Goal: Task Accomplishment & Management: Complete application form

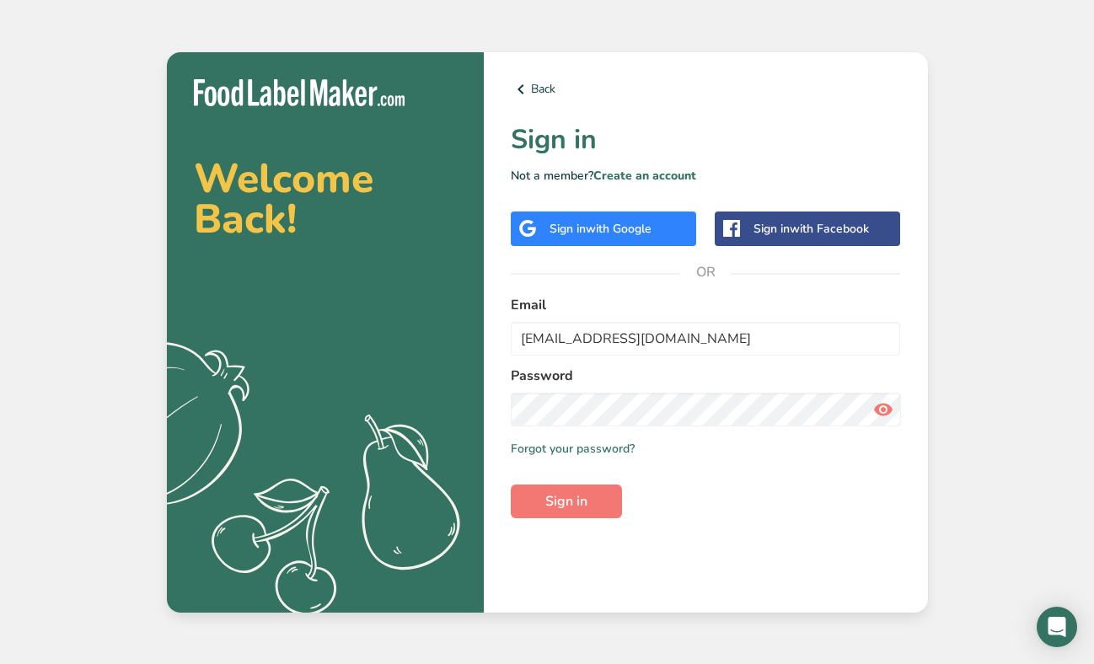
type input "[EMAIL_ADDRESS][DOMAIN_NAME]"
click at [563, 494] on span "Sign in" at bounding box center [566, 501] width 42 height 20
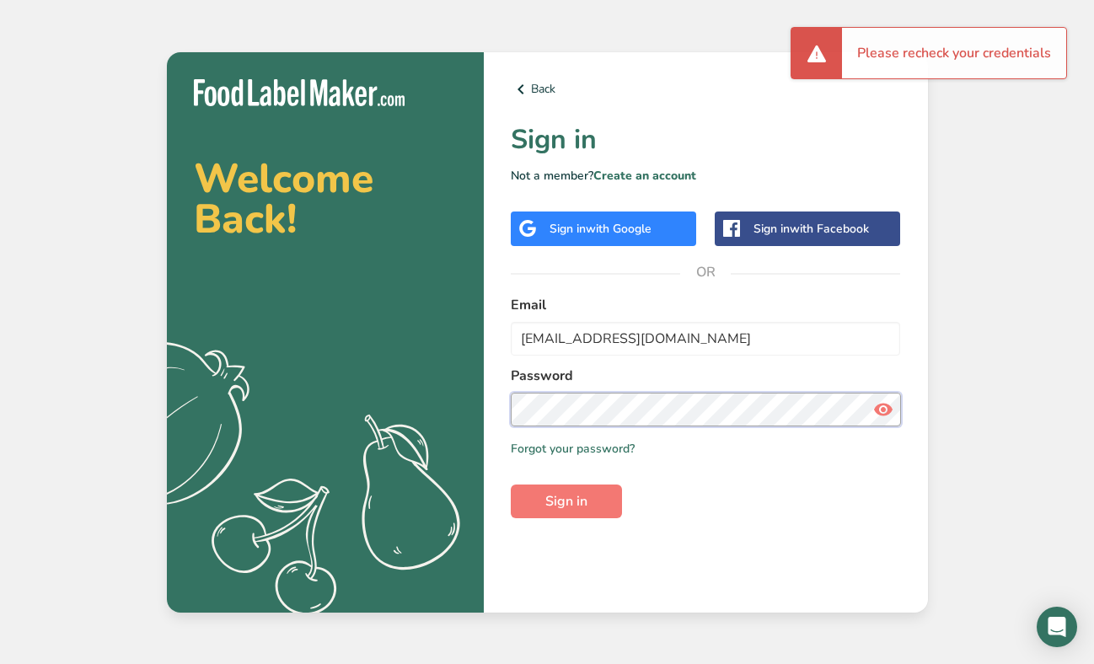
click at [468, 406] on section "Welcome Back! .a{fill:#f5f3ed;} Back Sign in Not a member? Create an account Si…" at bounding box center [547, 332] width 761 height 560
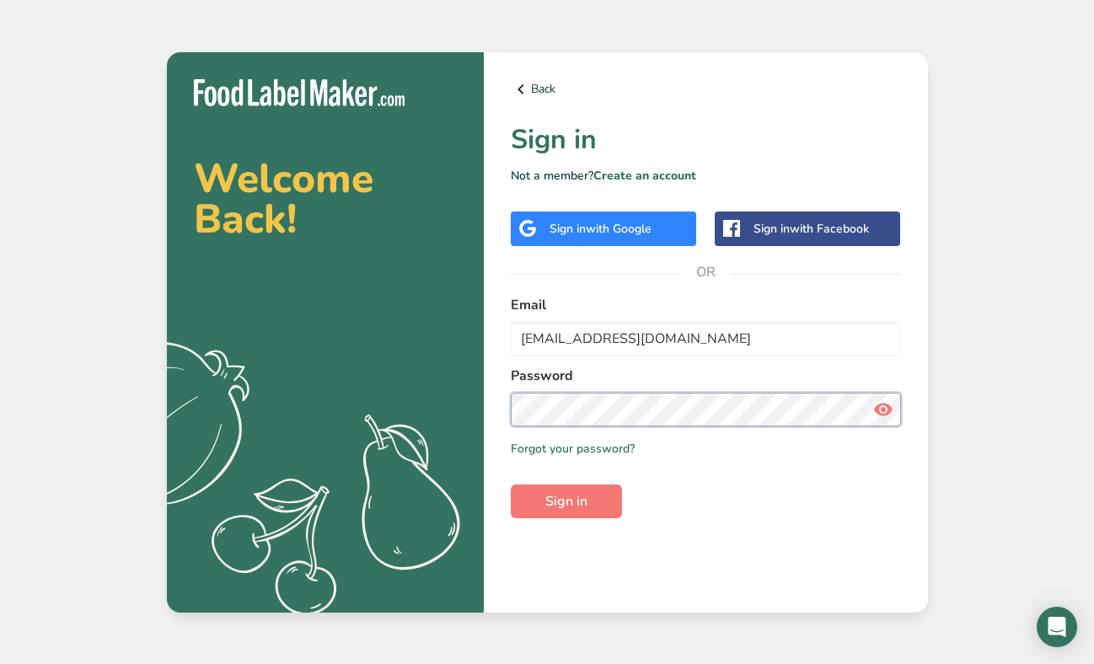
click at [511, 485] on button "Sign in" at bounding box center [566, 502] width 111 height 34
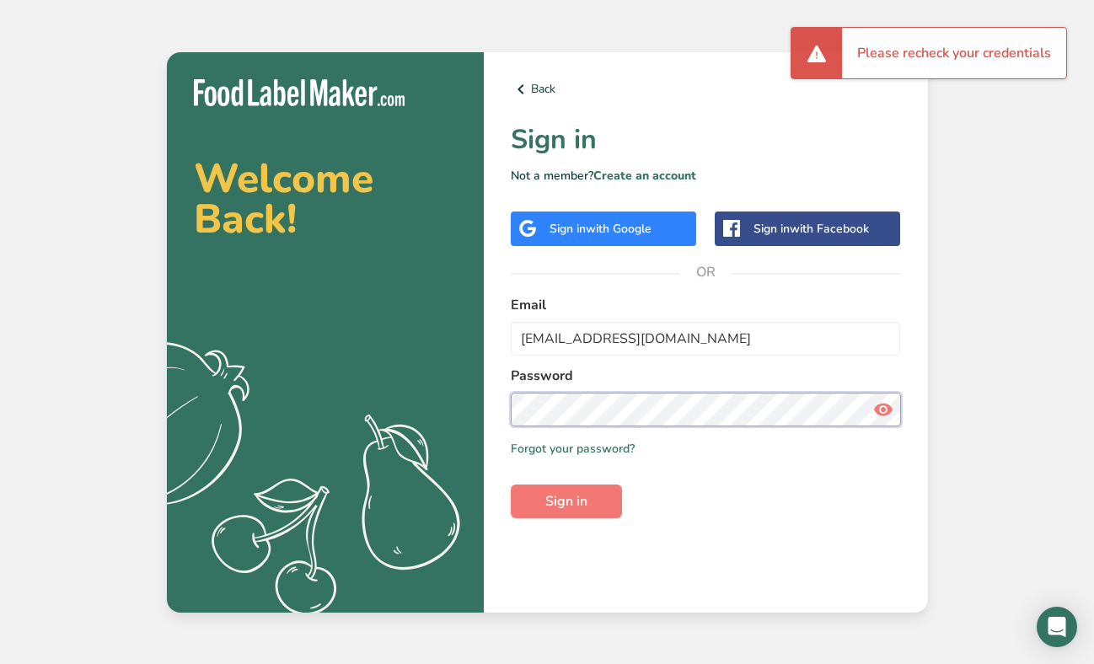
click at [451, 396] on section "Welcome Back! .a{fill:#f5f3ed;} Back Sign in Not a member? Create an account Si…" at bounding box center [547, 332] width 761 height 560
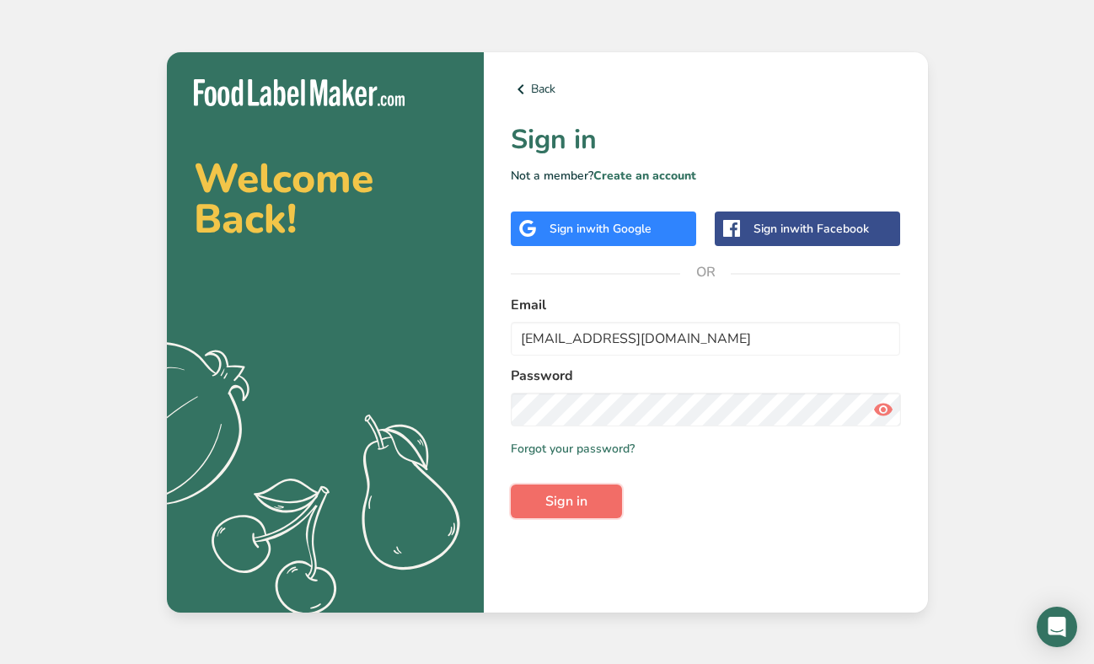
click at [561, 490] on button "Sign in" at bounding box center [566, 502] width 111 height 34
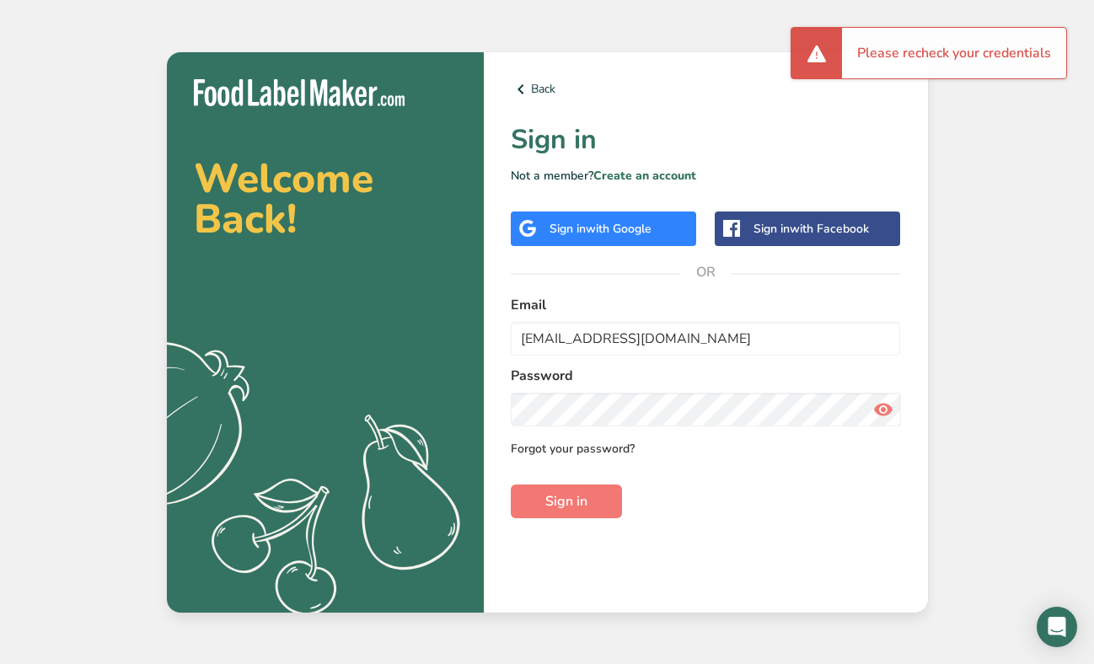
click at [587, 446] on link "Forgot your password?" at bounding box center [573, 449] width 124 height 18
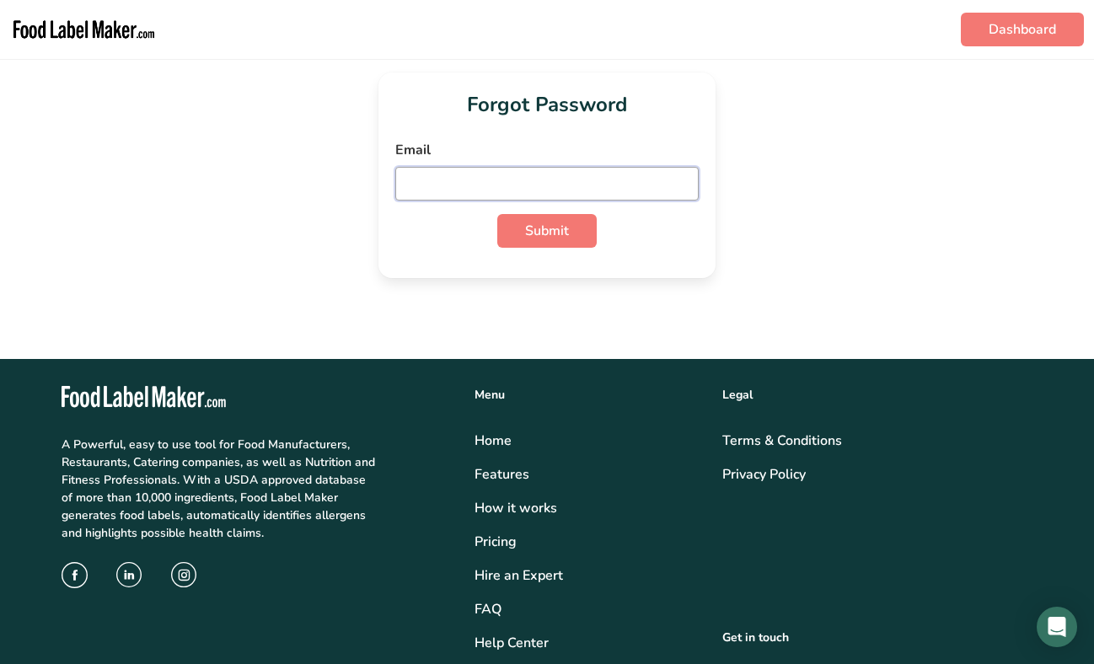
click at [489, 182] on input "email" at bounding box center [546, 184] width 303 height 34
type input "[EMAIL_ADDRESS][DOMAIN_NAME]"
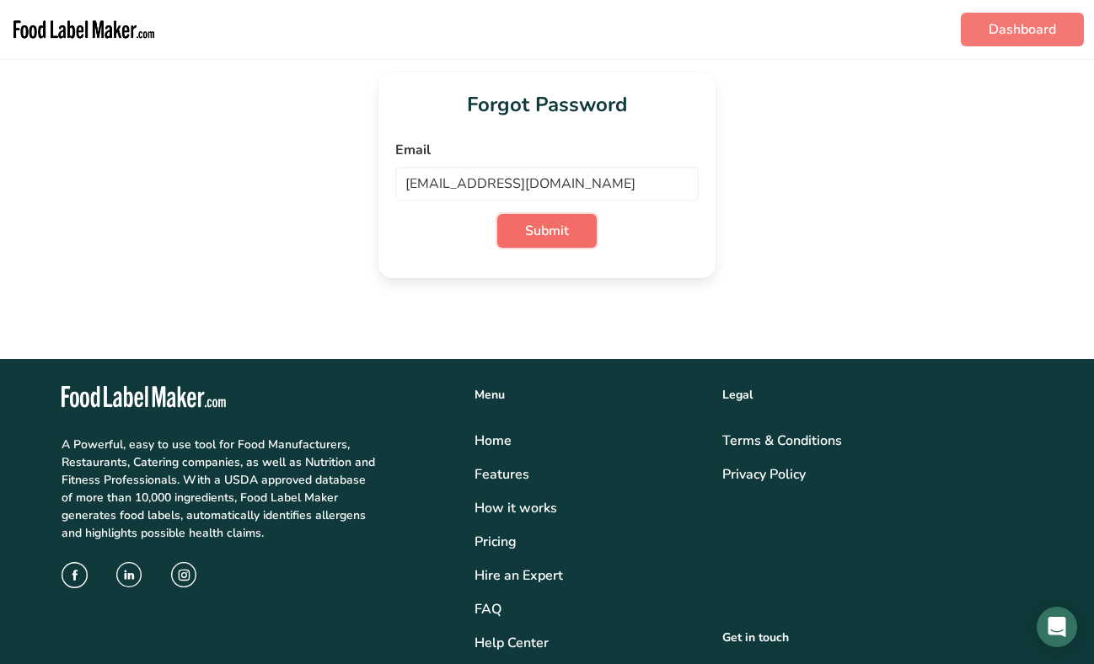
click at [542, 233] on span "Submit" at bounding box center [547, 231] width 44 height 20
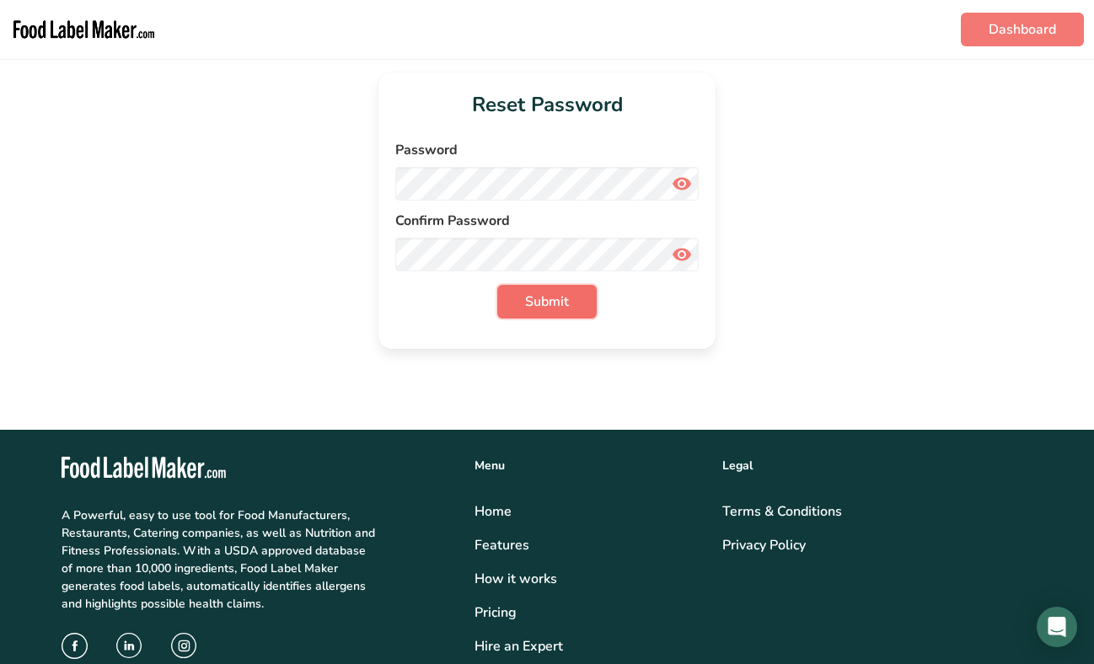
click at [522, 296] on button "Submit" at bounding box center [546, 302] width 99 height 34
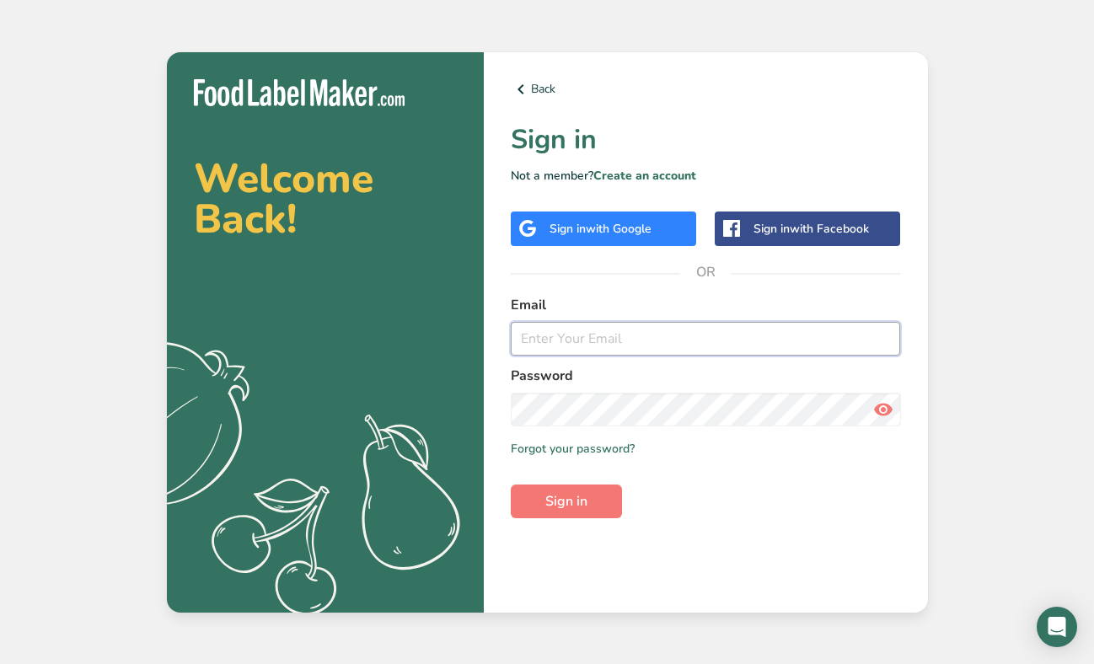
type input "[EMAIL_ADDRESS][DOMAIN_NAME]"
click at [579, 503] on span "Sign in" at bounding box center [566, 501] width 42 height 20
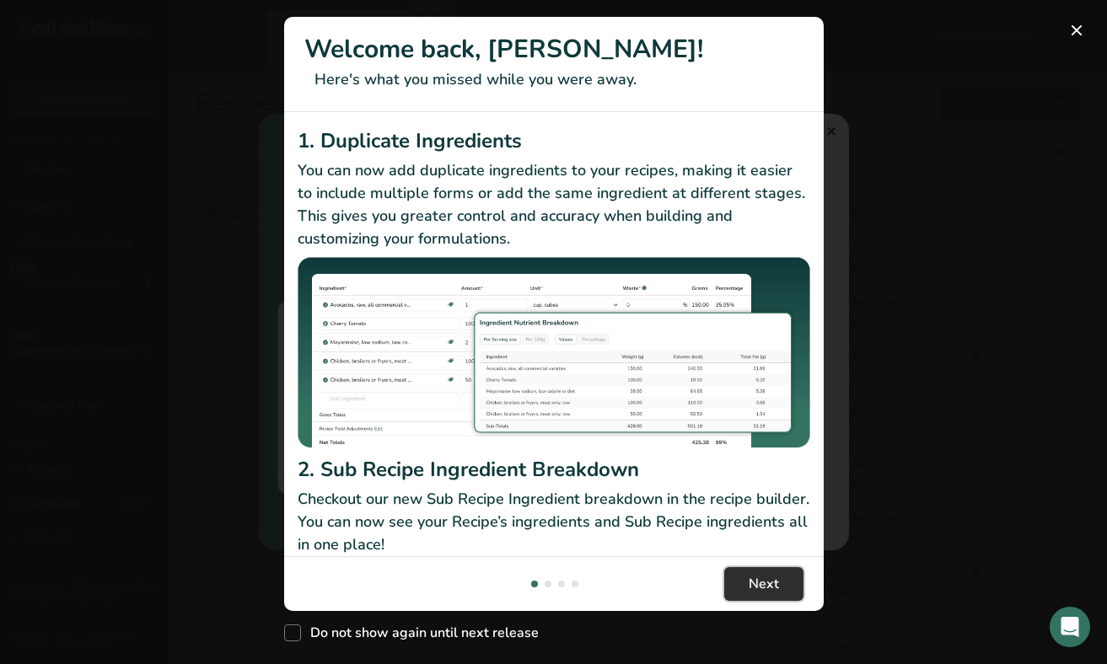
click at [756, 567] on button "Next" at bounding box center [763, 584] width 79 height 34
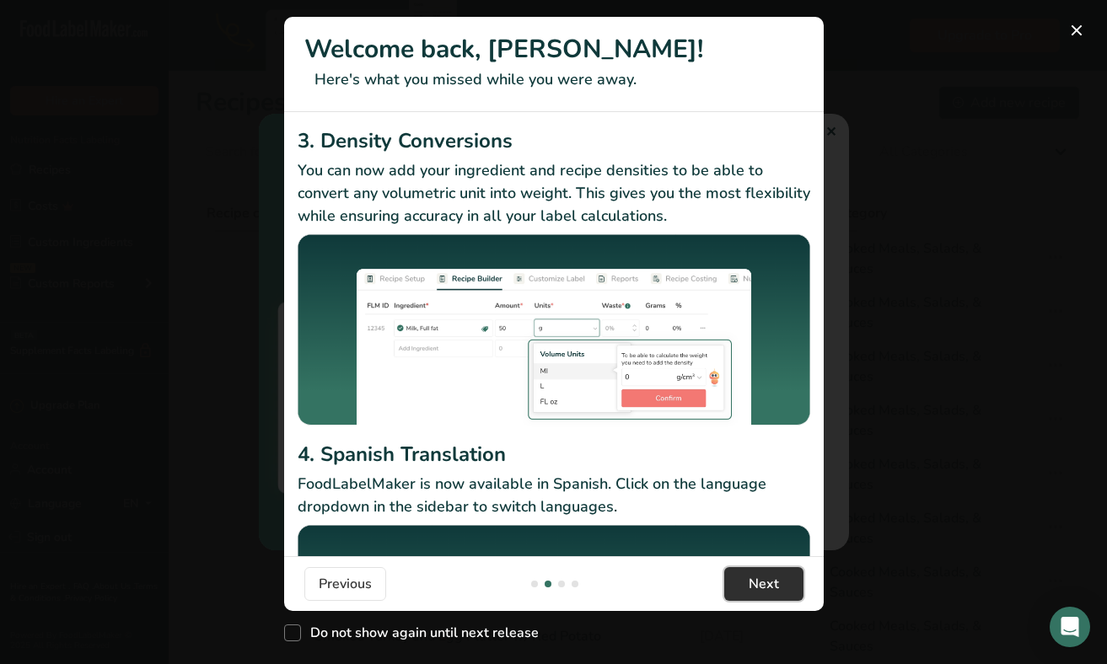
click at [756, 567] on button "Next" at bounding box center [763, 584] width 79 height 34
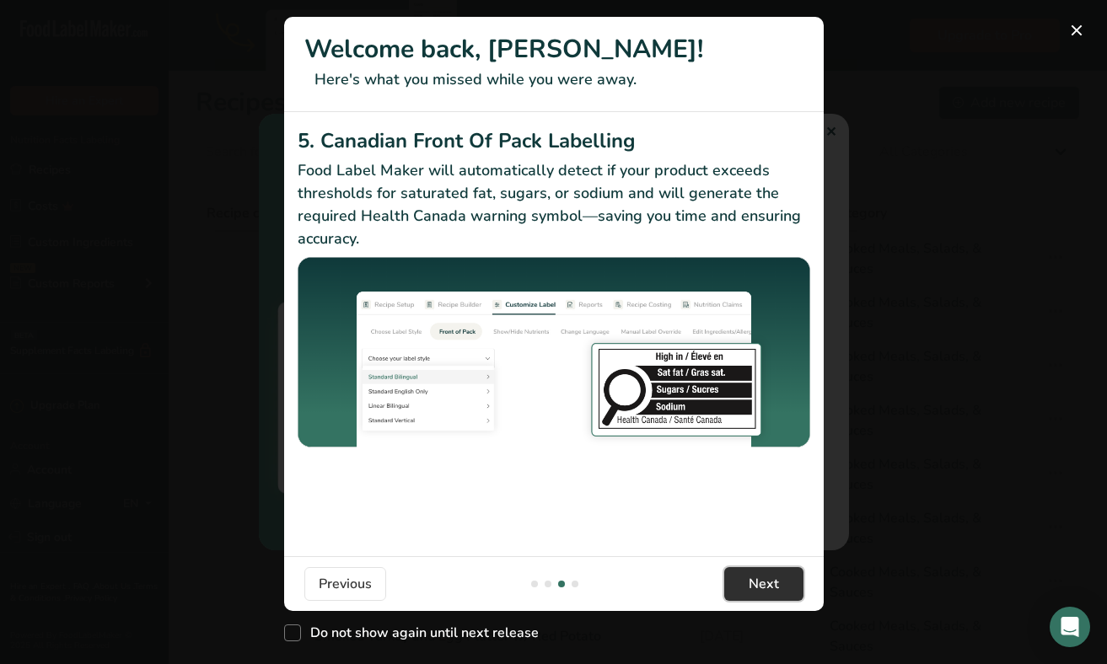
click at [756, 567] on button "Next" at bounding box center [763, 584] width 79 height 34
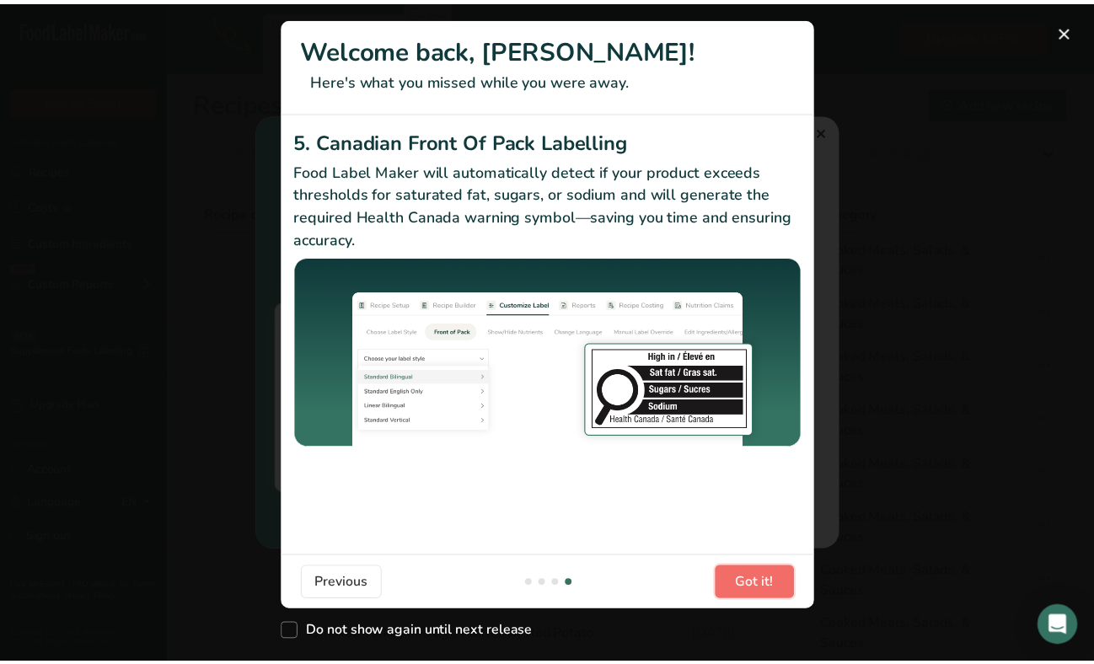
scroll to position [0, 1618]
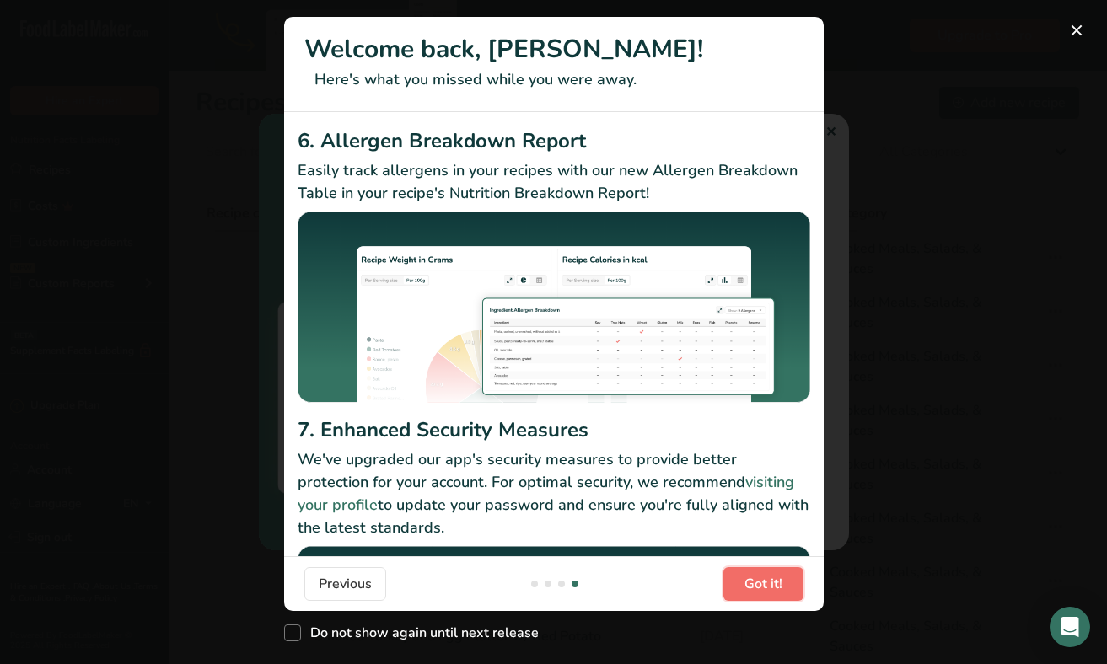
click at [756, 501] on section "Welcome back, [PERSON_NAME]! Here's what you missed while you were away. 1. Dup…" at bounding box center [553, 314] width 539 height 594
click at [774, 593] on span "Got it!" at bounding box center [763, 584] width 38 height 20
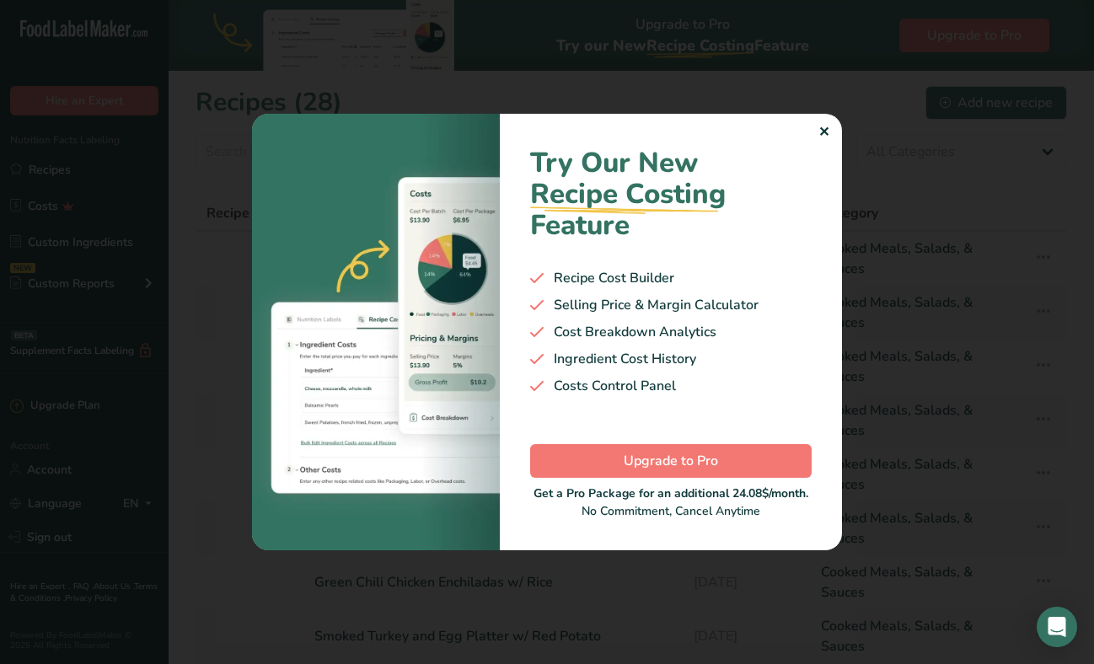
click at [812, 144] on div "Try Our New Recipe Costing .a-29{fill:none;stroke-linecap:round;stroke-width:3p…" at bounding box center [671, 332] width 342 height 437
click at [827, 129] on div "✕" at bounding box center [823, 132] width 11 height 20
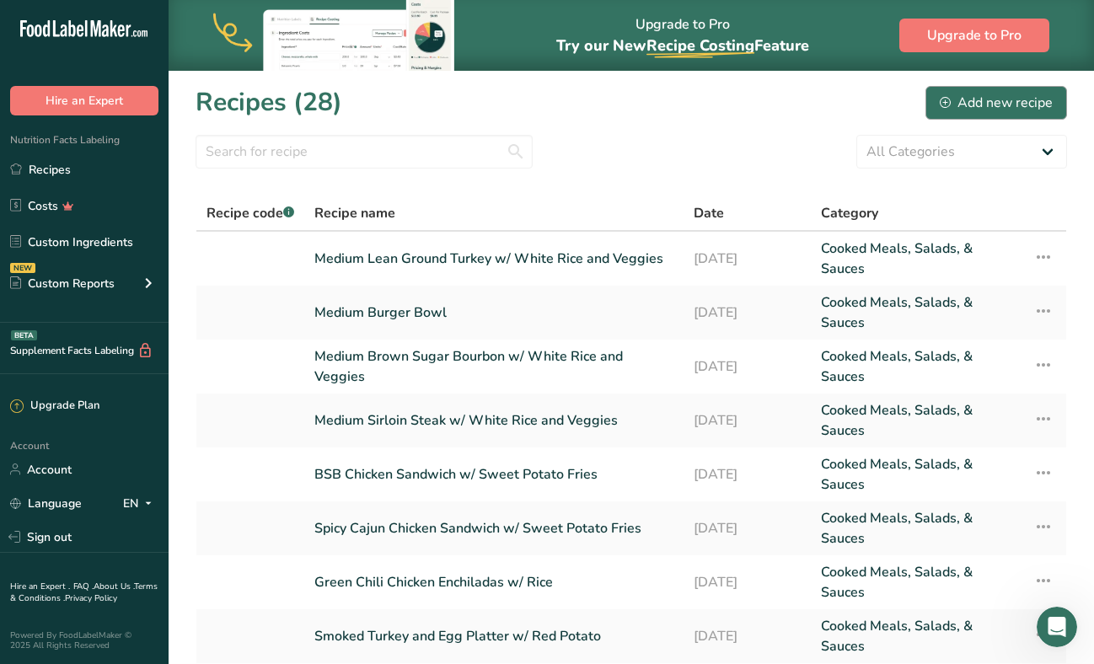
scroll to position [0, 0]
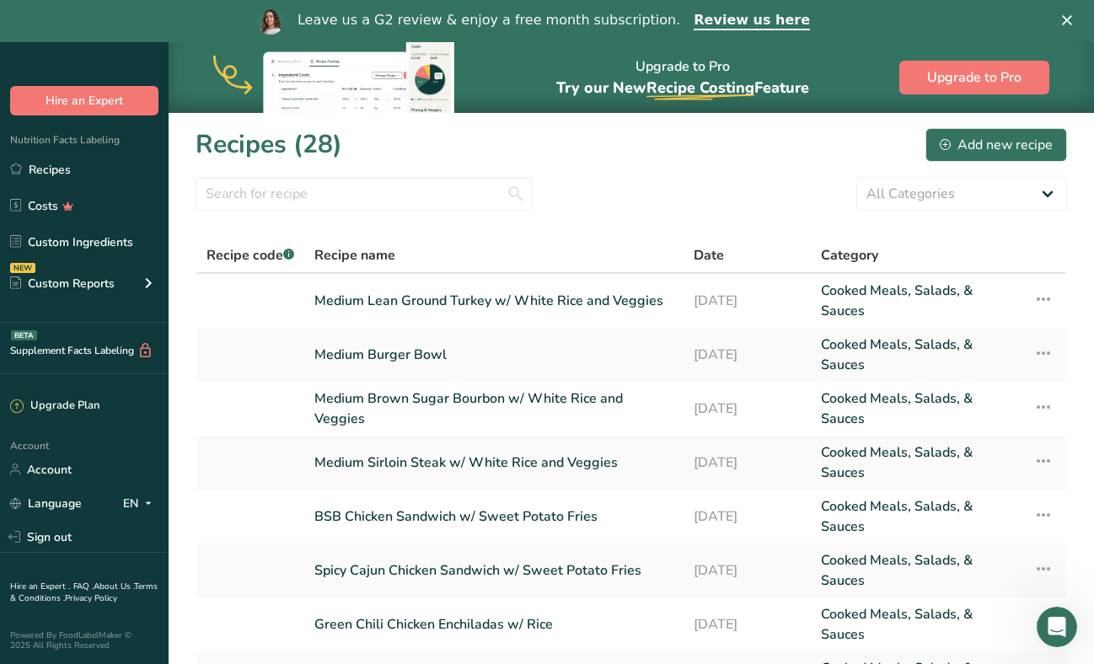
click at [954, 101] on div "Upgrade to Pro Try our New Recipe Costing .a-29{fill:none;stroke-linecap:round;…" at bounding box center [631, 77] width 925 height 71
click at [1009, 153] on div "Add new recipe" at bounding box center [996, 145] width 113 height 20
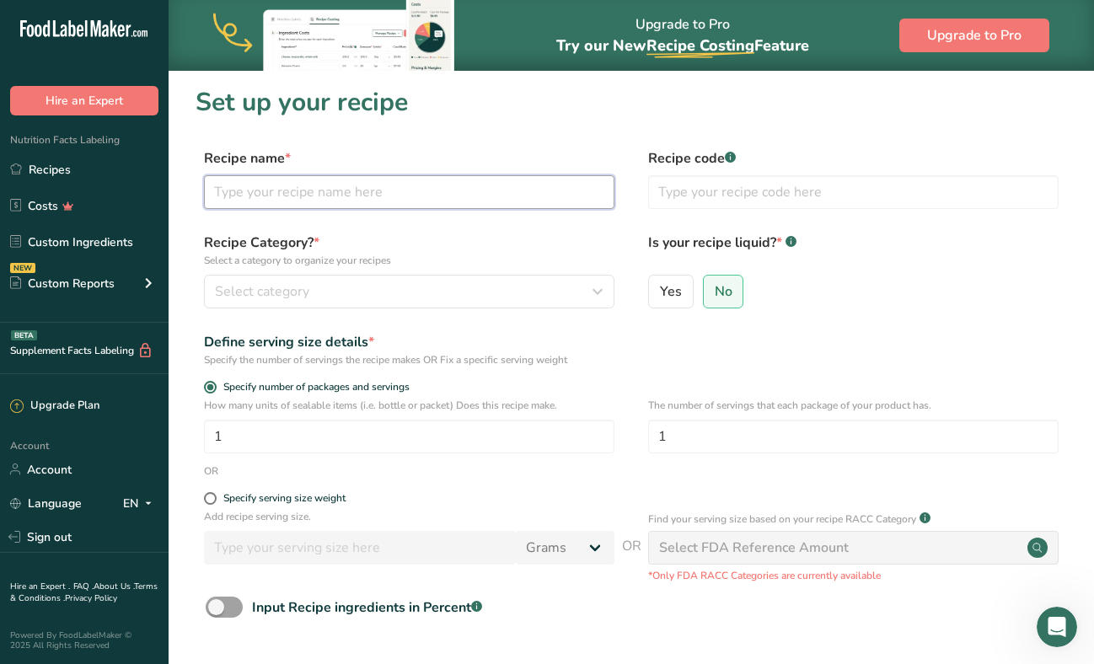
click at [421, 190] on input "text" at bounding box center [409, 192] width 410 height 34
type input "D"
type input "J"
type input "[PERSON_NAME]"
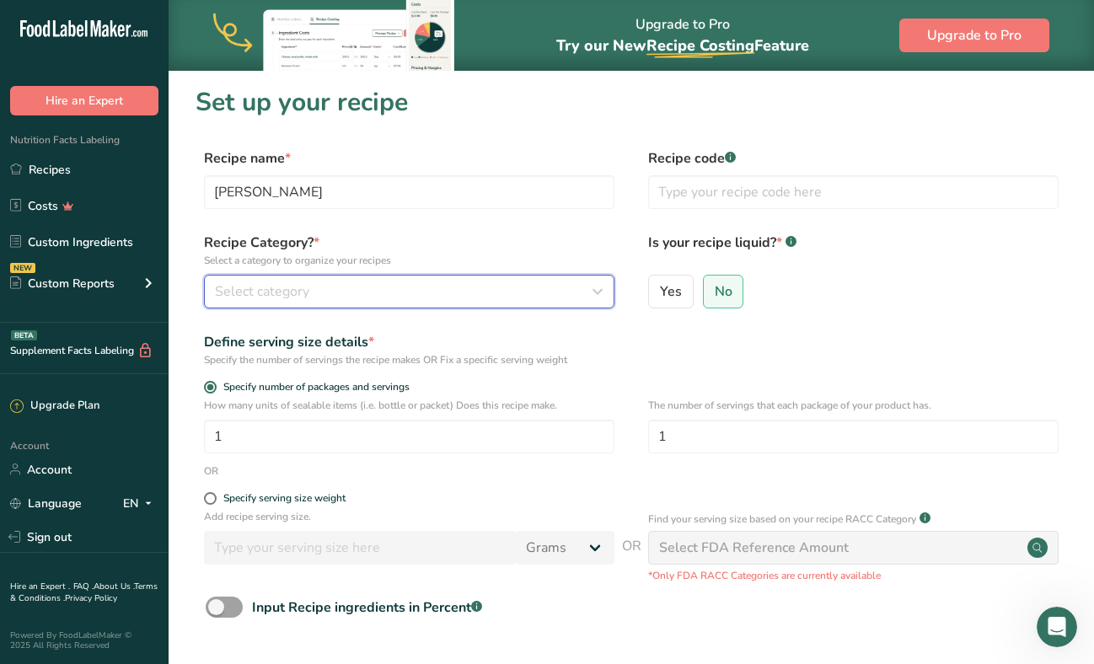
click at [315, 292] on div "Select category" at bounding box center [404, 291] width 378 height 20
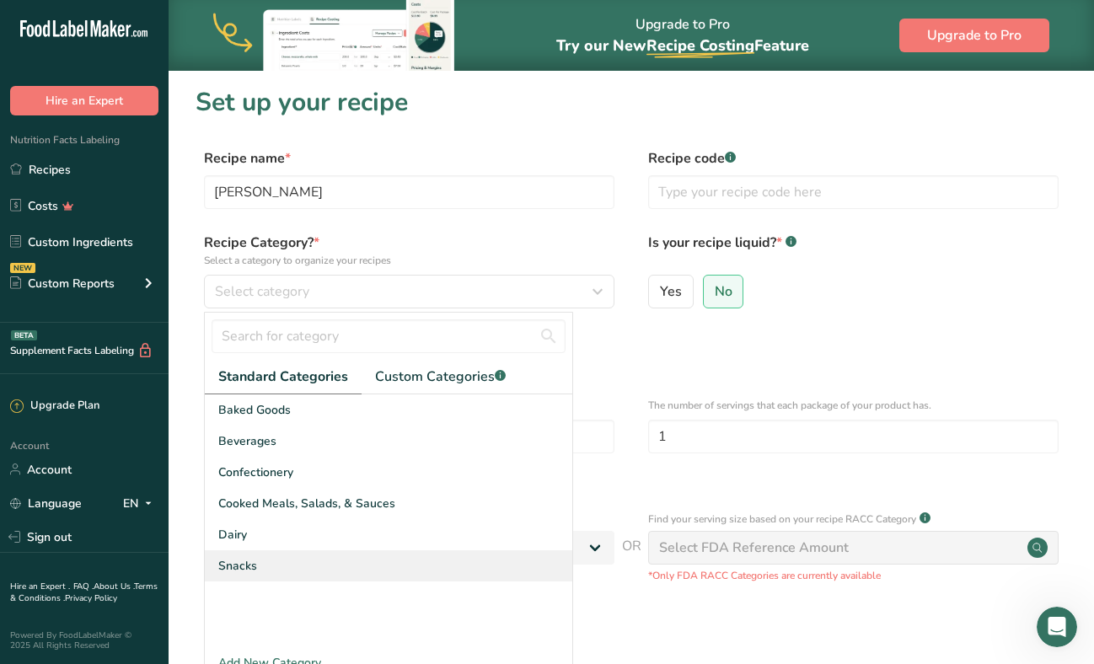
click at [268, 557] on div "Snacks" at bounding box center [388, 565] width 367 height 31
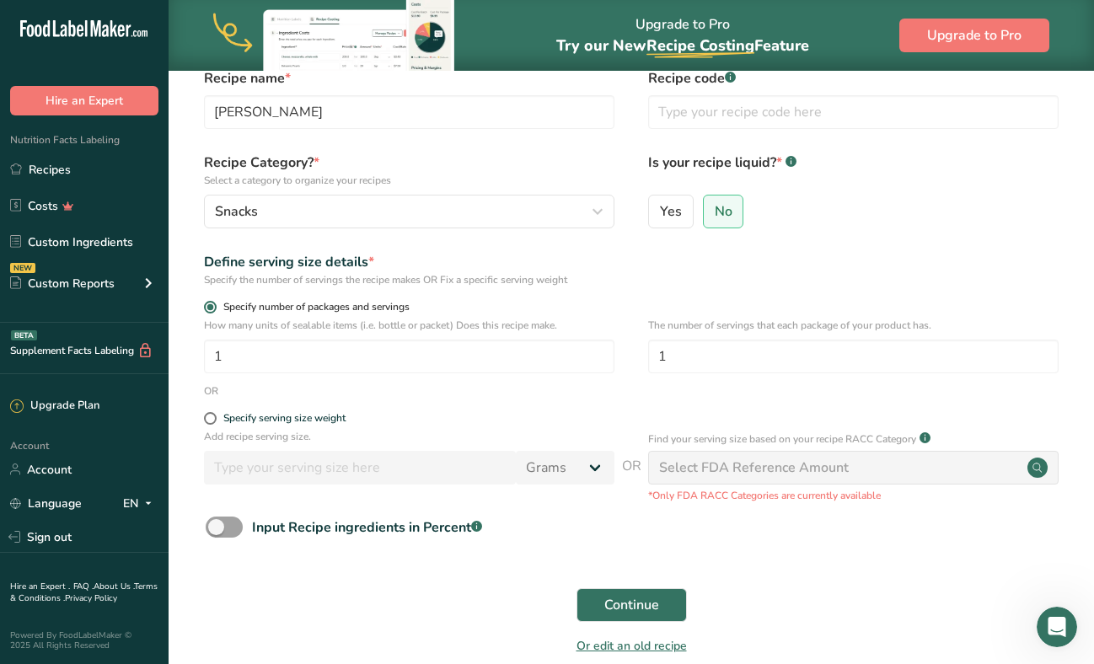
scroll to position [89, 0]
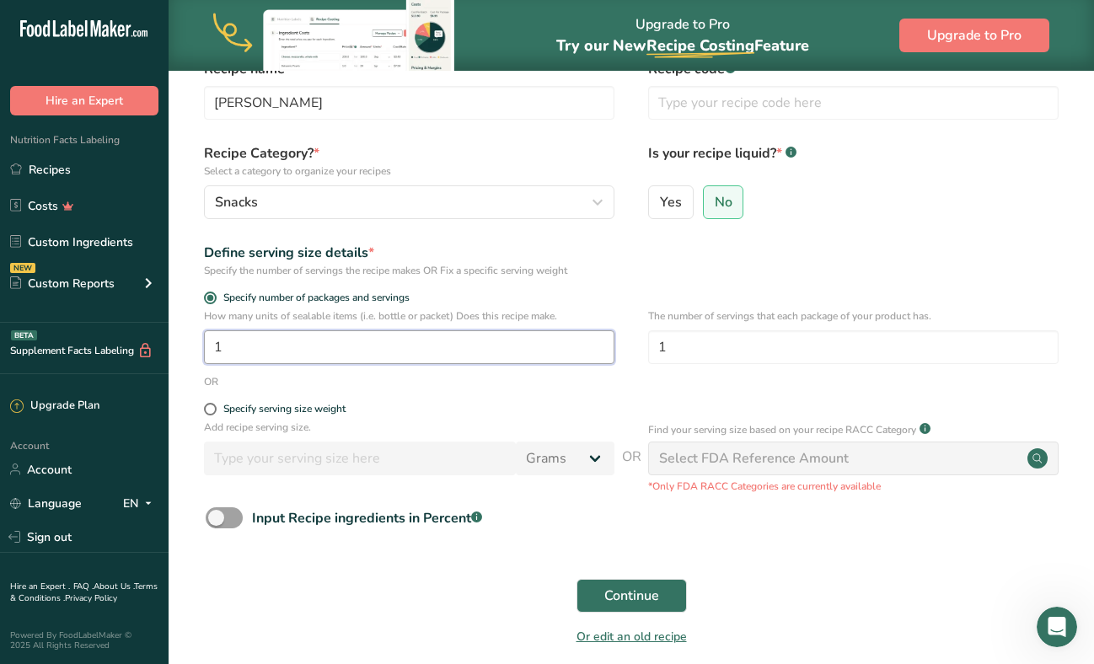
click at [292, 362] on input "1" at bounding box center [409, 347] width 410 height 34
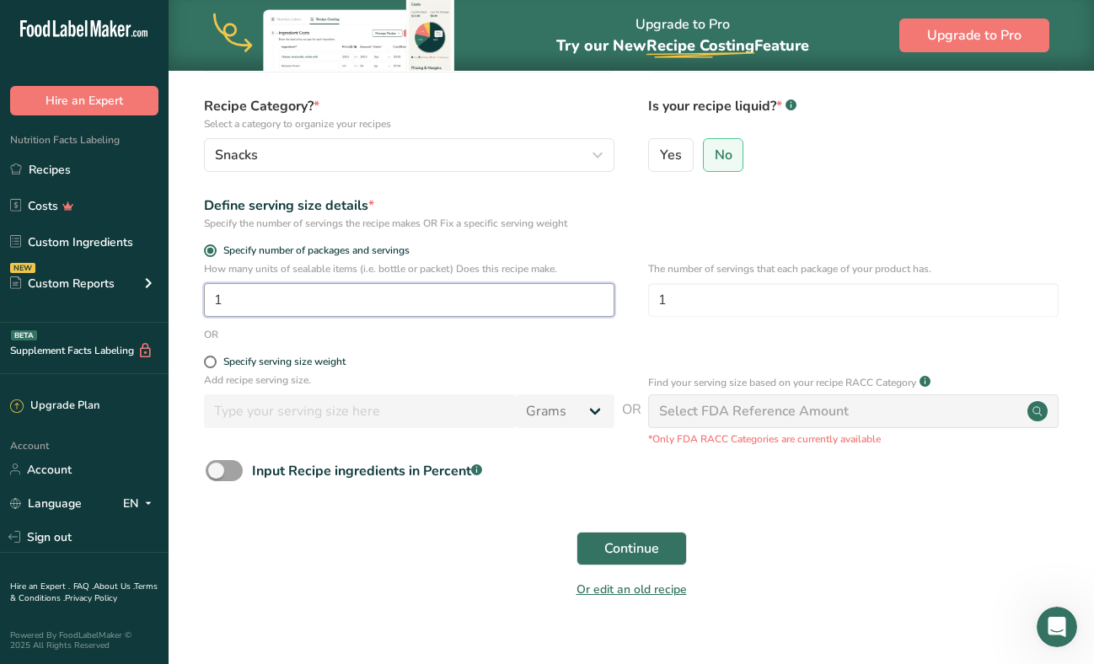
scroll to position [137, 0]
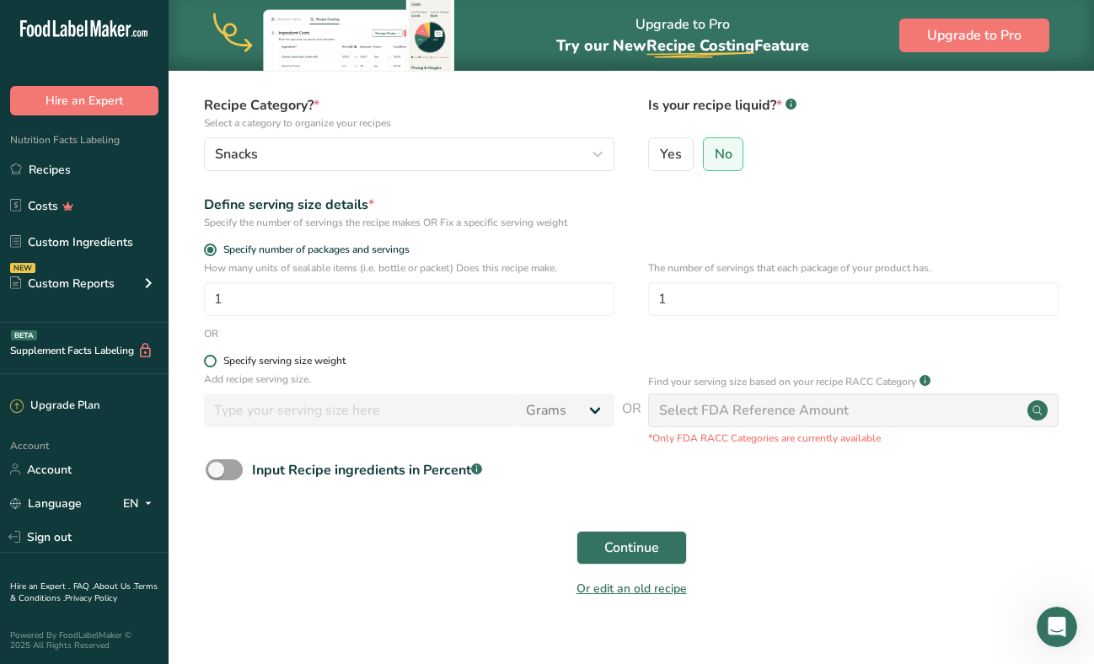
click at [212, 362] on span at bounding box center [210, 361] width 13 height 13
click at [212, 362] on input "Specify serving size weight" at bounding box center [209, 361] width 11 height 11
radio input "true"
radio input "false"
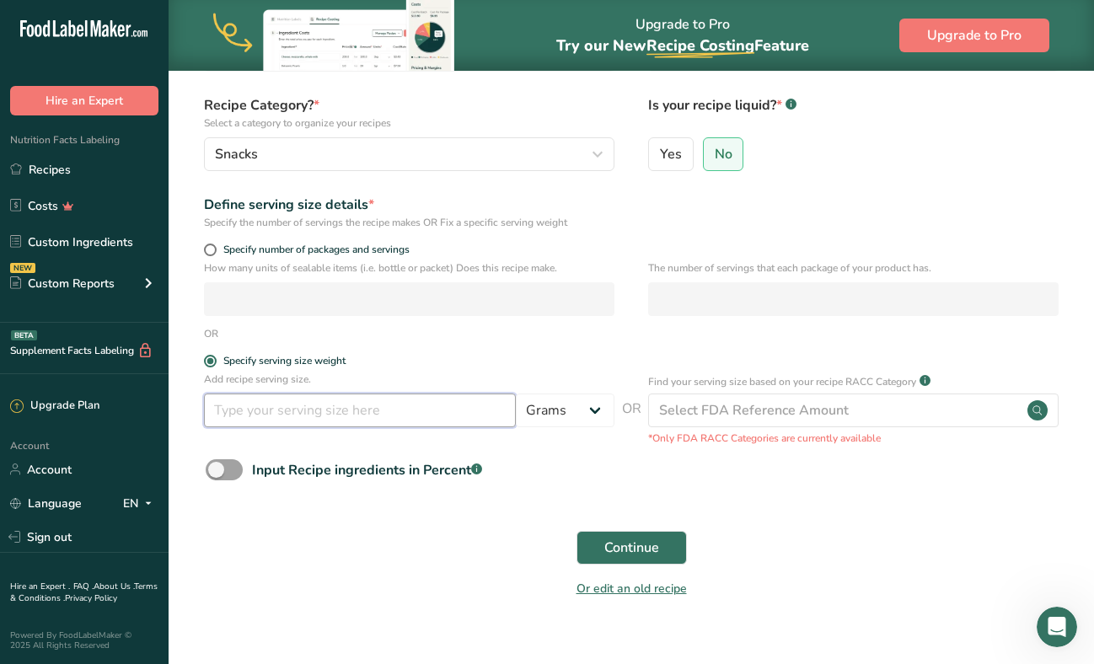
click at [369, 412] on input "number" at bounding box center [360, 411] width 312 height 34
click at [567, 414] on select "Grams kg mg mcg lb oz l mL fl oz tbsp tsp cup qt gallon" at bounding box center [565, 411] width 99 height 34
select select "5"
click at [516, 394] on select "Grams kg mg mcg lb oz l mL fl oz tbsp tsp cup qt gallon" at bounding box center [565, 411] width 99 height 34
click at [345, 403] on input "number" at bounding box center [360, 411] width 312 height 34
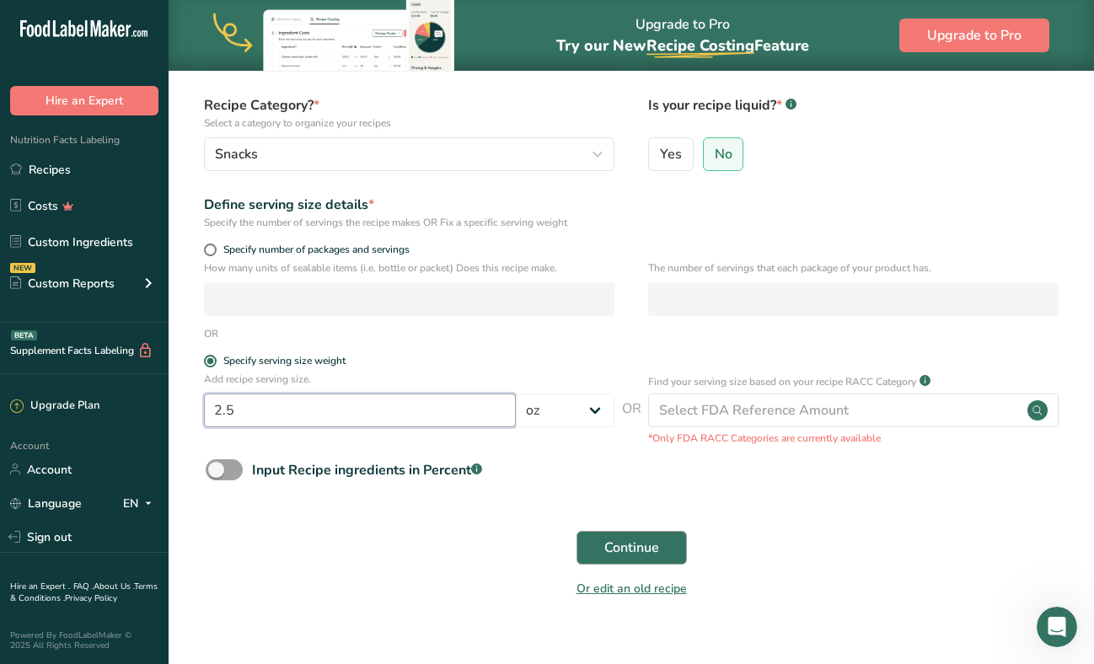
type input "2.5"
click at [632, 534] on button "Continue" at bounding box center [631, 548] width 110 height 34
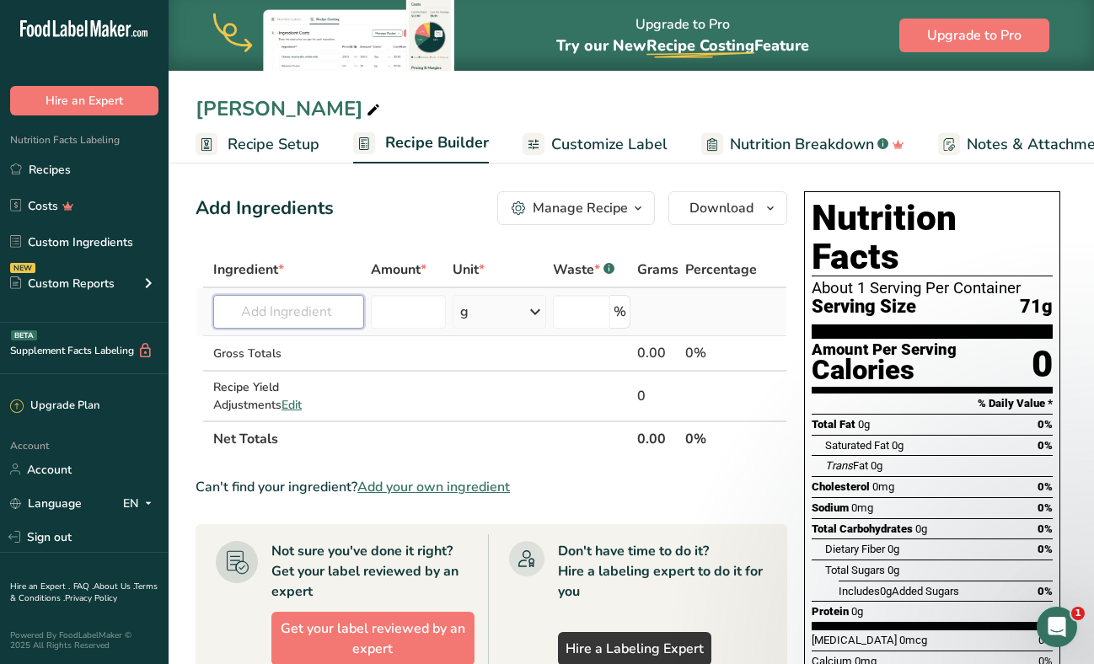
click at [309, 319] on input "text" at bounding box center [288, 312] width 151 height 34
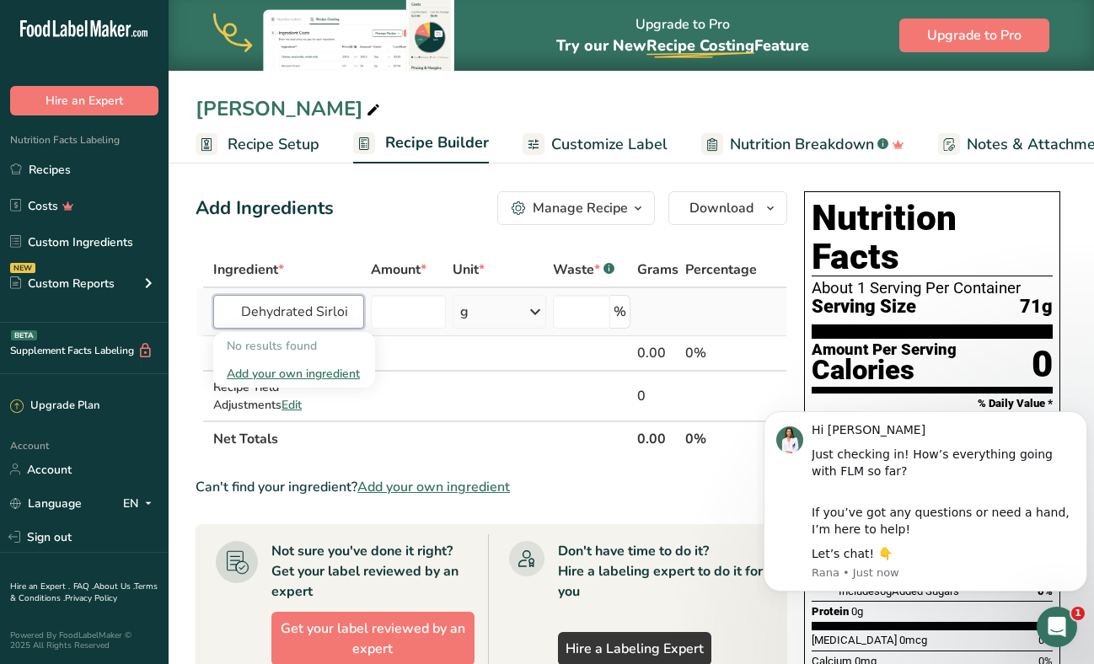
type input "Dehydrated Sirloin"
drag, startPoint x: 352, startPoint y: 310, endPoint x: 191, endPoint y: 310, distance: 161.0
click at [191, 310] on section "Add Ingredients Manage Recipe Delete Recipe Duplicate Recipe Scale Recipe Save …" at bounding box center [631, 625] width 925 height 935
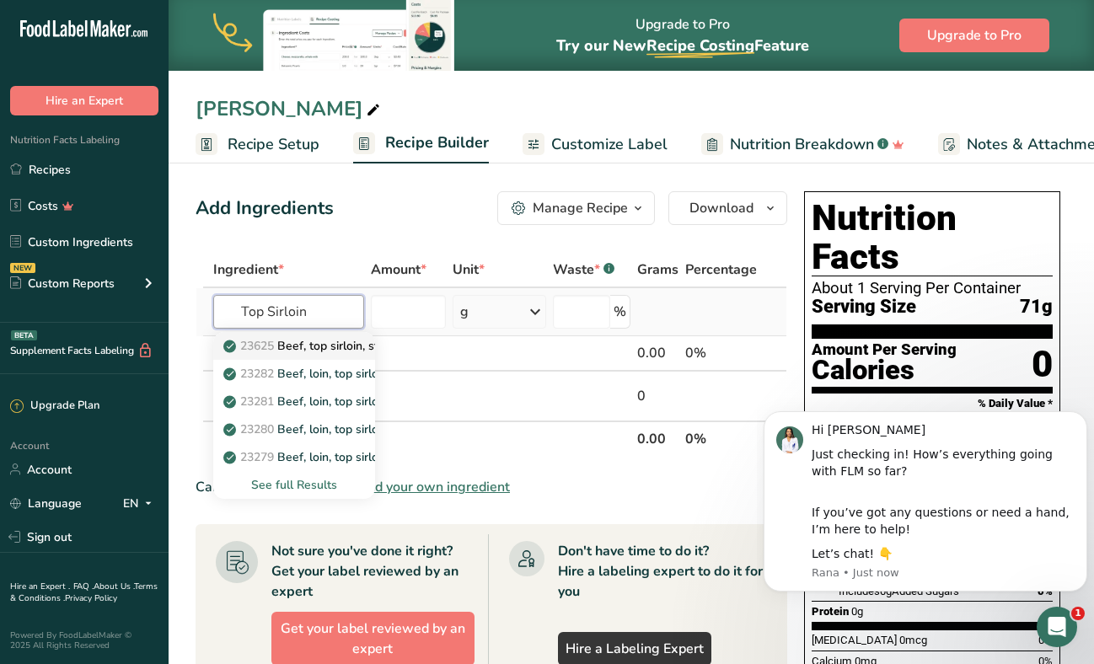
type input "Top Sirloin"
click at [303, 346] on p "23625 Beef, top sirloin, steak, separable lean only, trimmed to 1/8" fat, choic…" at bounding box center [456, 346] width 459 height 18
type input "Beef, top sirloin, steak, separable lean only, trimmed to 1/8" fat, choice, raw"
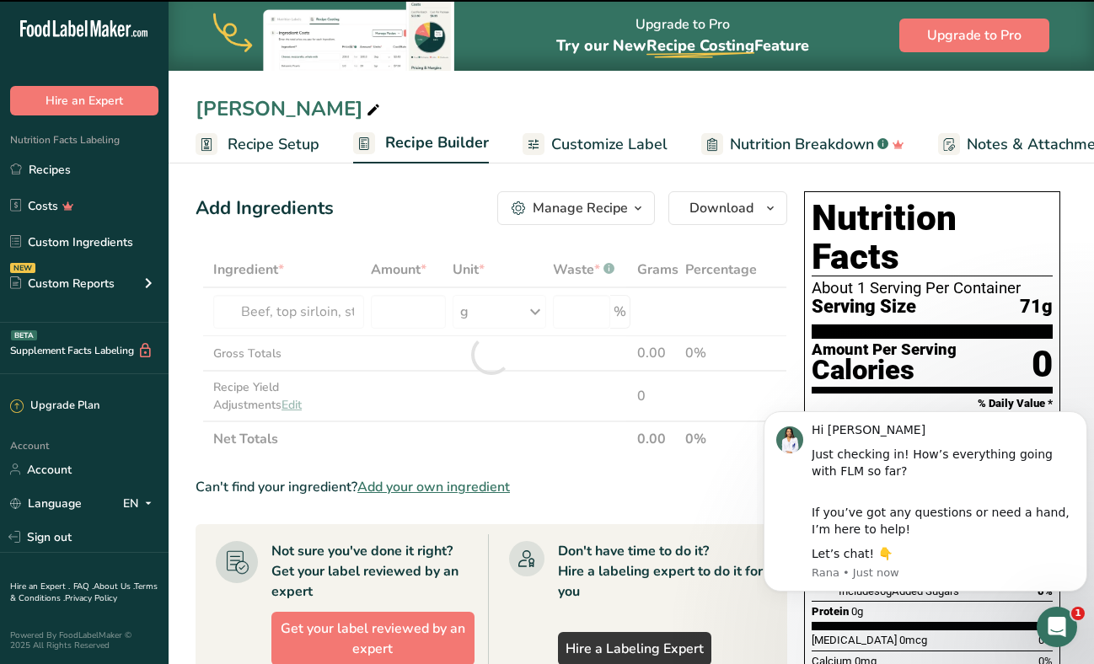
click at [330, 312] on div at bounding box center [492, 354] width 592 height 205
type input "0"
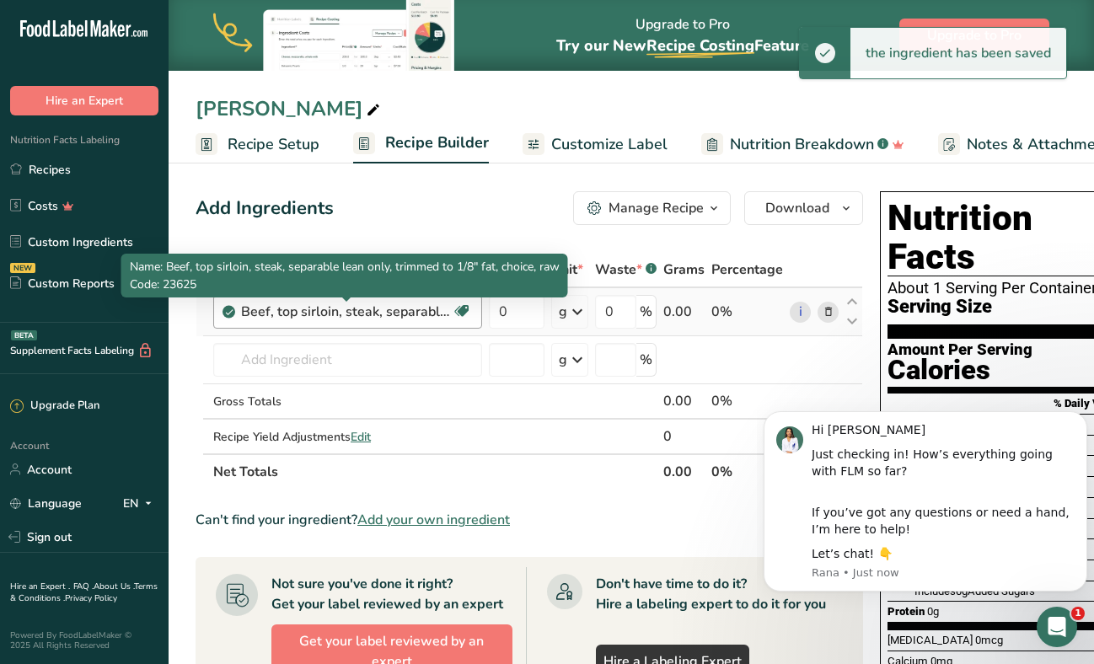
click at [359, 313] on div "Beef, top sirloin, steak, separable lean only, trimmed to 1/8" fat, choice, raw" at bounding box center [346, 312] width 211 height 20
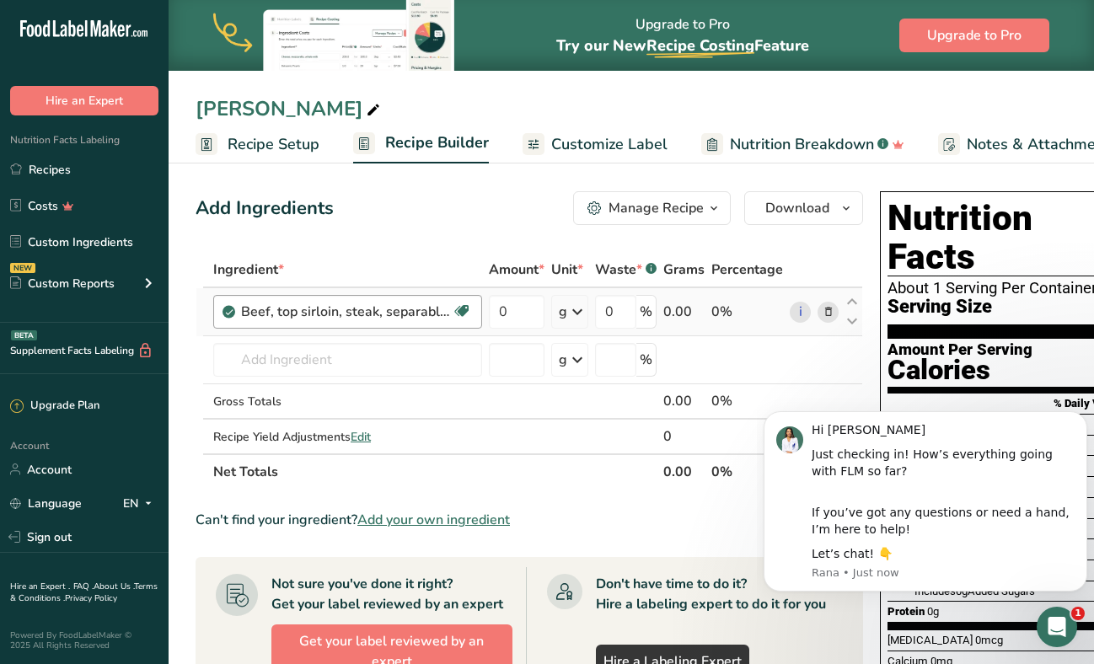
click at [359, 313] on div "Beef, top sirloin, steak, separable lean only, trimmed to 1/8" fat, choice, raw" at bounding box center [346, 312] width 211 height 20
click at [522, 313] on input "0" at bounding box center [517, 312] width 56 height 34
type input "2.5"
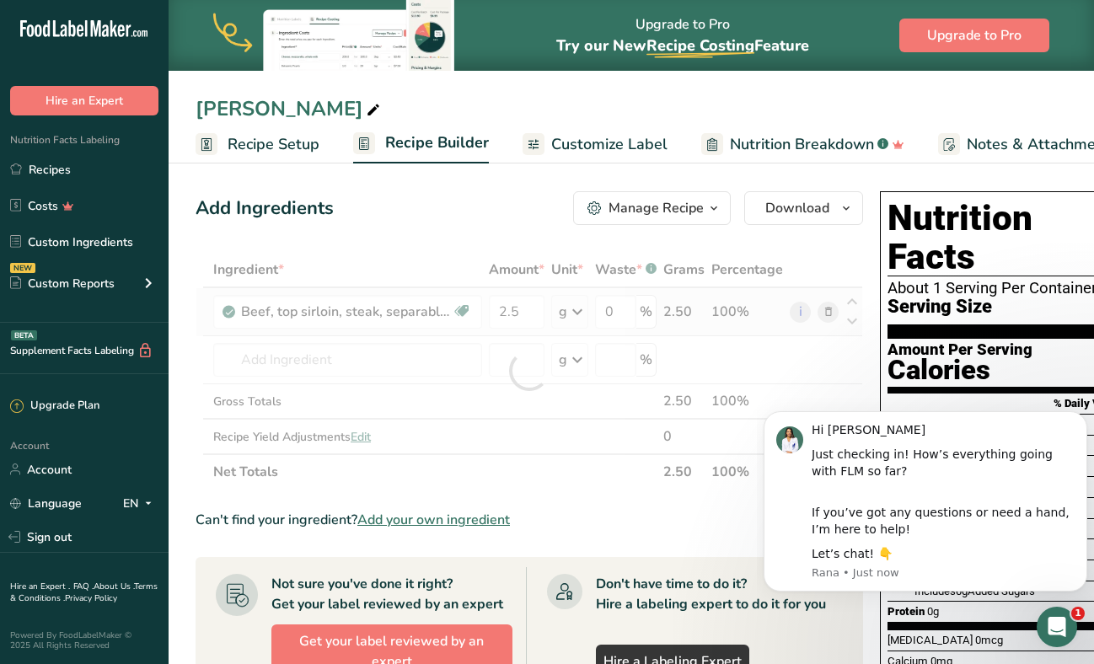
click at [579, 322] on div "Ingredient * Amount * Unit * Waste * .a-a{fill:#347362;}.b-a{fill:#fff;} Grams …" at bounding box center [529, 371] width 667 height 238
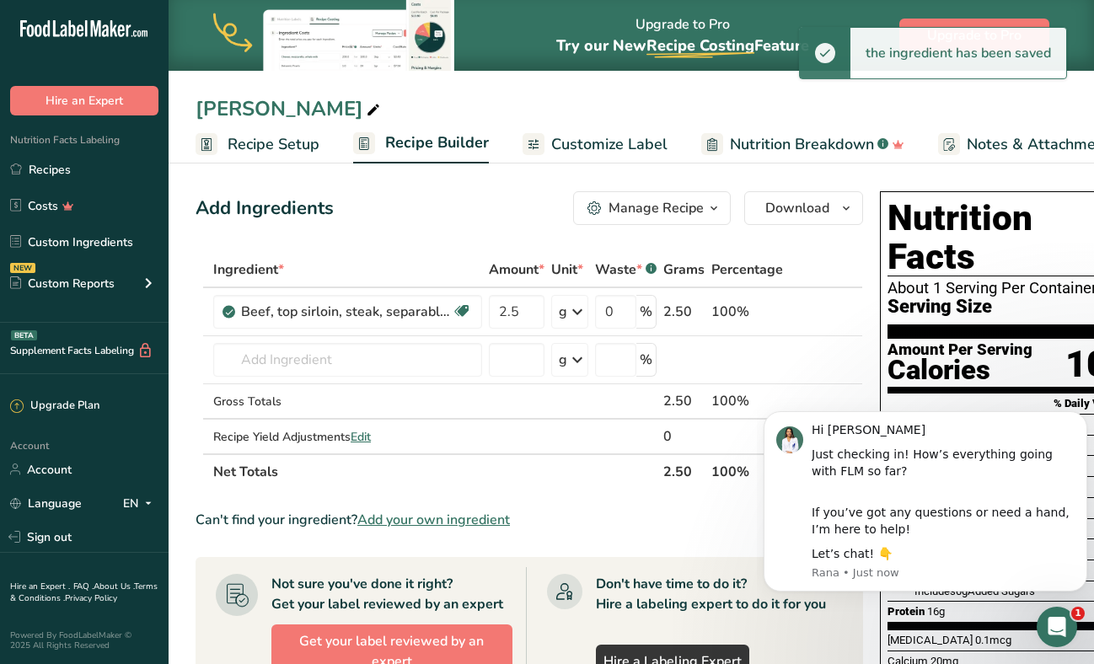
click at [573, 314] on icon at bounding box center [577, 312] width 20 height 30
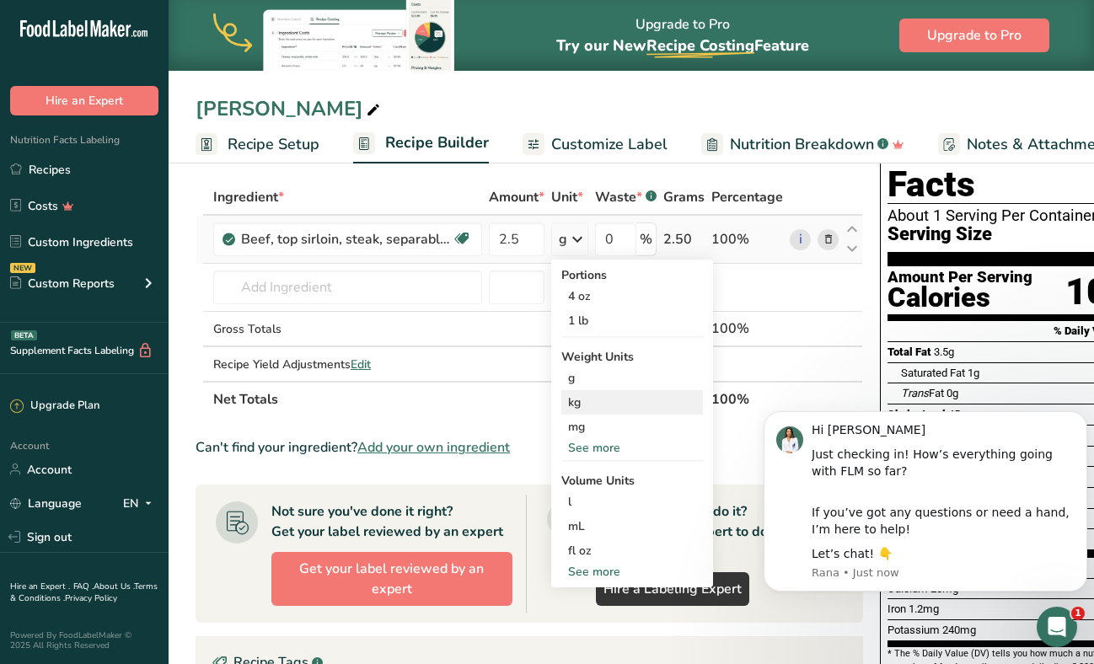
scroll to position [84, 0]
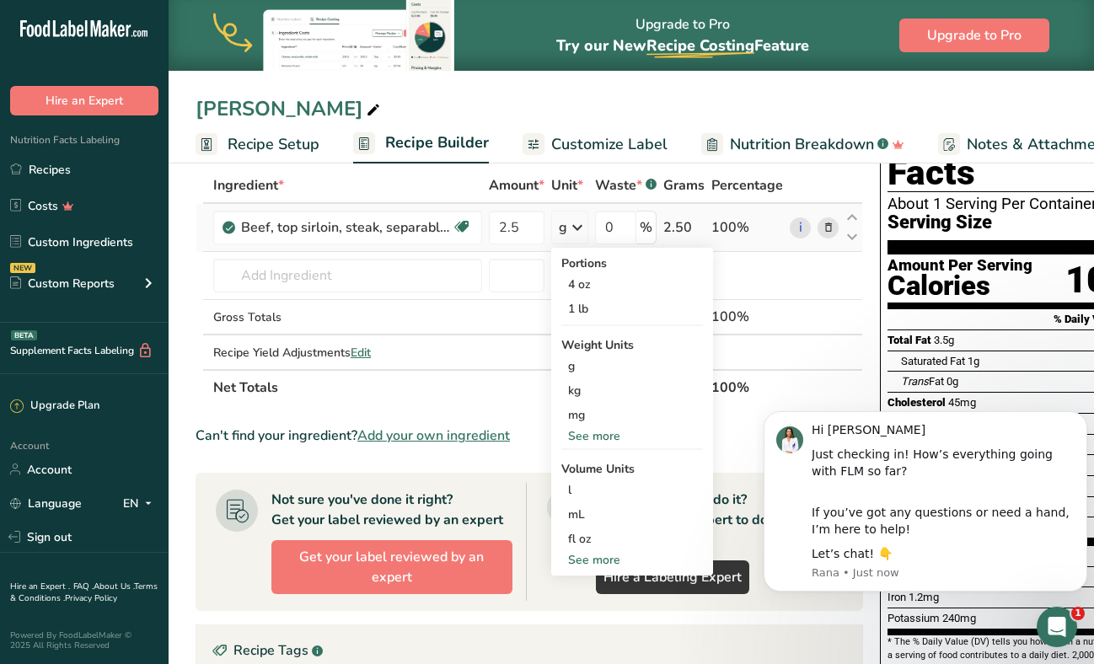
click at [609, 434] on div "See more" at bounding box center [632, 436] width 142 height 18
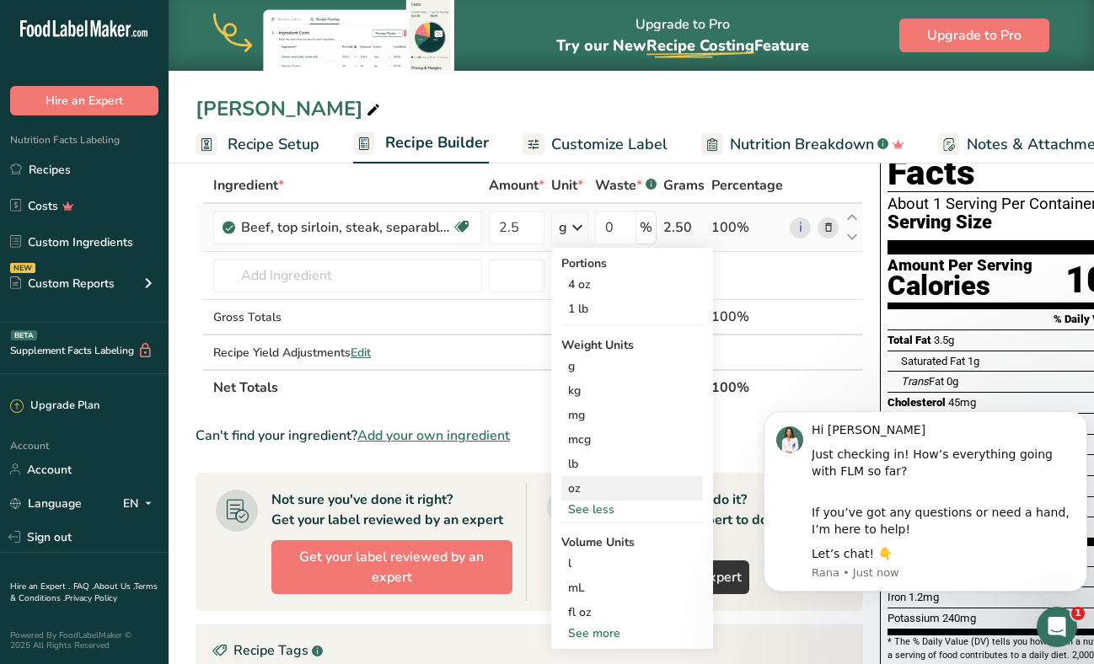
click at [603, 490] on div "oz" at bounding box center [632, 488] width 142 height 24
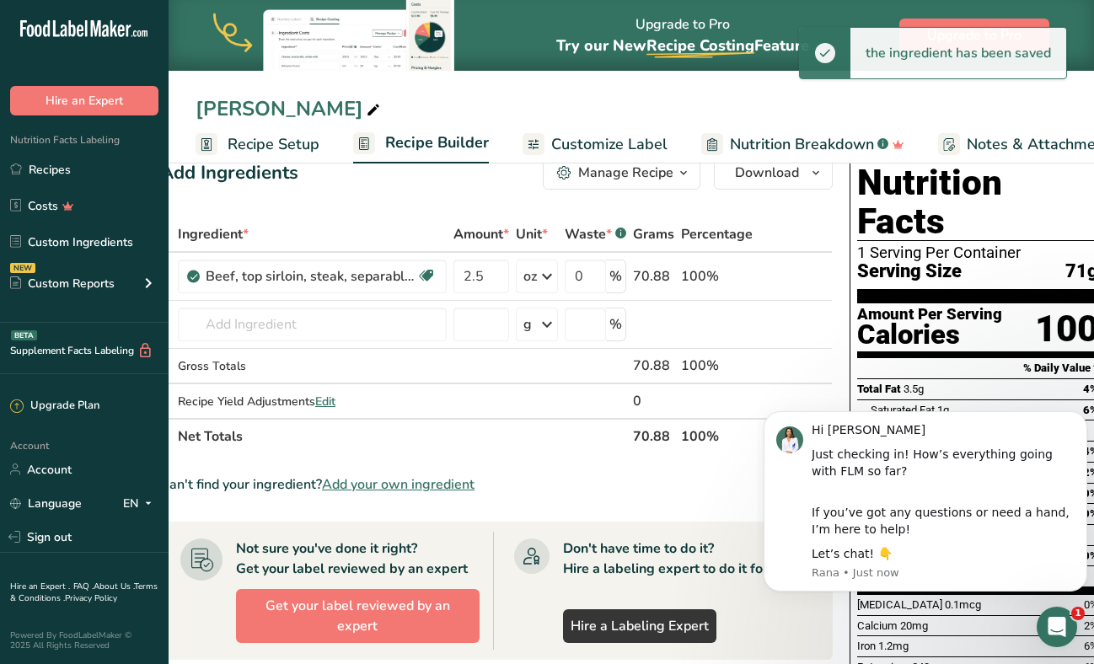
scroll to position [0, 53]
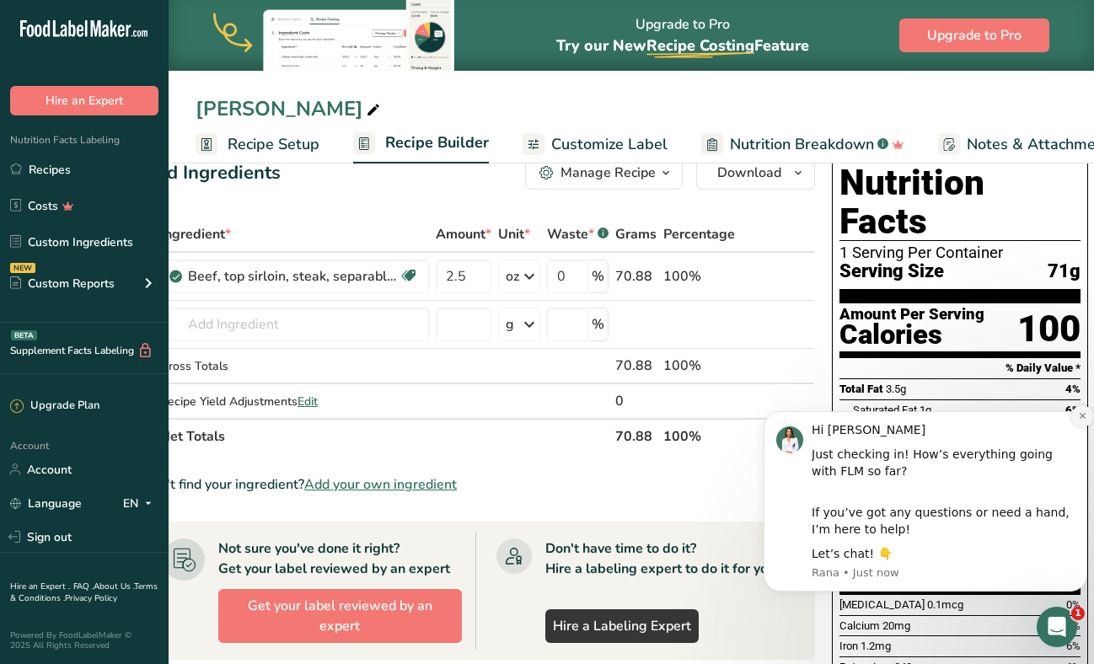
click at [1082, 420] on icon "Dismiss notification" at bounding box center [1082, 415] width 9 height 9
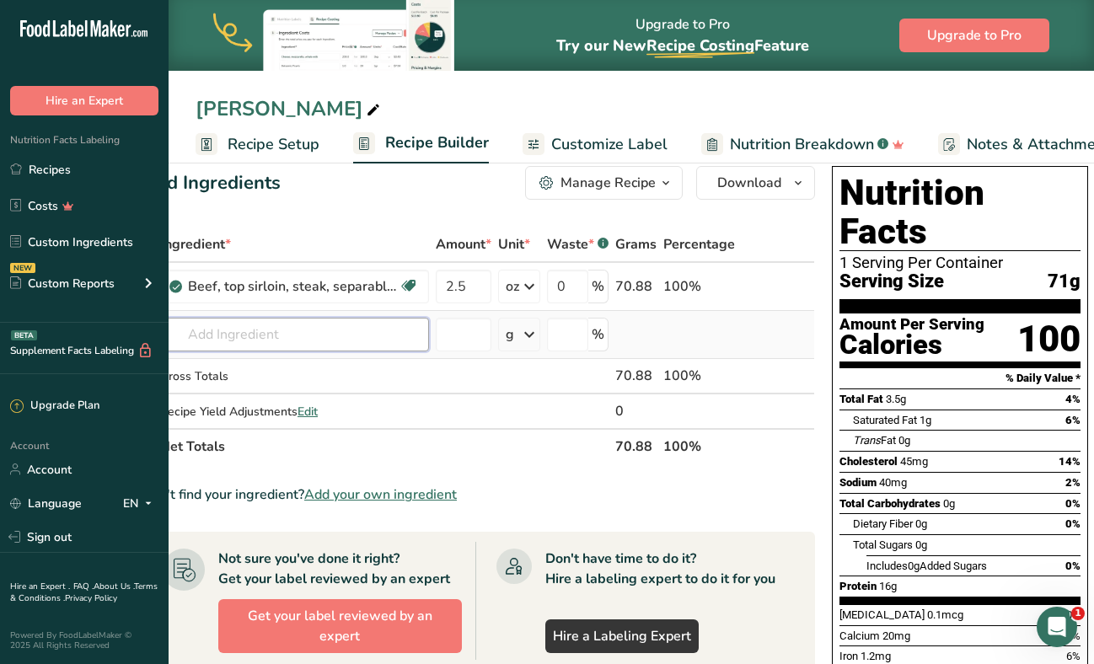
click at [300, 343] on input "text" at bounding box center [294, 335] width 269 height 34
click at [313, 342] on input "chile arbol" at bounding box center [294, 335] width 269 height 34
type input "chile arbol"
click at [356, 393] on div "Add your own ingredient" at bounding box center [295, 397] width 242 height 18
click at [293, 326] on input "text" at bounding box center [294, 335] width 269 height 34
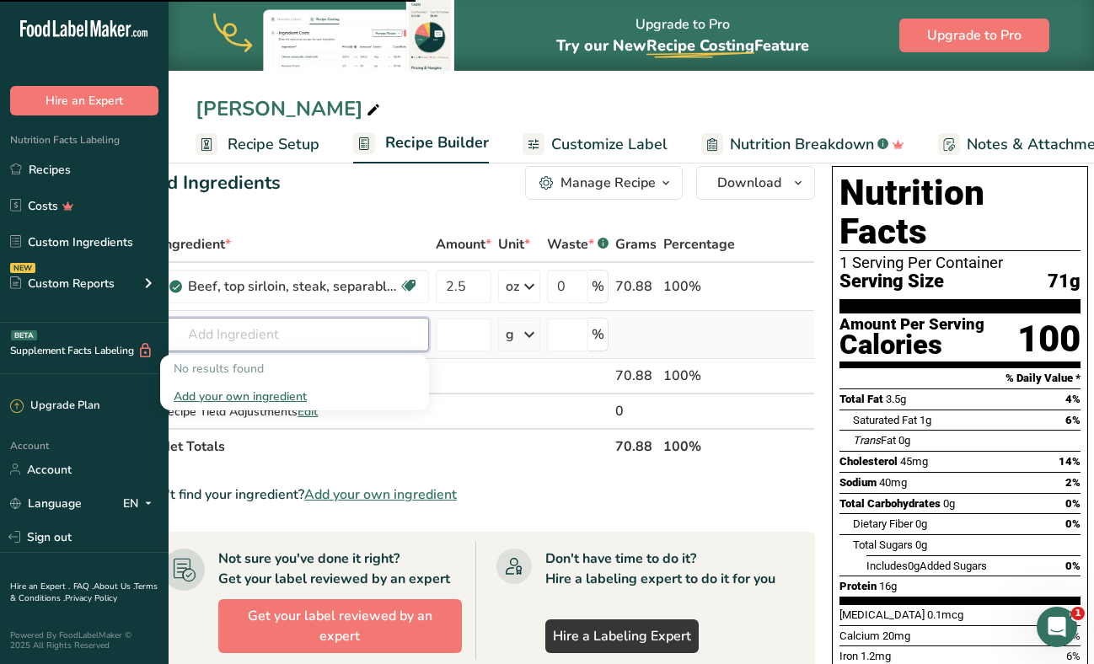
type input "c"
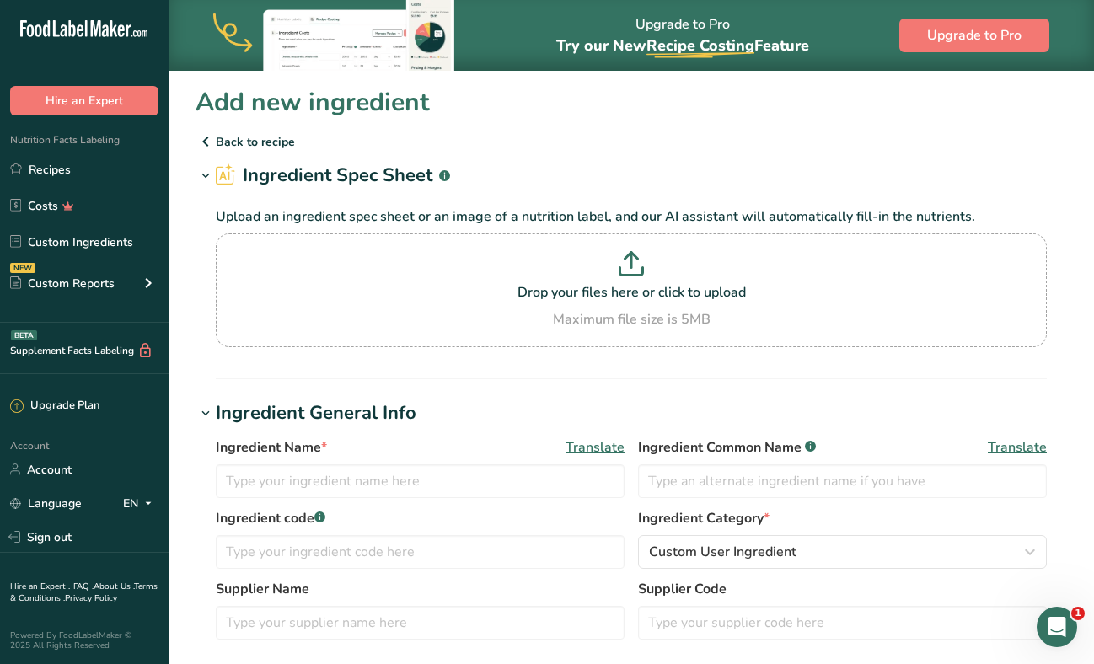
click at [217, 146] on p "Back to recipe" at bounding box center [631, 141] width 871 height 20
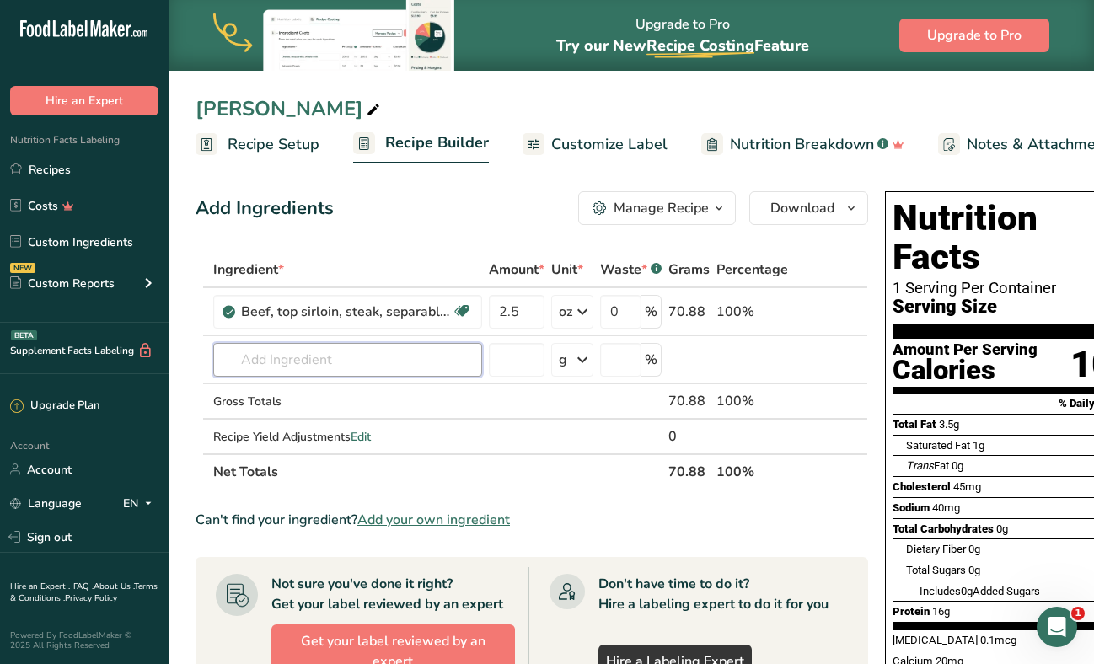
click at [363, 357] on input "text" at bounding box center [347, 360] width 269 height 34
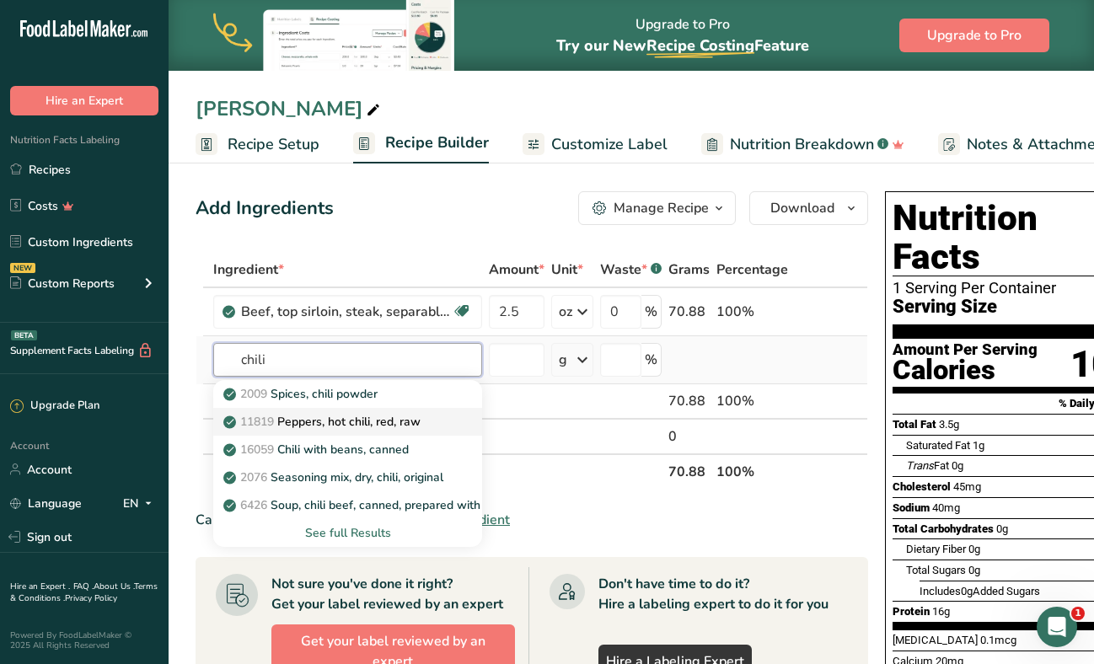
type input "chili"
click at [362, 413] on p "11819 Peppers, hot chili, red, raw" at bounding box center [324, 422] width 194 height 18
type input "Peppers, hot chili, red, raw"
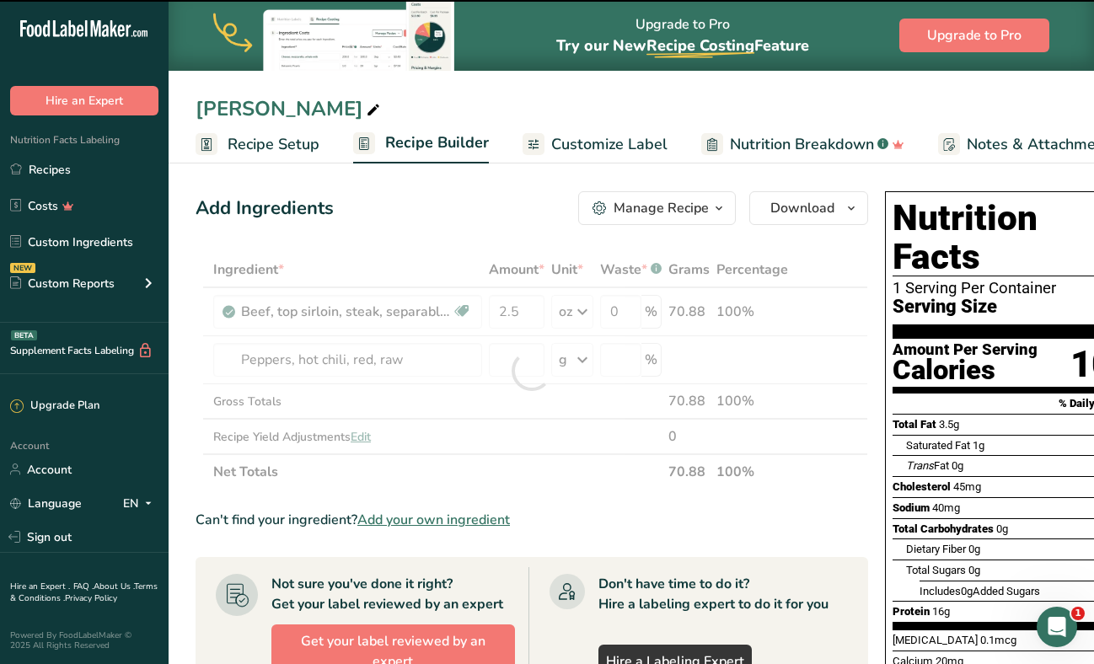
type input "0"
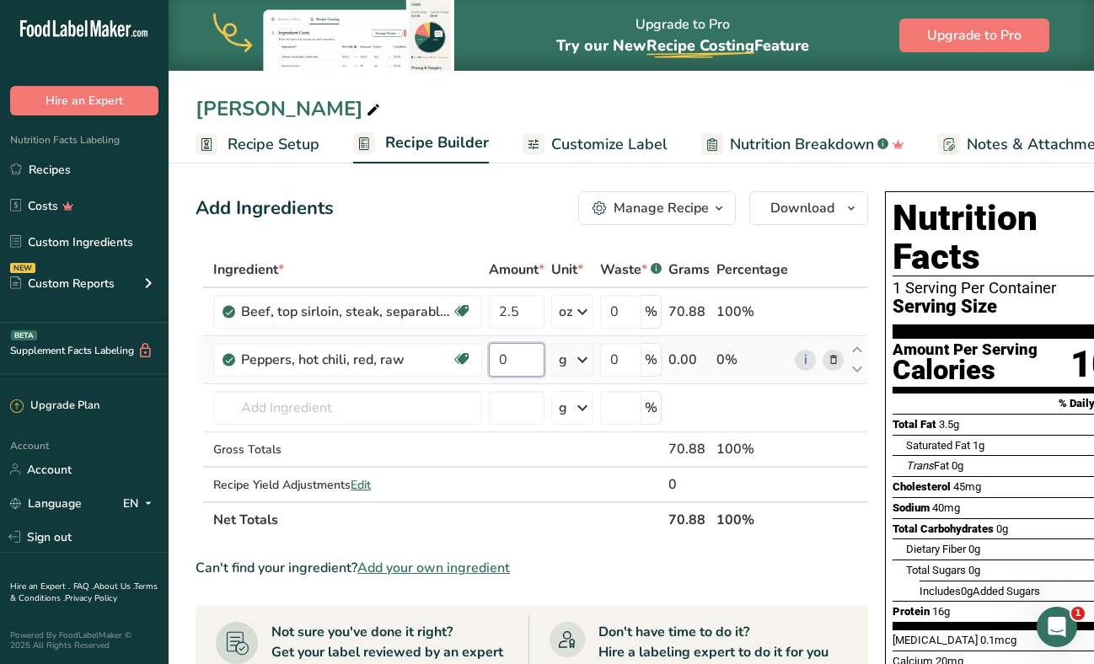
click at [538, 357] on input "0" at bounding box center [517, 360] width 56 height 34
type input "2"
type input "1"
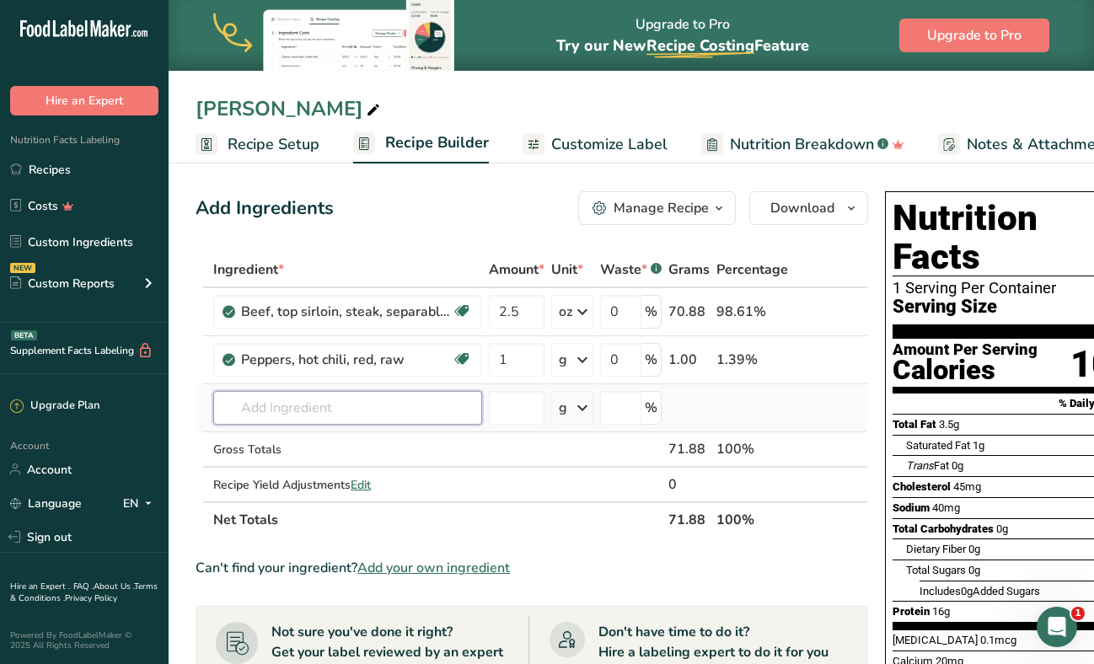
click at [389, 408] on div "Ingredient * Amount * Unit * Waste * .a-a{fill:#347362;}.b-a{fill:#fff;} Grams …" at bounding box center [532, 395] width 672 height 286
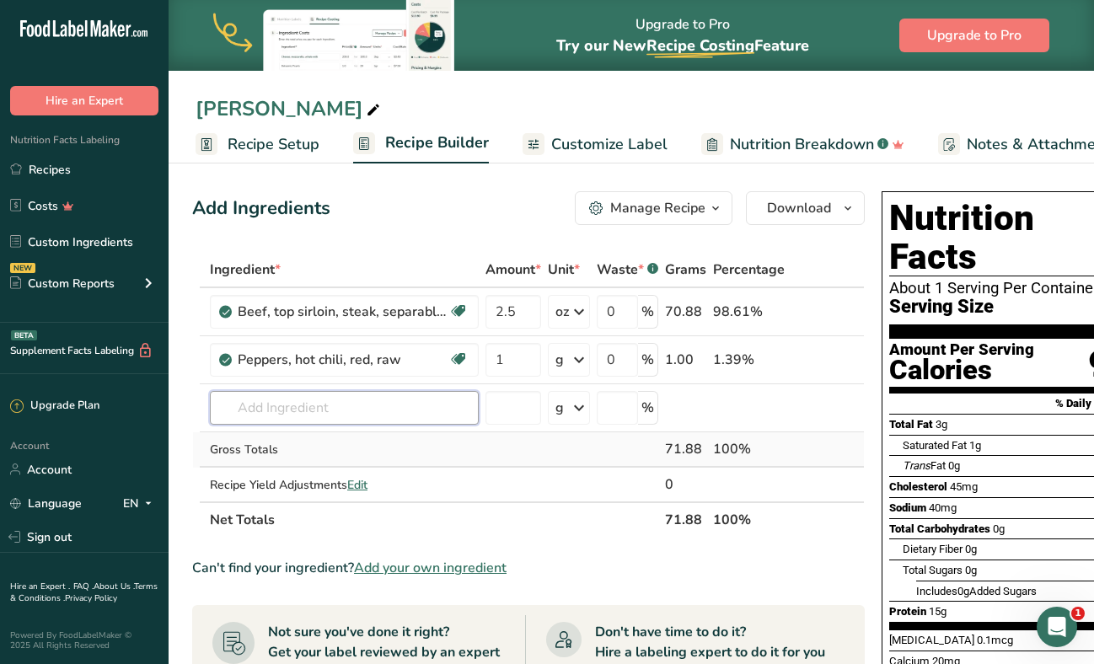
scroll to position [0, 3]
type input "tampiico punch"
click at [302, 474] on div "Add your own ingredient" at bounding box center [345, 470] width 242 height 18
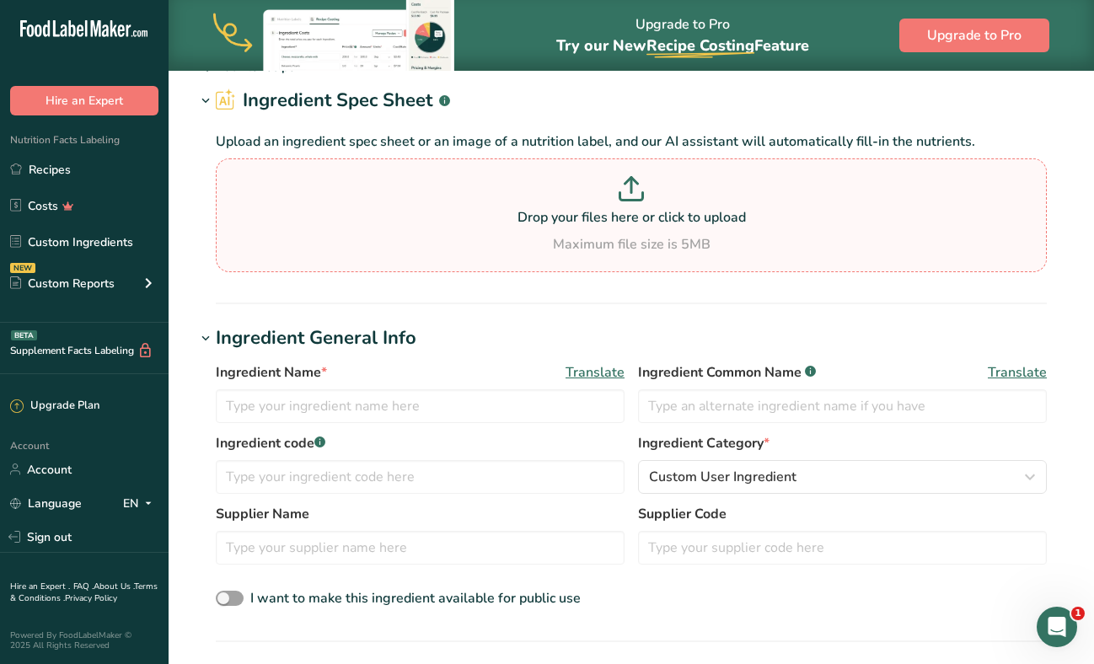
scroll to position [76, 0]
click at [379, 415] on input "text" at bounding box center [420, 405] width 409 height 34
type input "Tampico Punch Marinade"
click at [580, 447] on label "Ingredient code .a-a{fill:#347362;}.b-a{fill:#fff;}" at bounding box center [420, 442] width 409 height 20
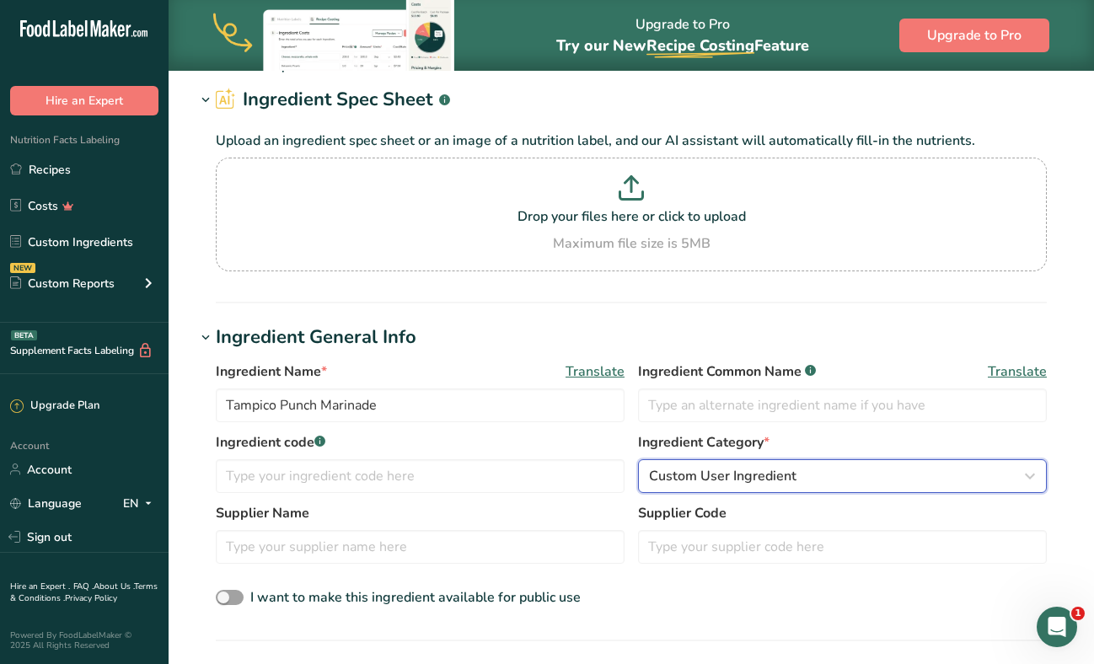
click at [677, 477] on span "Custom User Ingredient" at bounding box center [722, 476] width 147 height 20
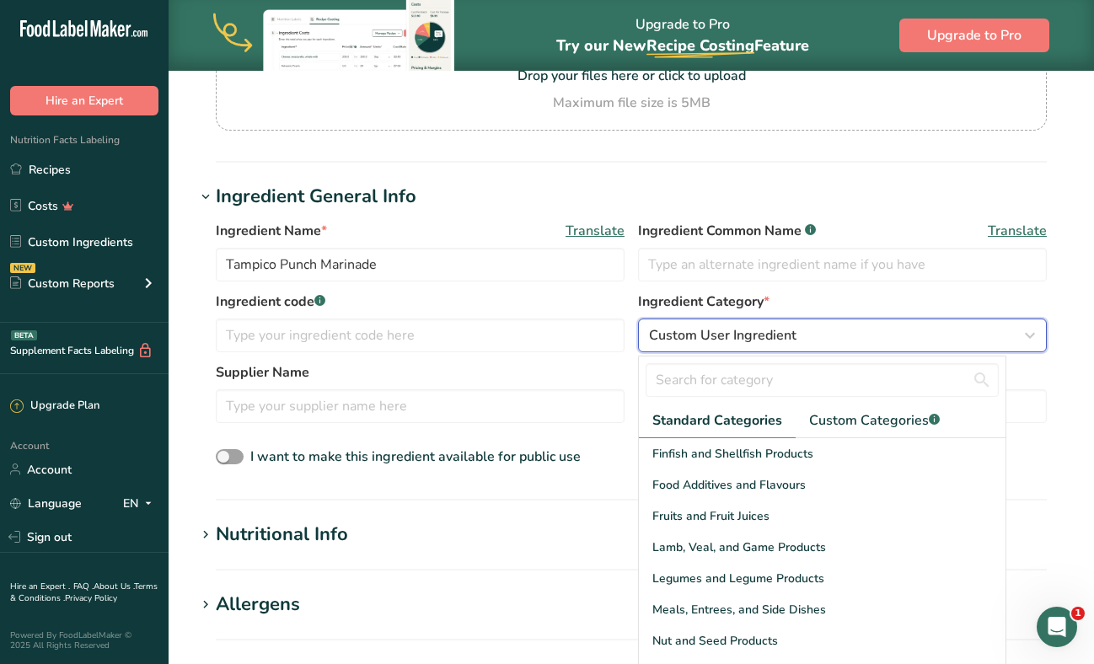
scroll to position [391, 0]
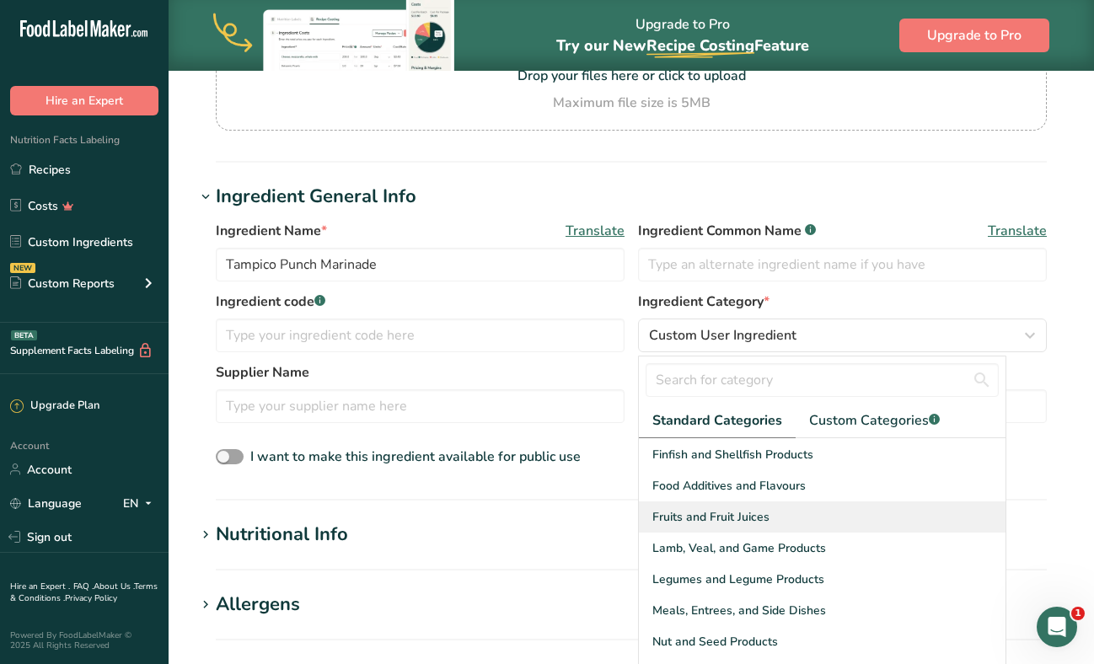
click at [715, 508] on span "Fruits and Fruit Juices" at bounding box center [710, 517] width 117 height 18
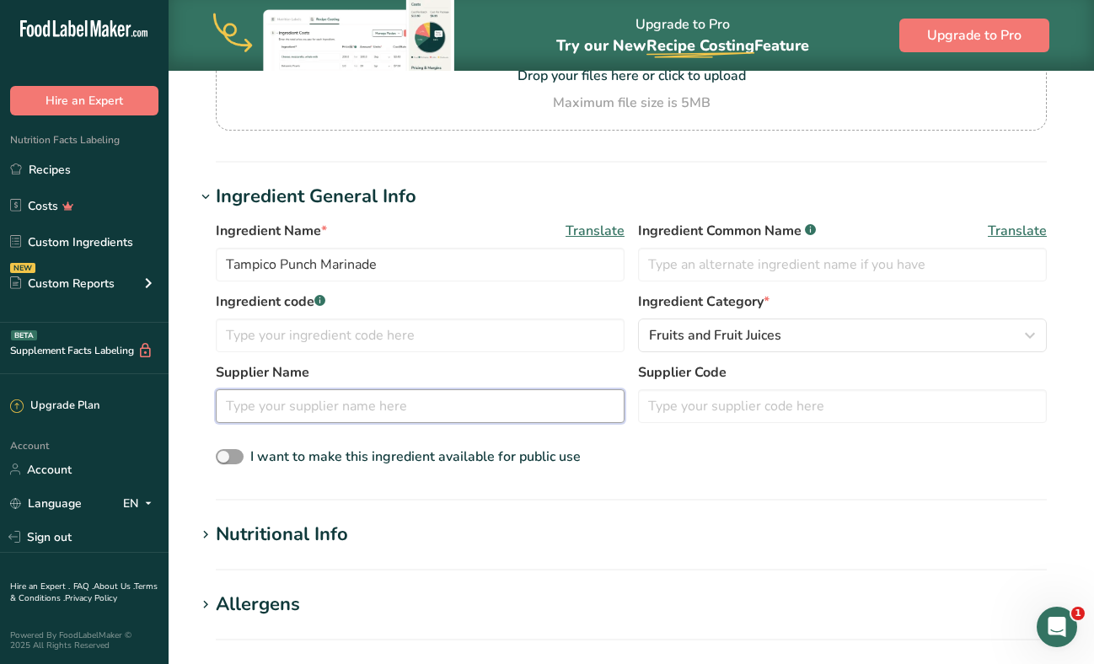
click at [314, 421] on input "text" at bounding box center [420, 406] width 409 height 34
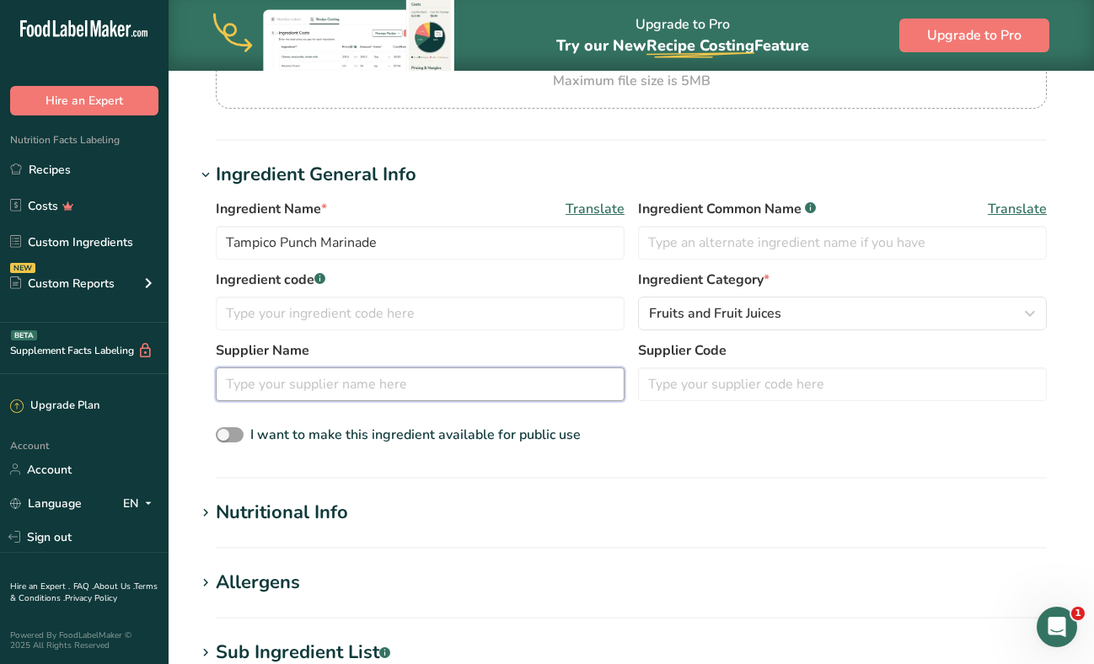
scroll to position [362, 0]
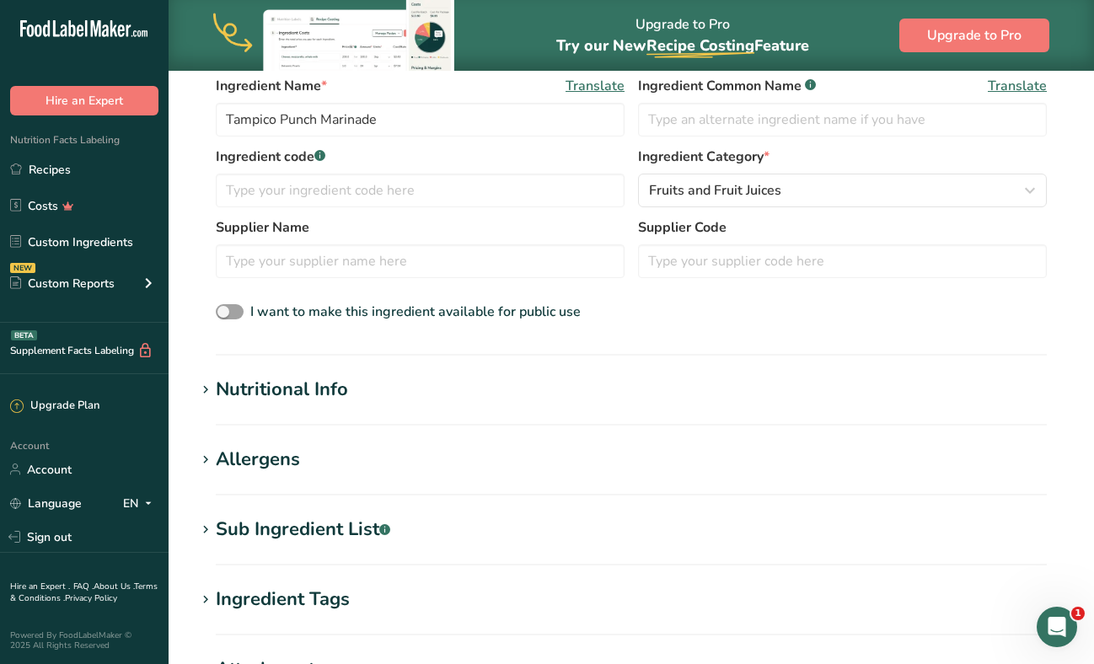
click at [238, 399] on div "Nutritional Info" at bounding box center [282, 390] width 132 height 28
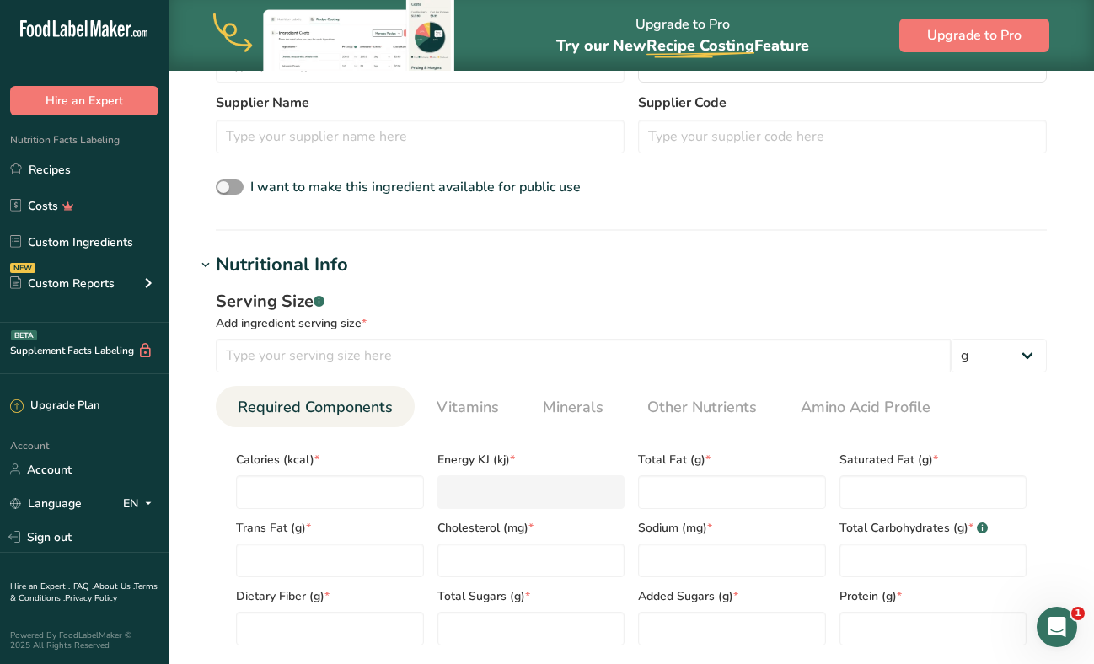
scroll to position [559, 0]
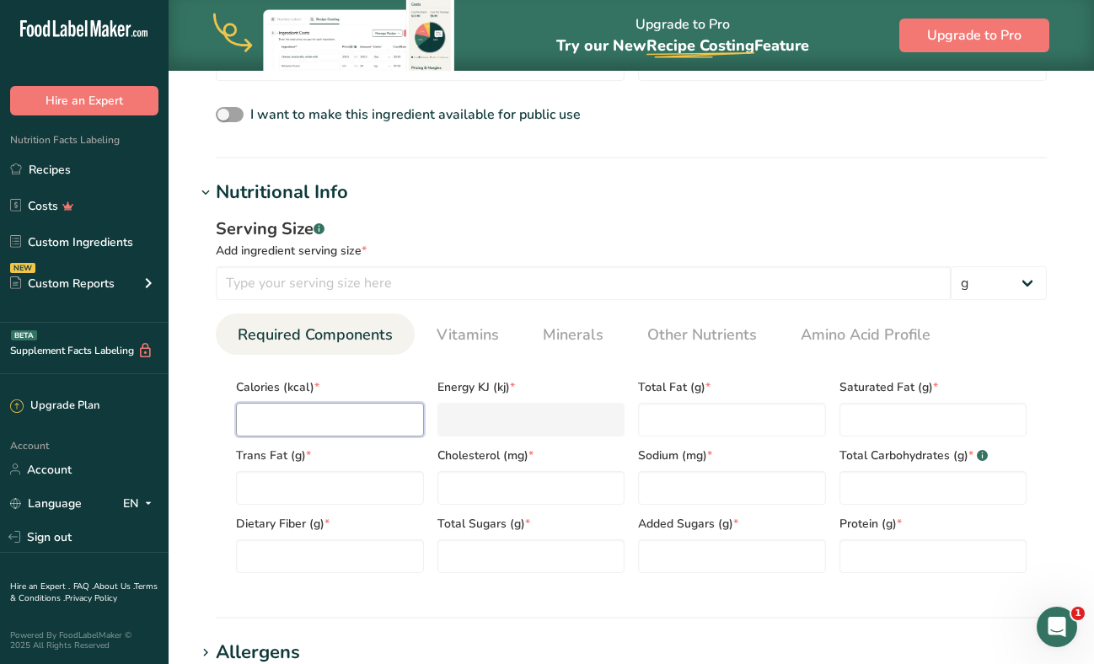
click at [382, 432] on input "number" at bounding box center [330, 420] width 188 height 34
type input "3"
type KJ "12.6"
type input "30"
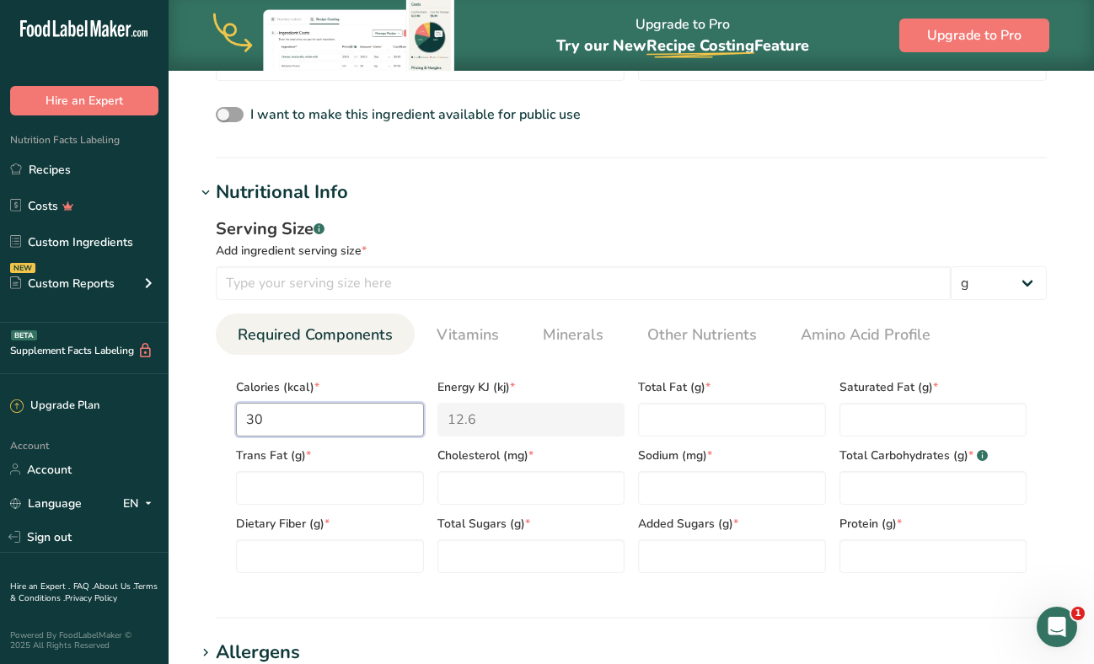
type KJ "125.5"
type input "30"
click at [679, 426] on Fat "number" at bounding box center [732, 420] width 188 height 34
type Fat "0"
click at [895, 420] on Fat "number" at bounding box center [933, 420] width 188 height 34
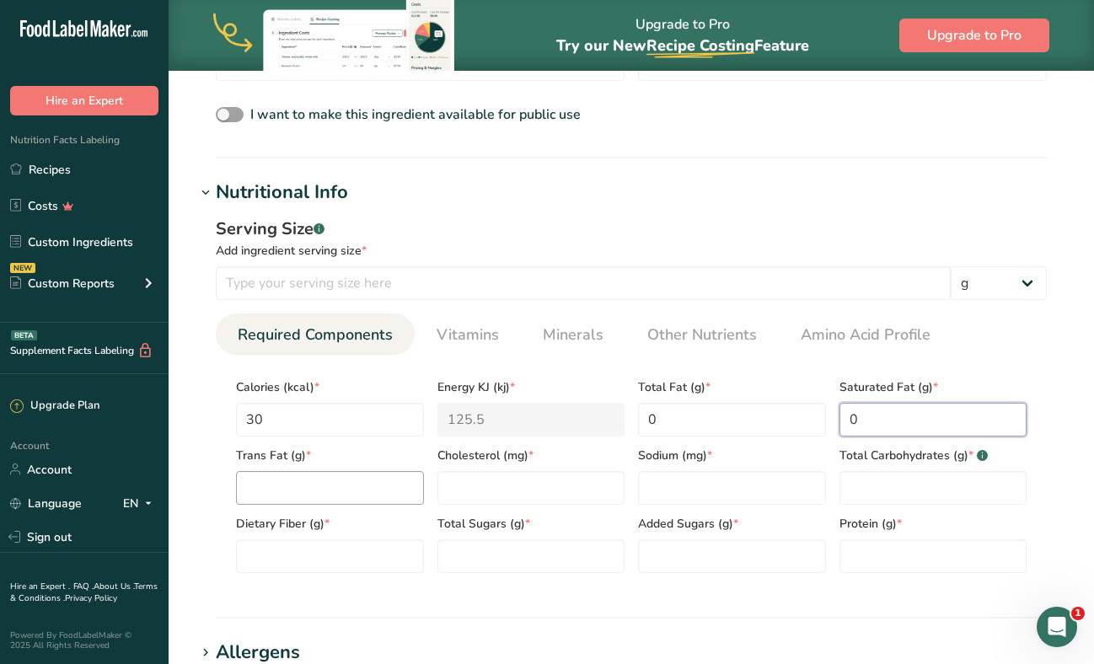
type Fat "0"
click at [356, 501] on Fat "number" at bounding box center [330, 488] width 188 height 34
type Fat "0"
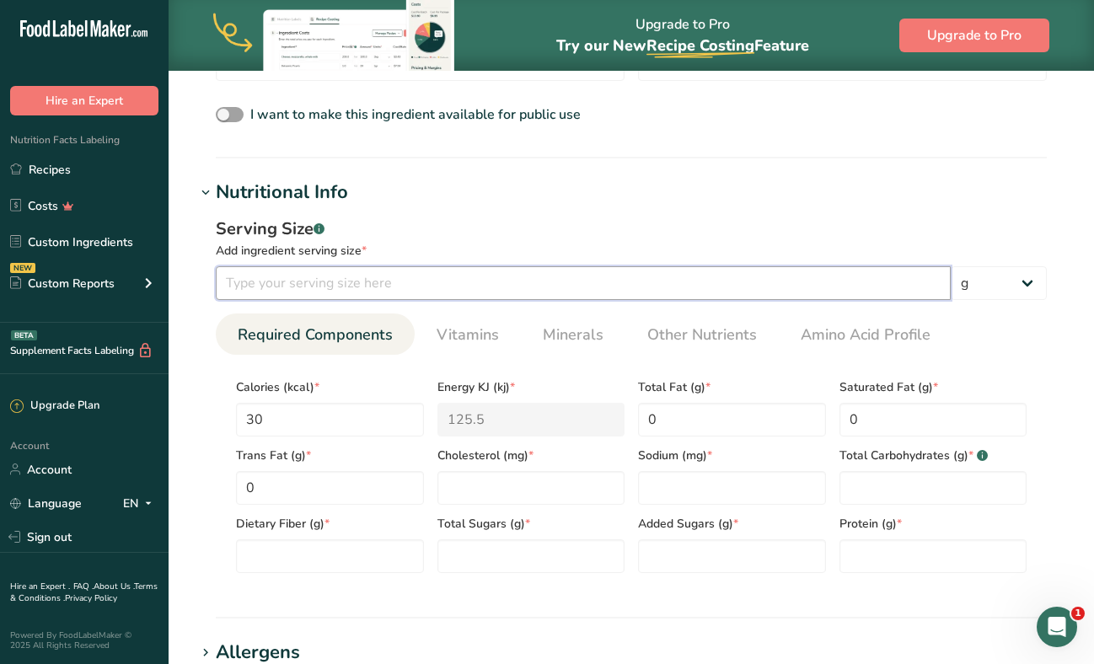
click at [398, 287] on input "number" at bounding box center [583, 283] width 735 height 34
type input "240"
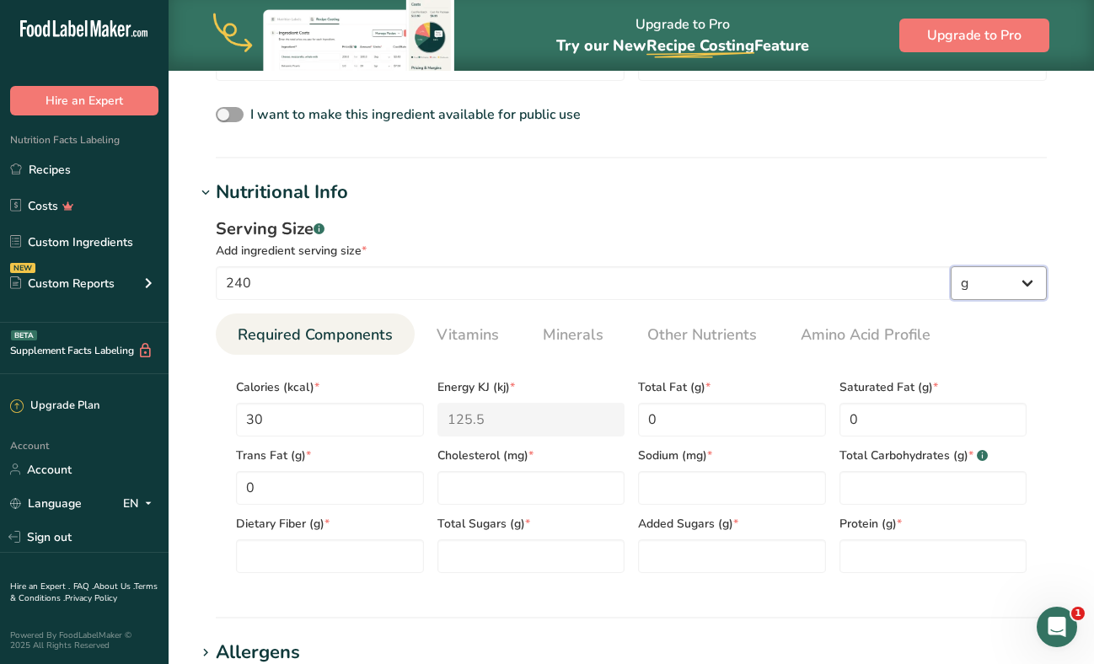
click at [1012, 281] on select "g kg mg mcg lb oz l mL fl oz tbsp tsp cup qt gallon" at bounding box center [999, 283] width 96 height 34
select select "17"
click at [951, 266] on select "g kg mg mcg lb oz l mL fl oz tbsp tsp cup qt gallon" at bounding box center [999, 283] width 96 height 34
select select "22"
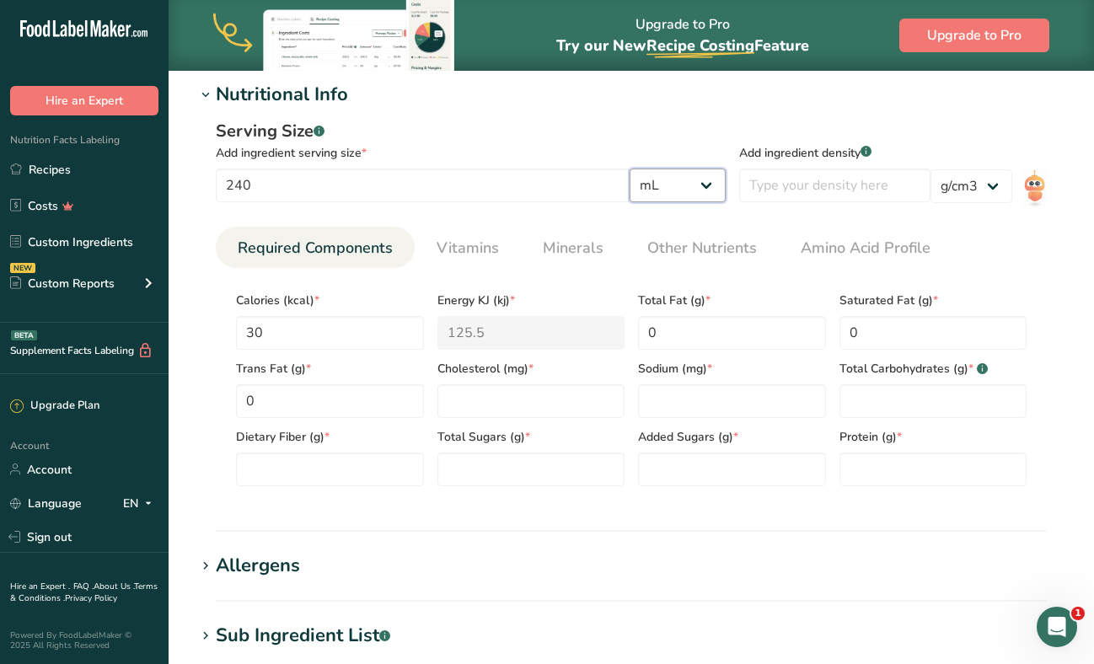
scroll to position [659, 0]
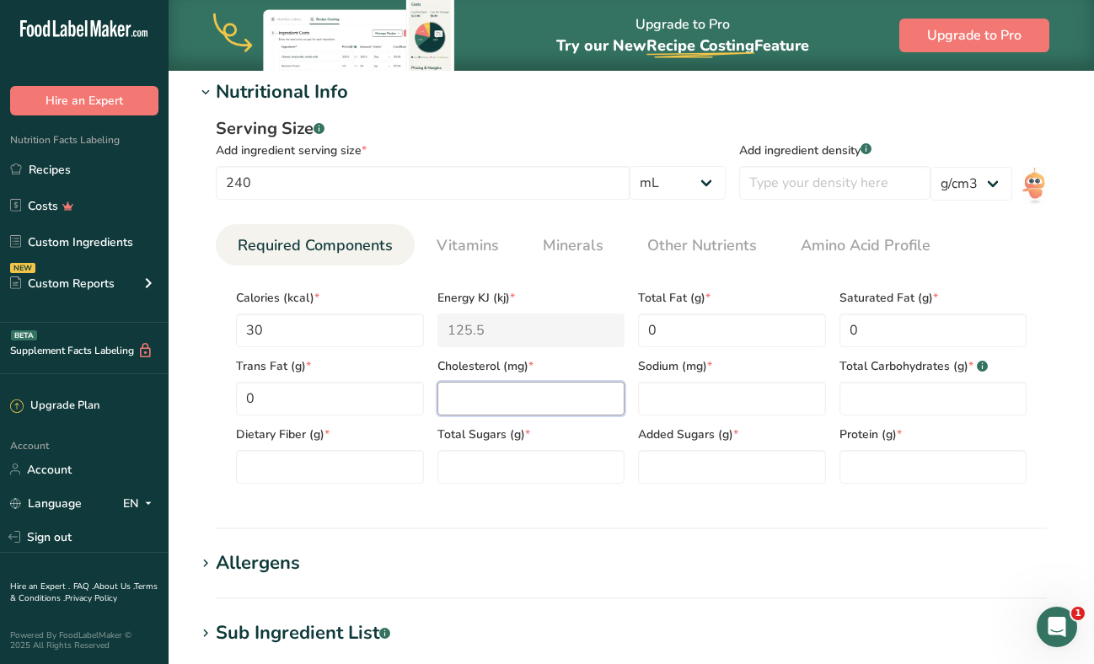
click at [592, 398] on input "number" at bounding box center [531, 399] width 188 height 34
type input "0"
click at [663, 398] on input "number" at bounding box center [732, 399] width 188 height 34
type input "35"
click at [867, 402] on Carbohydrates "number" at bounding box center [933, 399] width 188 height 34
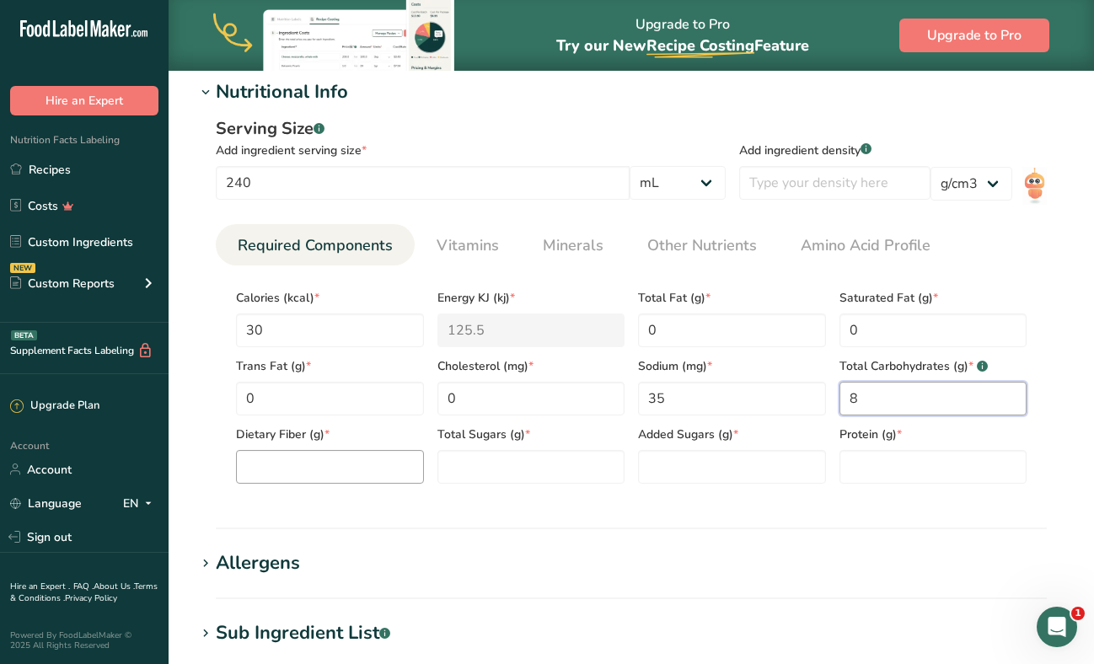
type Carbohydrates "8"
click at [282, 471] on Fiber "number" at bounding box center [330, 467] width 188 height 34
click at [462, 467] on Sugars "number" at bounding box center [531, 467] width 188 height 34
type Sugars "6"
click at [670, 469] on Sugars "number" at bounding box center [732, 467] width 188 height 34
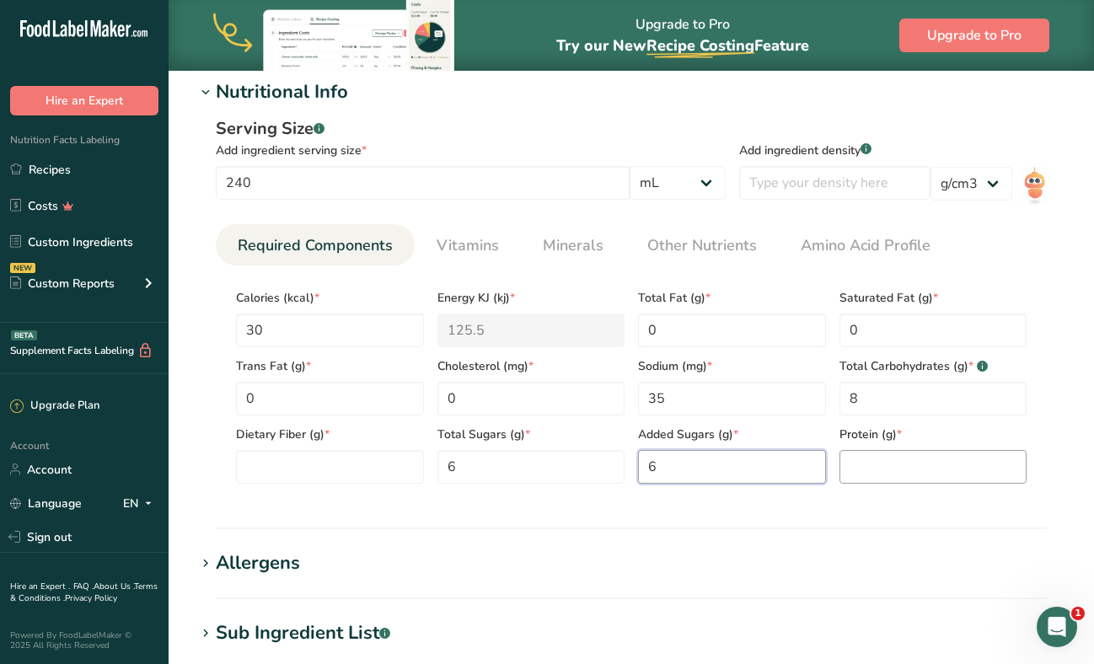
type Sugars "6"
click at [873, 459] on input "number" at bounding box center [933, 467] width 188 height 34
type input "0"
click at [340, 460] on Fiber "number" at bounding box center [330, 467] width 188 height 34
type Fiber "0"
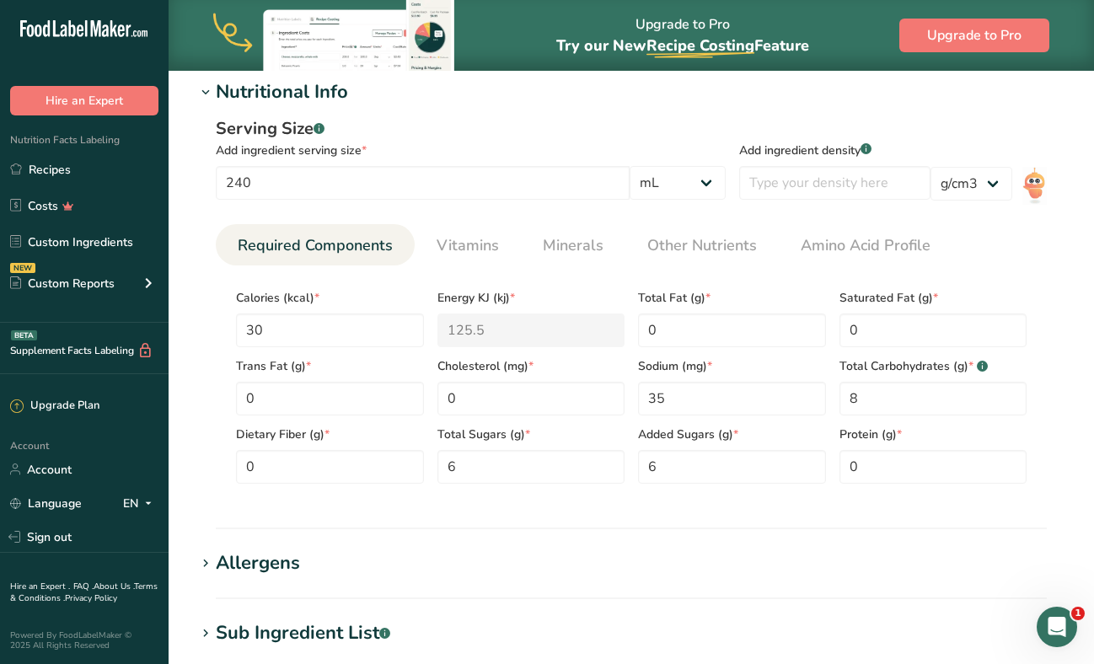
click at [441, 509] on section "Nutritional Info Serving Size .a-a{fill:#347362;}.b-a{fill:#fff;} Add ingredien…" at bounding box center [631, 303] width 871 height 451
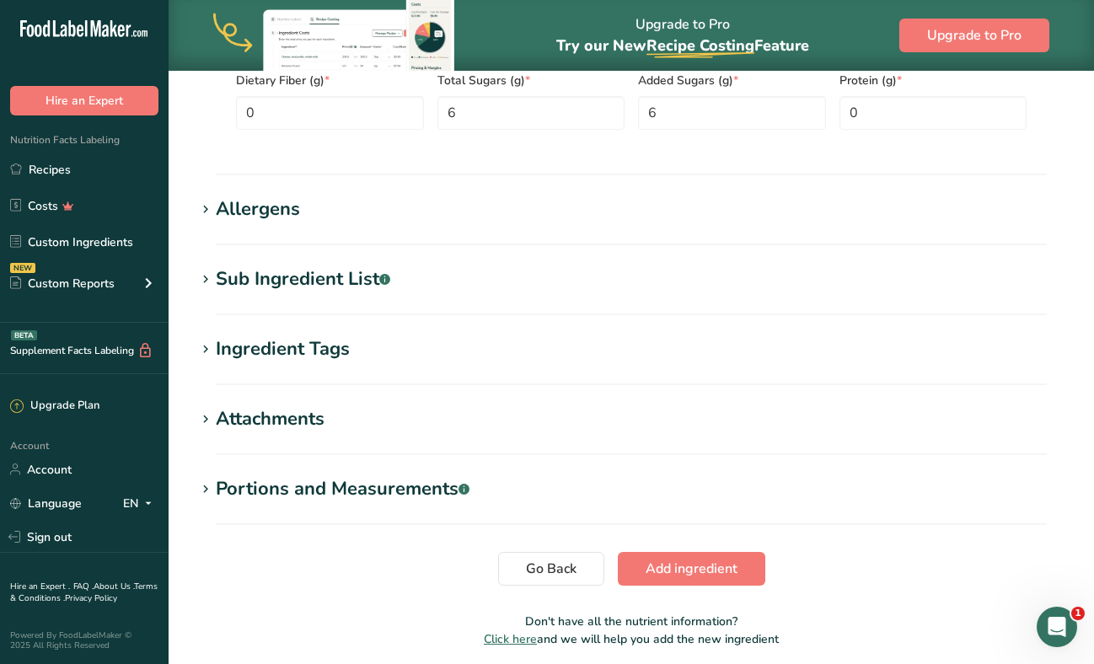
scroll to position [1014, 0]
click at [647, 561] on span "Add ingredient" at bounding box center [692, 568] width 92 height 20
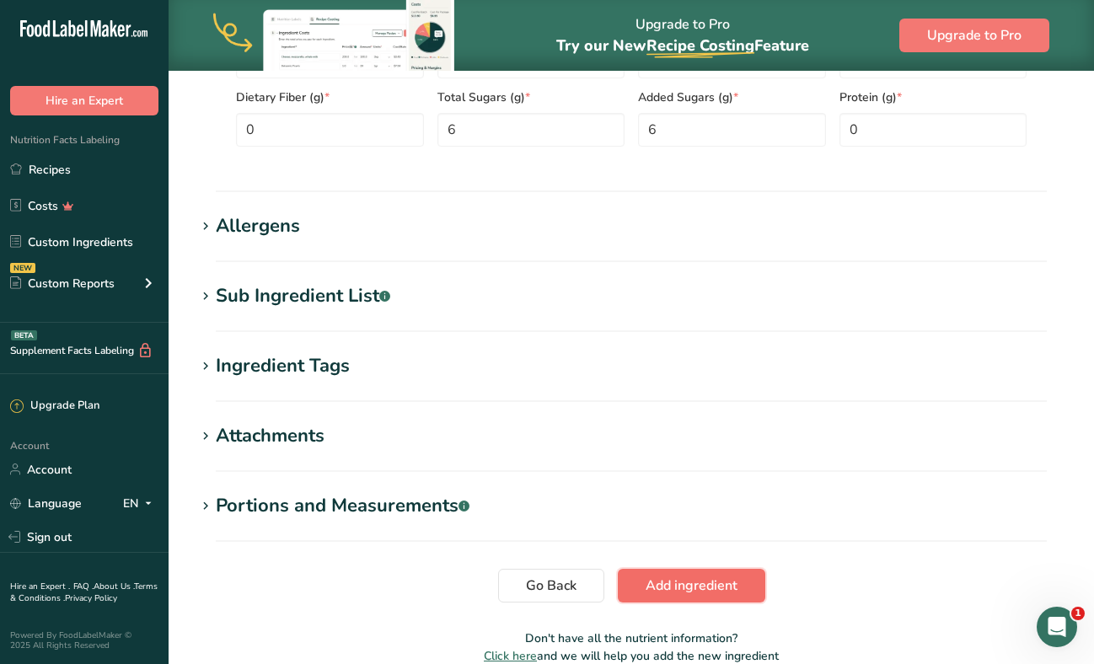
scroll to position [660, 0]
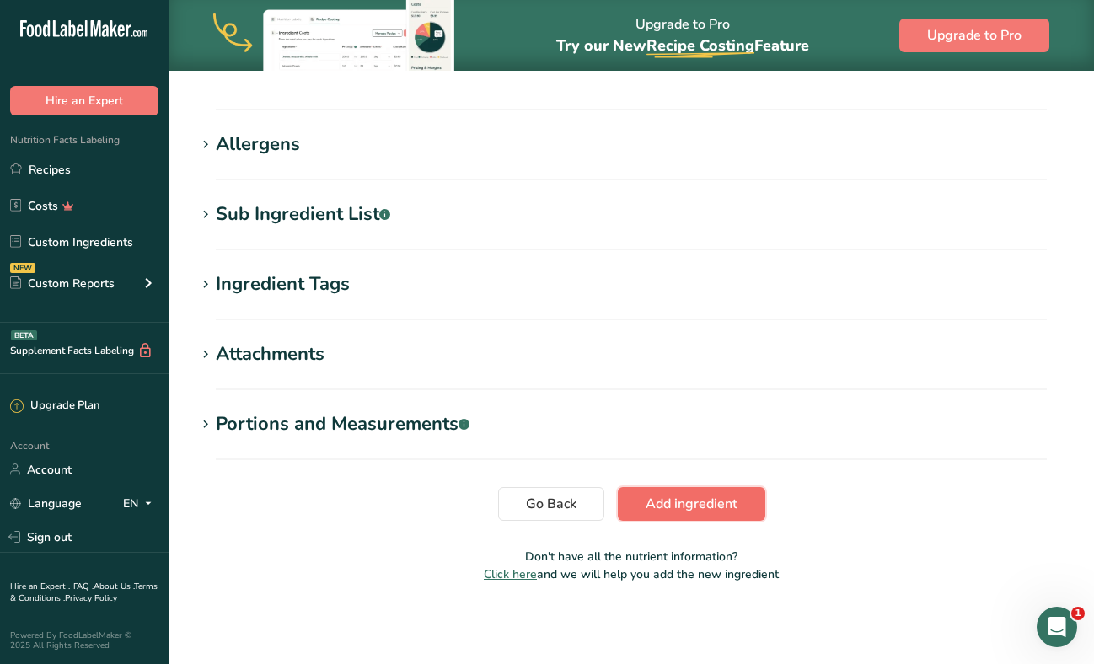
click at [675, 504] on span "Add ingredient" at bounding box center [692, 504] width 92 height 20
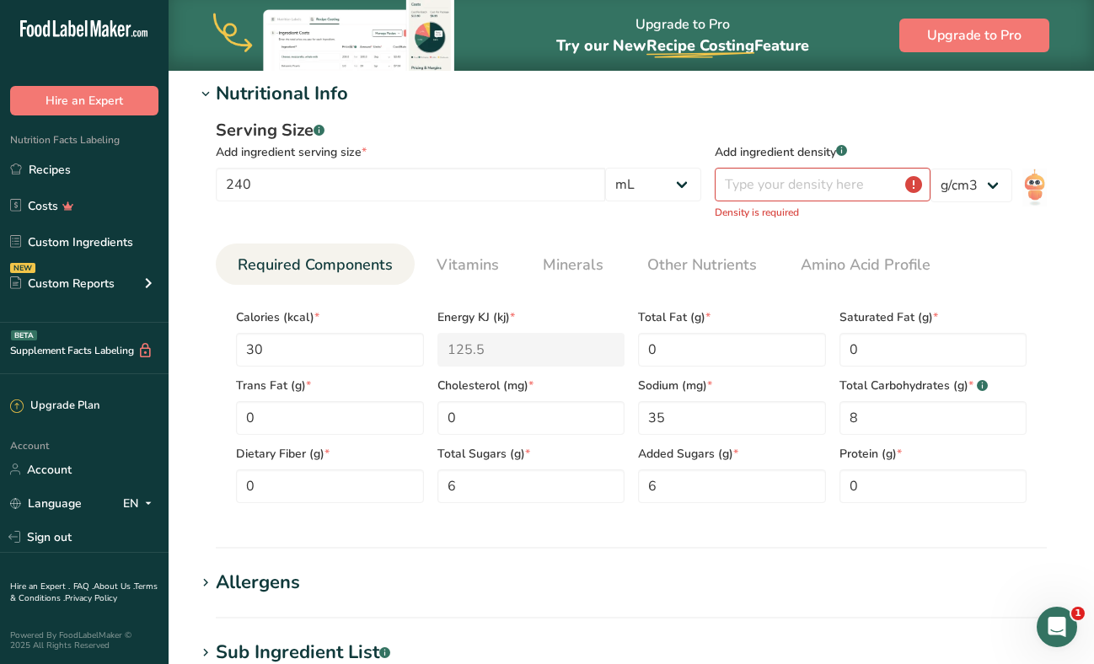
scroll to position [219, 0]
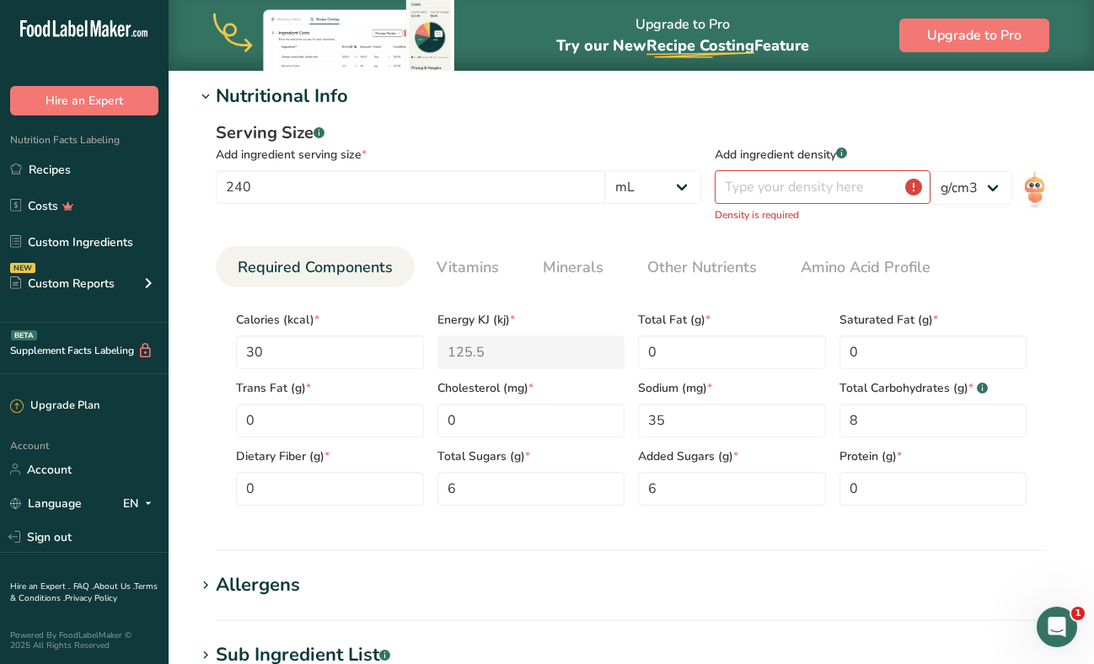
click at [804, 210] on p "Density is required" at bounding box center [823, 214] width 216 height 15
click at [811, 197] on input "number" at bounding box center [823, 187] width 216 height 34
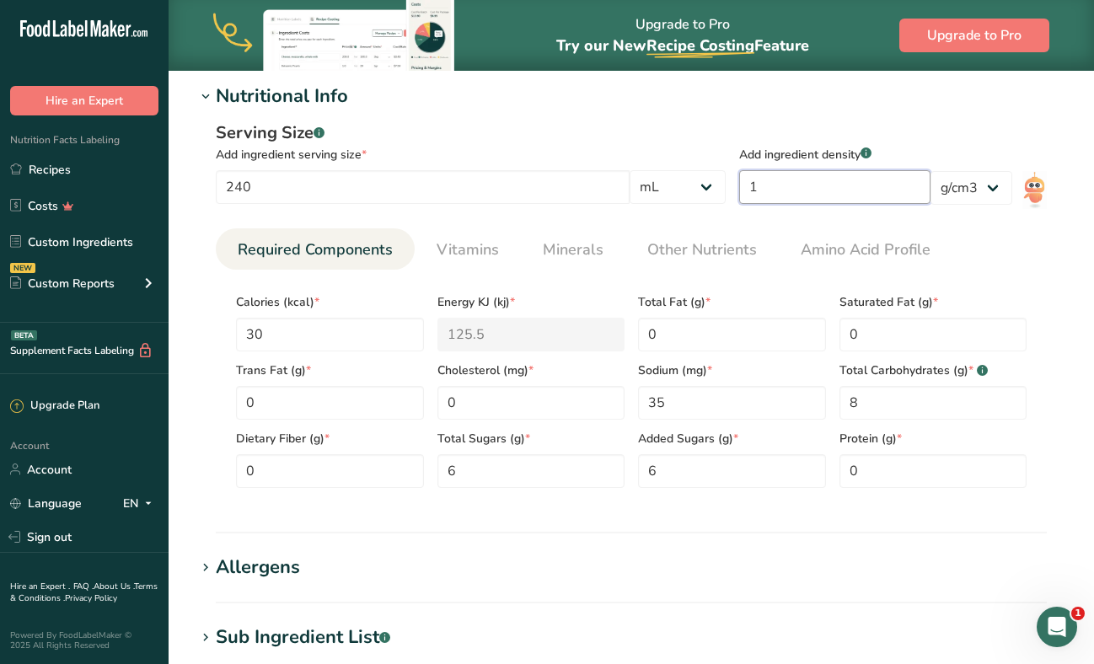
type input "1"
click at [828, 304] on div "Total Fat (g) * 0" at bounding box center [731, 317] width 201 height 68
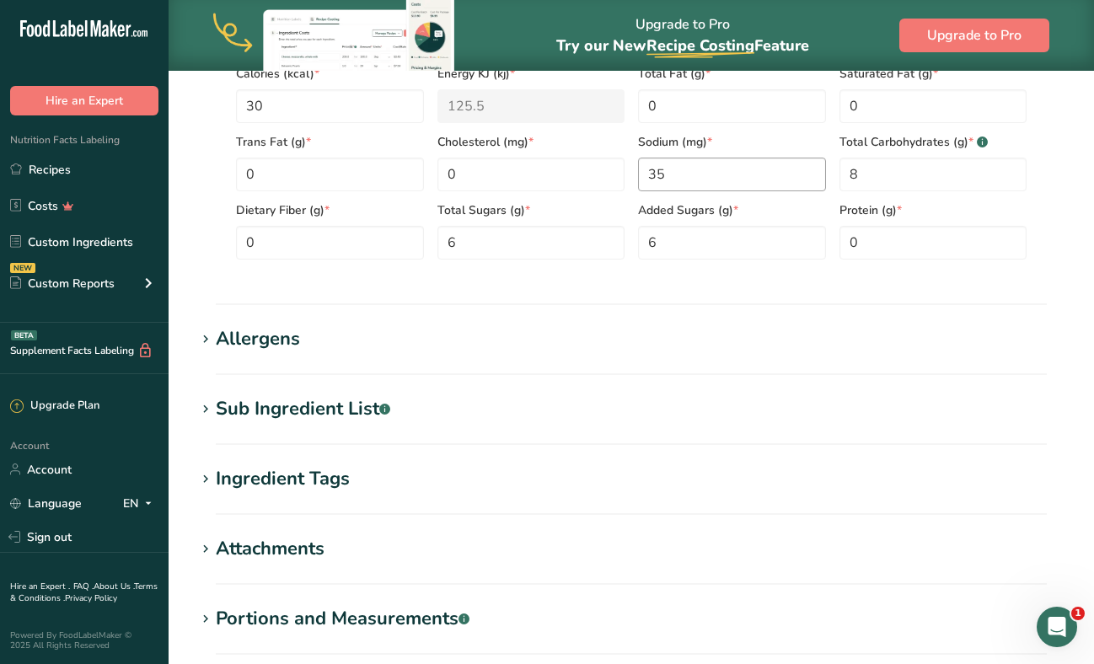
scroll to position [642, 0]
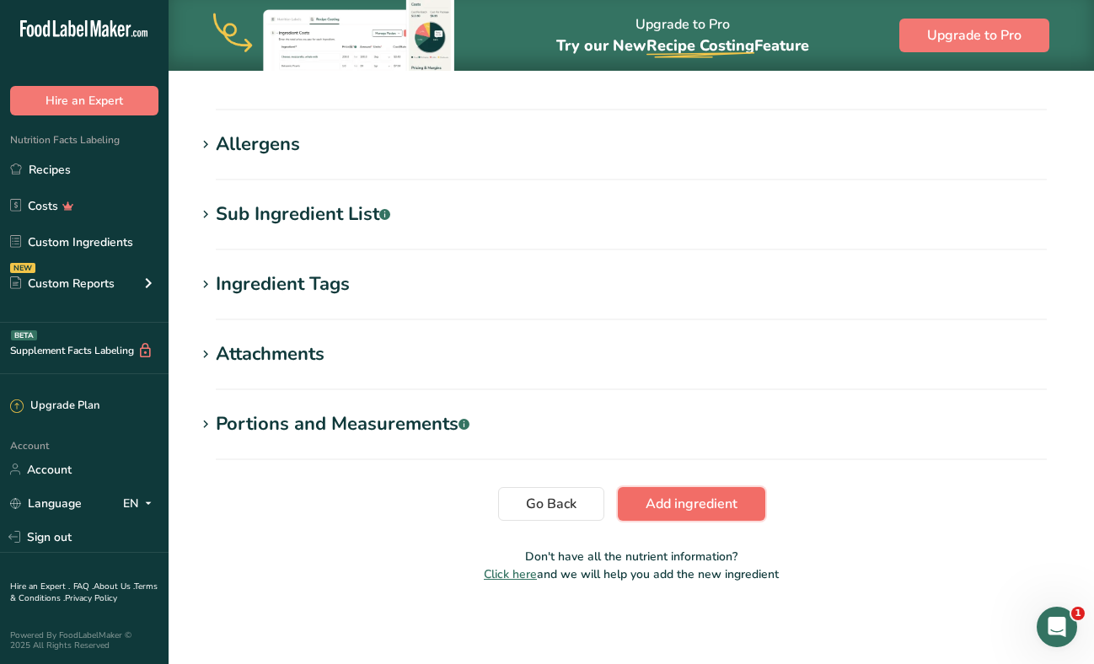
click at [702, 500] on span "Add ingredient" at bounding box center [692, 504] width 92 height 20
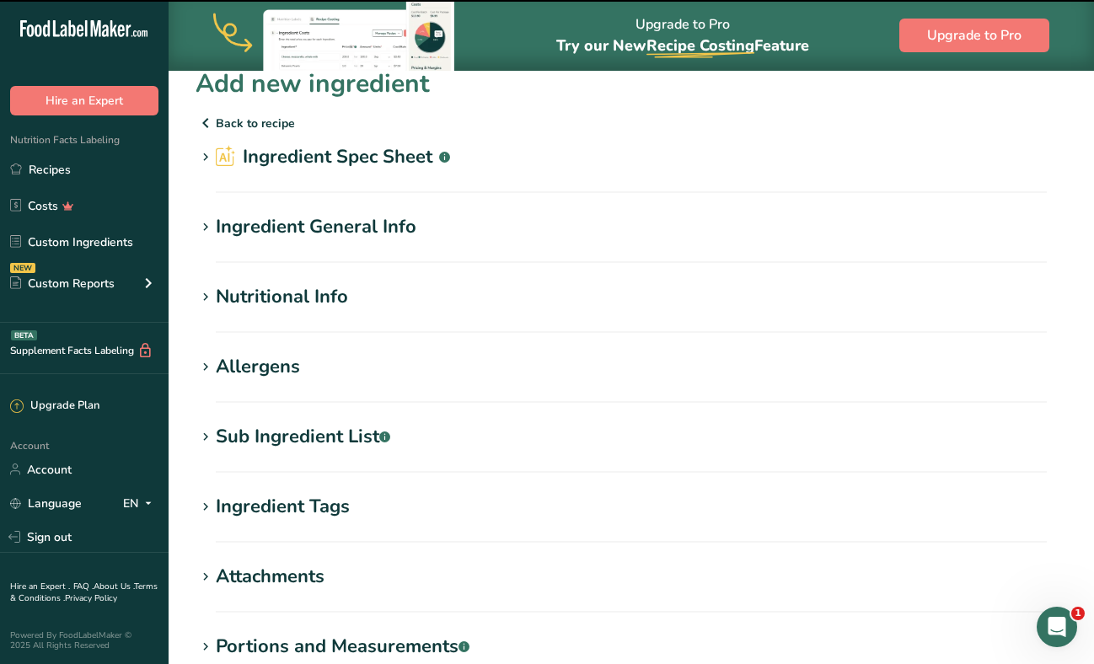
scroll to position [0, 0]
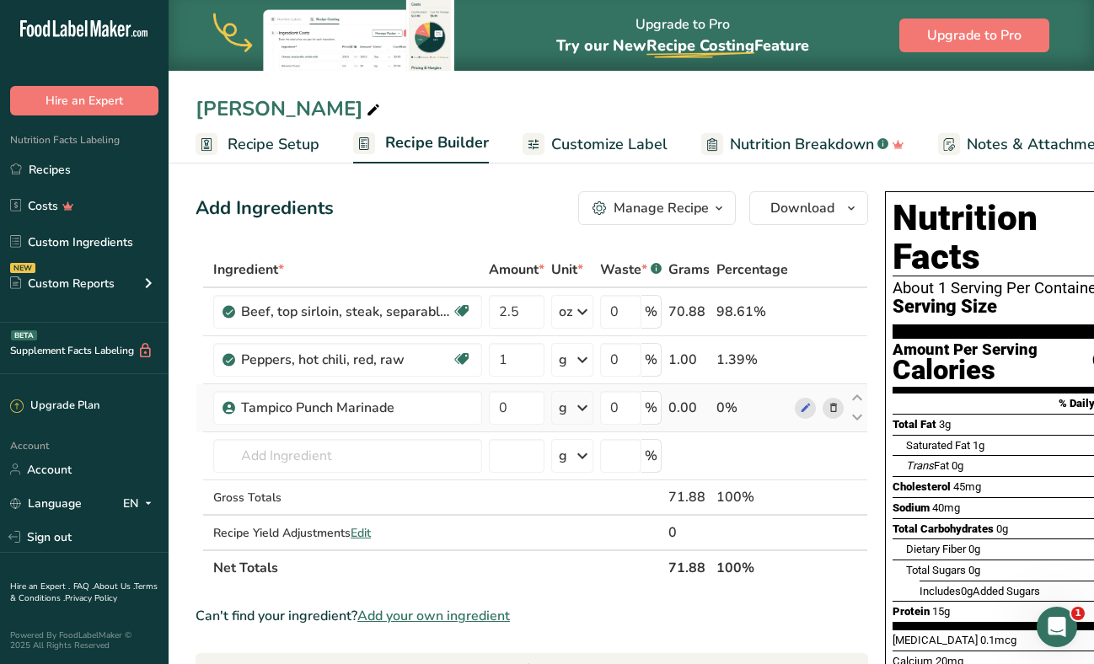
click at [576, 419] on icon at bounding box center [582, 408] width 20 height 30
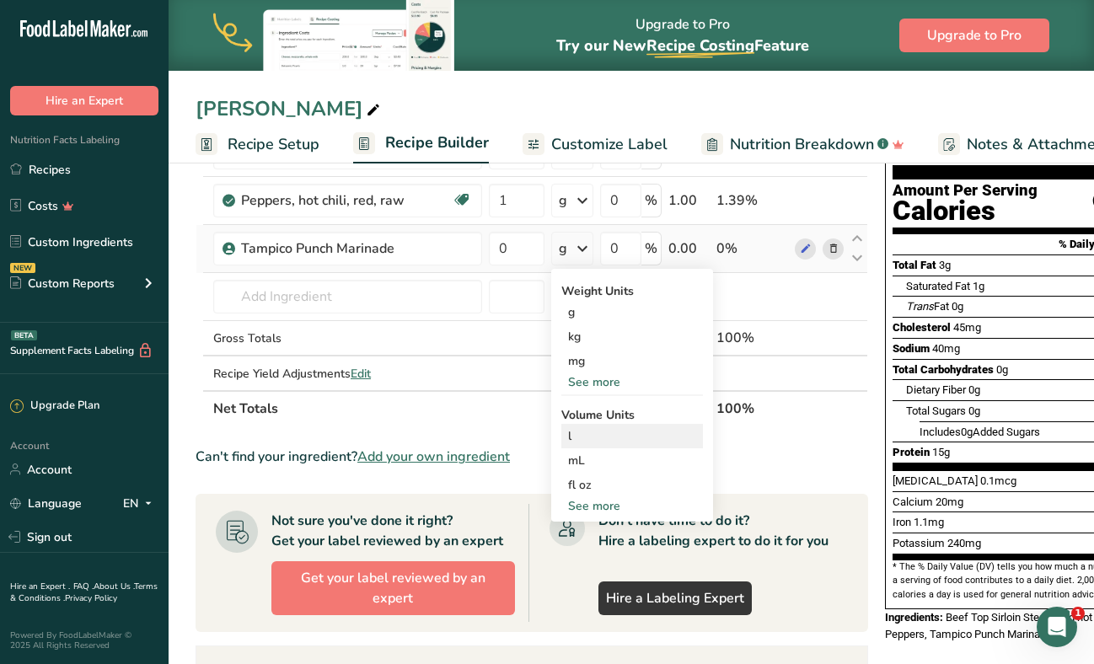
scroll to position [160, 0]
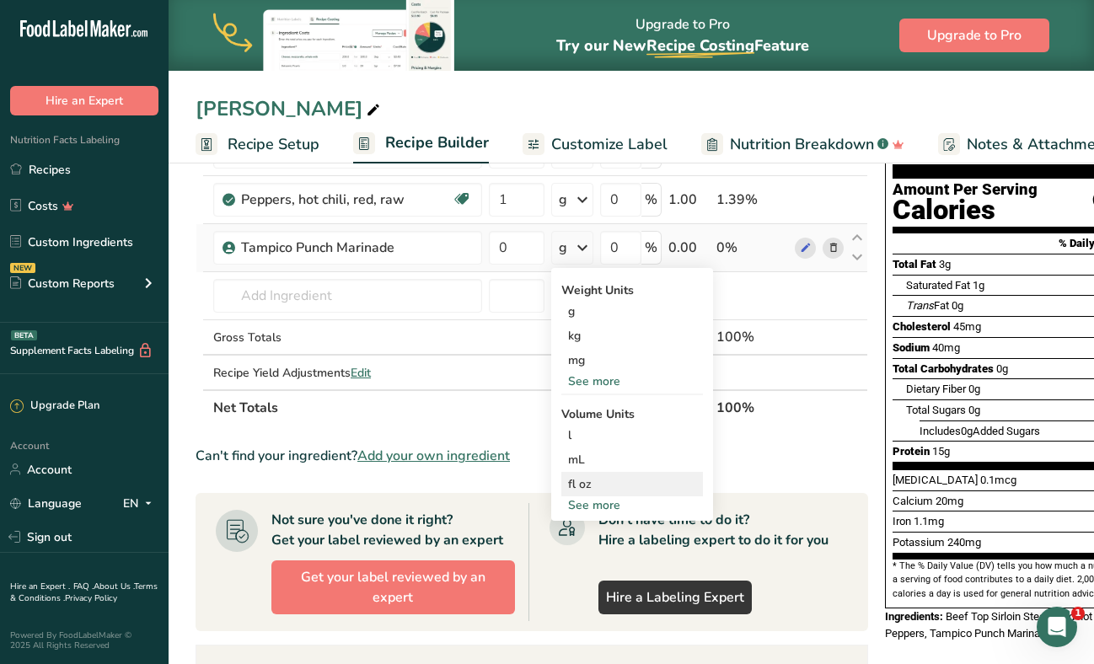
click at [591, 487] on div "fl oz" at bounding box center [632, 484] width 128 height 18
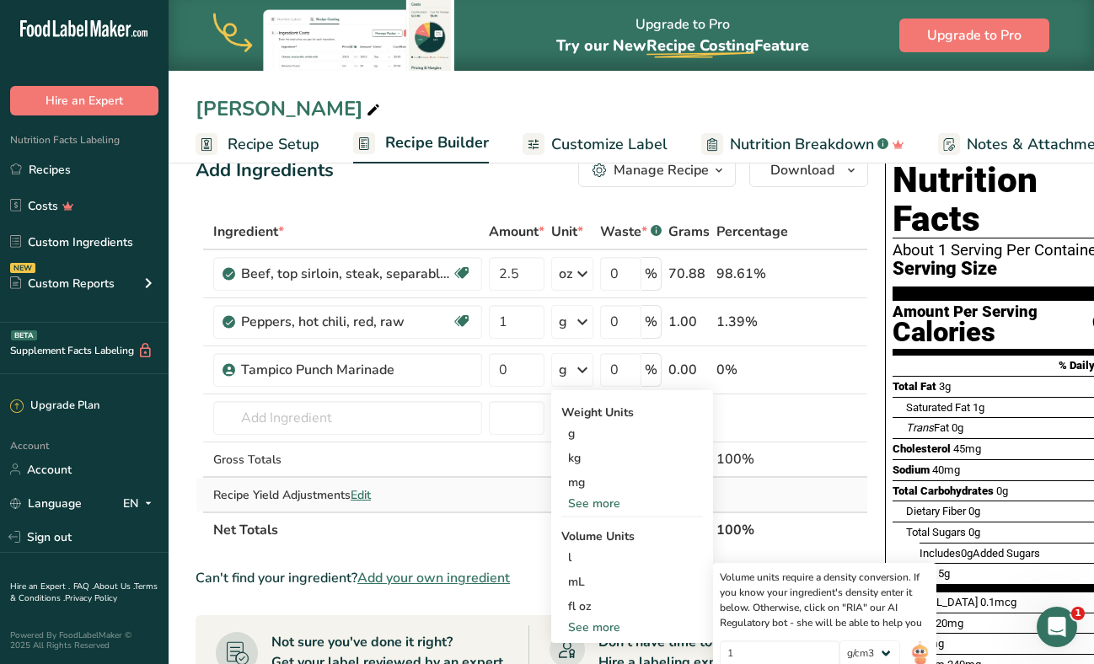
scroll to position [37, 0]
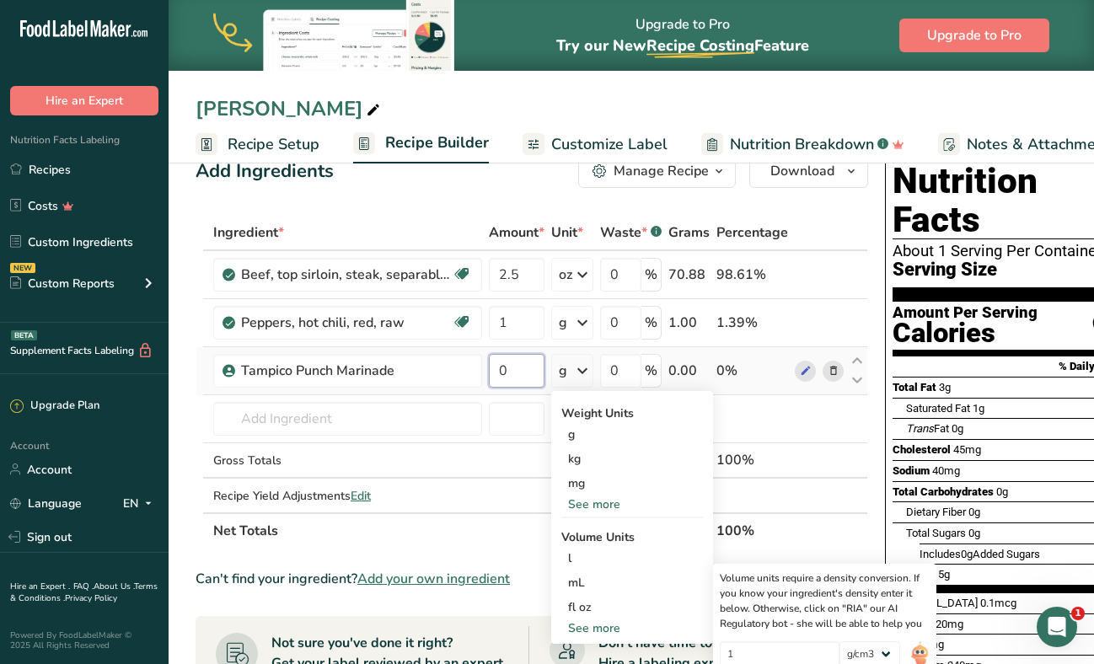
click at [501, 362] on input "0" at bounding box center [517, 371] width 56 height 34
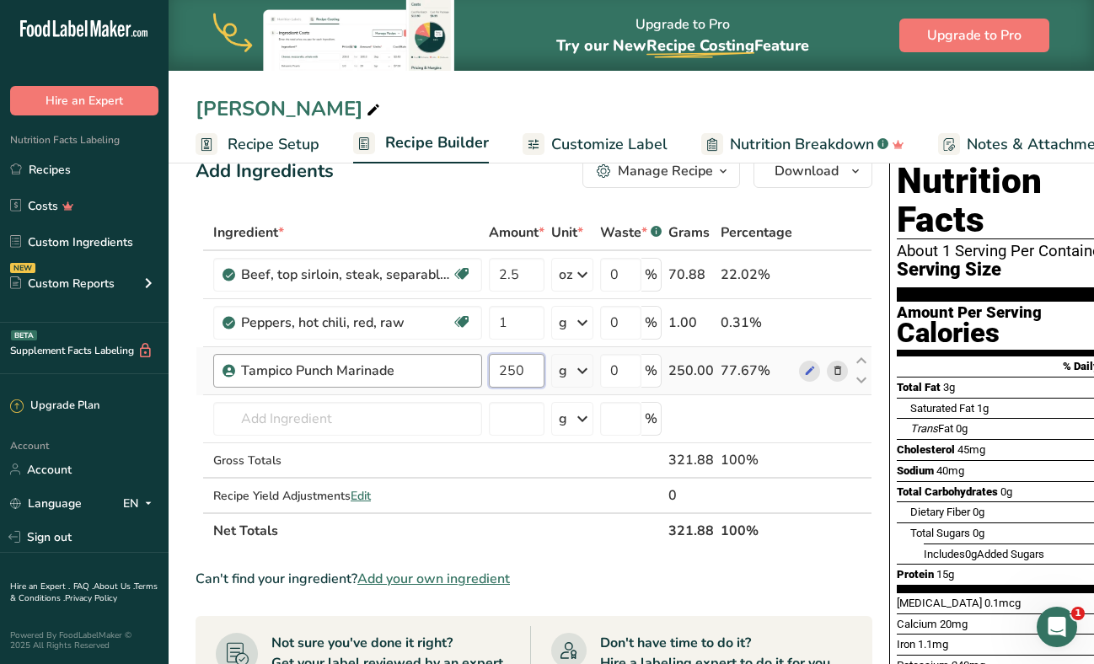
drag, startPoint x: 528, startPoint y: 375, endPoint x: 433, endPoint y: 362, distance: 96.1
click at [433, 362] on tr "Tampico Punch Marinade 250 g Weight Units g kg mg See more Volume Units l Volum…" at bounding box center [533, 371] width 675 height 48
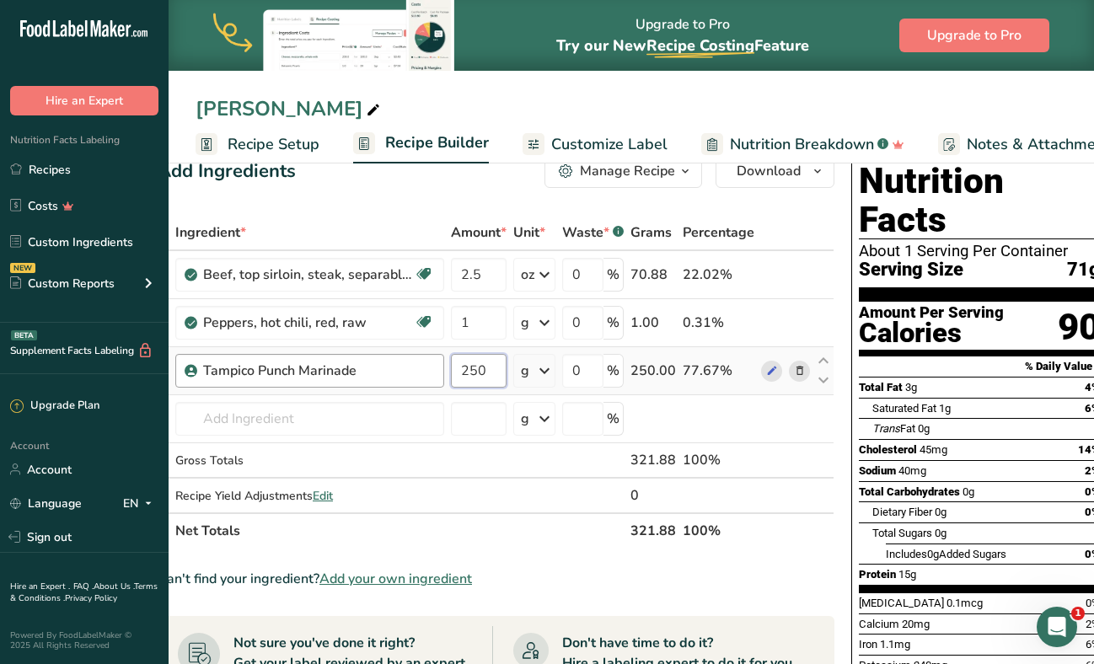
scroll to position [0, 40]
type input "3"
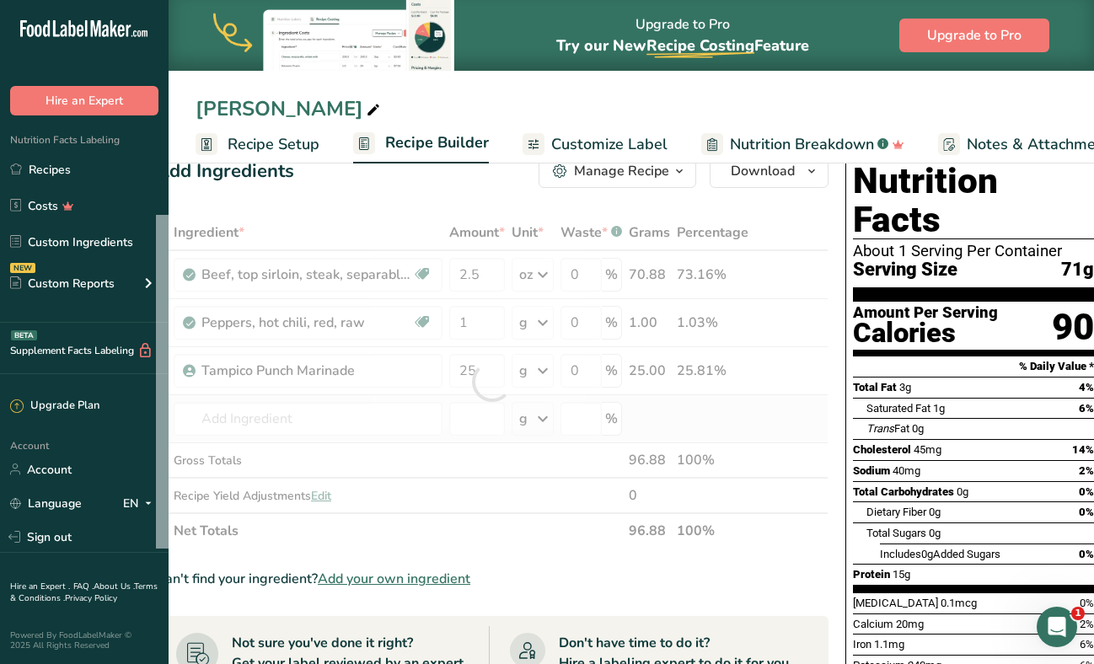
click at [446, 412] on div "Ingredient * Amount * Unit * Waste * .a-a{fill:#347362;}.b-a{fill:#fff;} Grams …" at bounding box center [492, 382] width 672 height 334
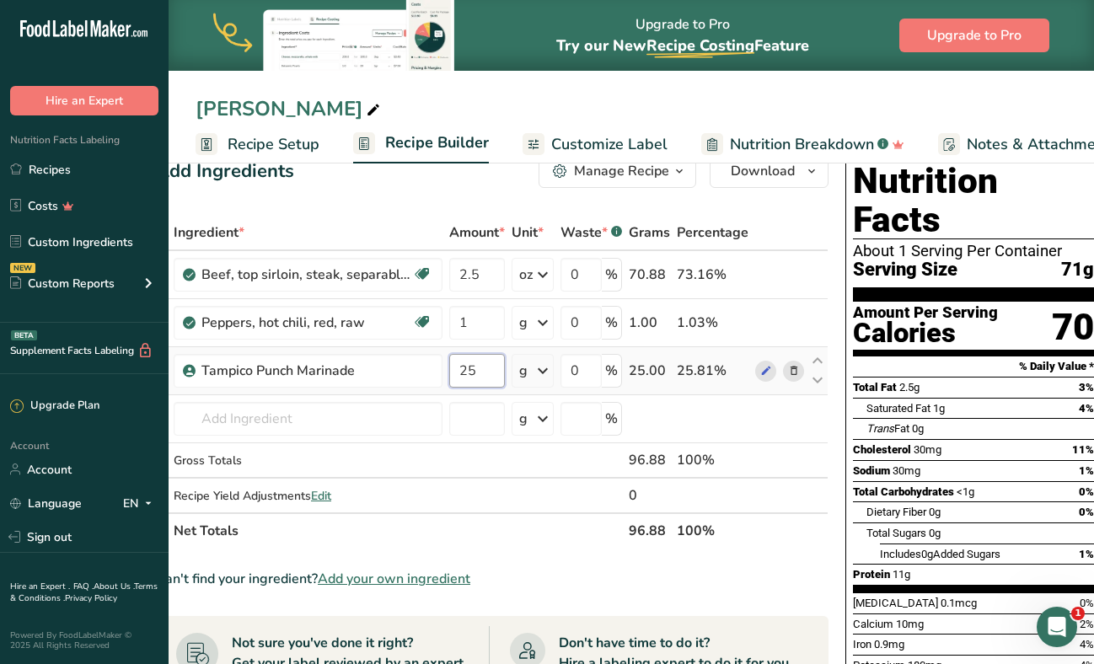
drag, startPoint x: 477, startPoint y: 367, endPoint x: 446, endPoint y: 369, distance: 31.2
click at [446, 369] on td "25" at bounding box center [477, 371] width 62 height 48
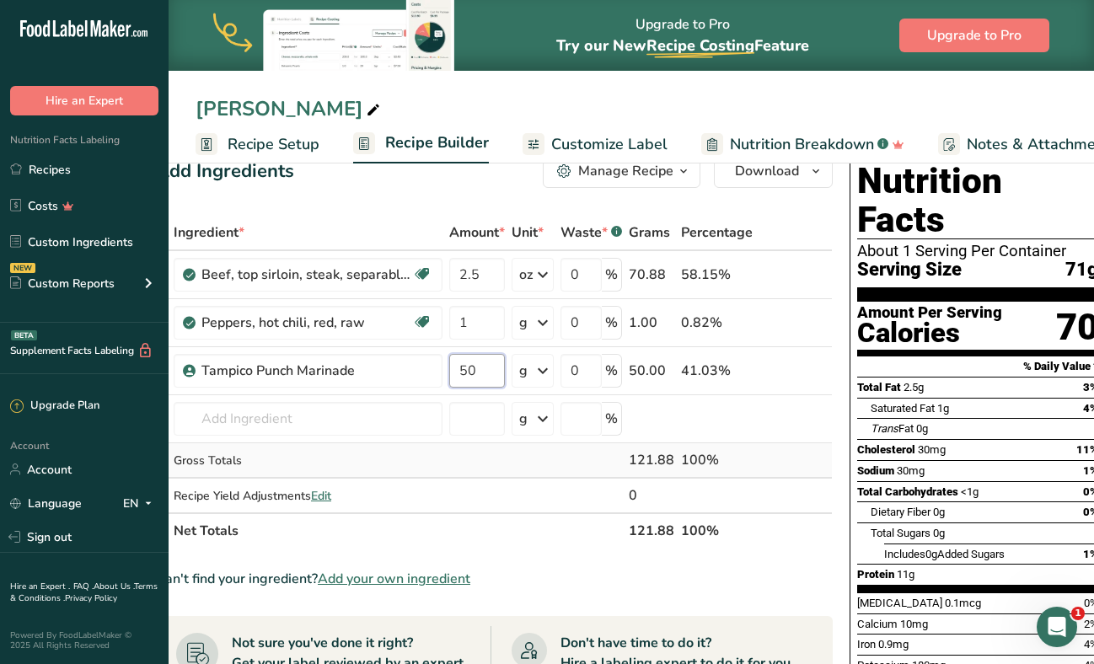
type input "50"
click at [529, 444] on div "Ingredient * Amount * Unit * Waste * .a-a{fill:#347362;}.b-a{fill:#fff;} Grams …" at bounding box center [494, 382] width 677 height 334
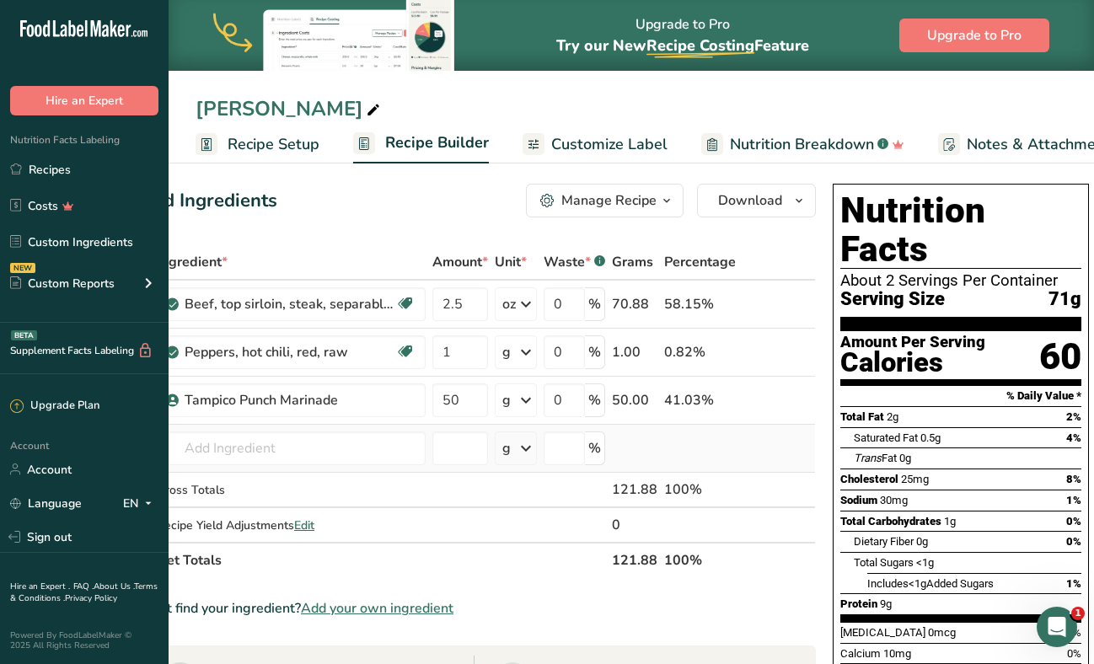
scroll to position [0, 0]
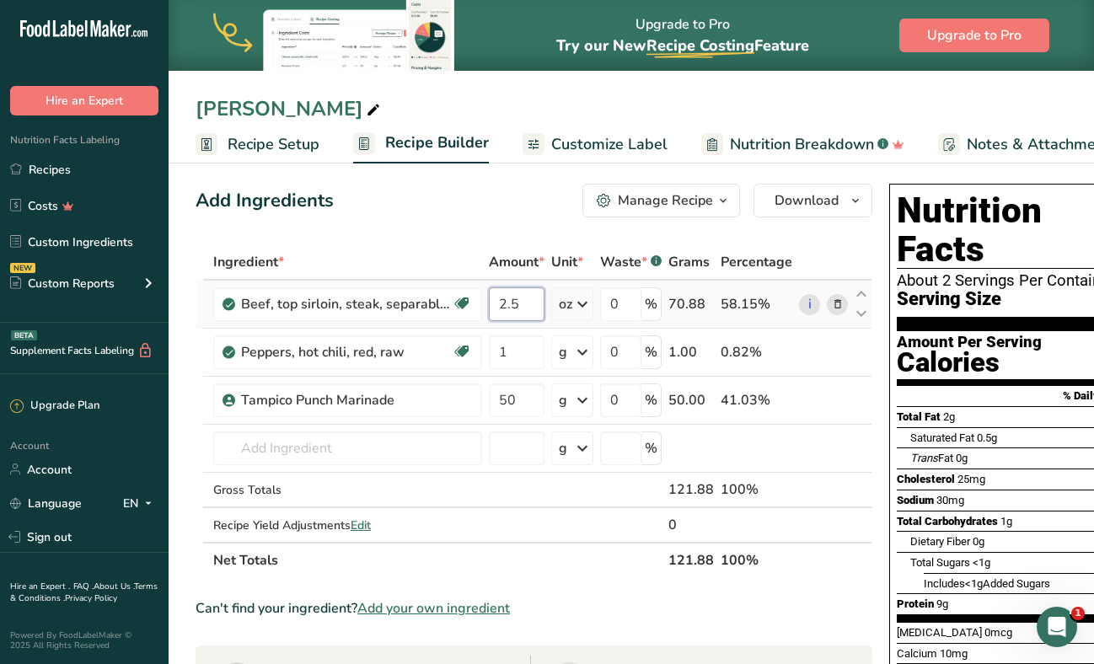
click at [520, 308] on input "2.5" at bounding box center [517, 304] width 56 height 34
type input "2.1"
click at [449, 235] on div "Add Ingredients Manage Recipe Delete Recipe Duplicate Recipe Scale Recipe Save …" at bounding box center [539, 662] width 687 height 970
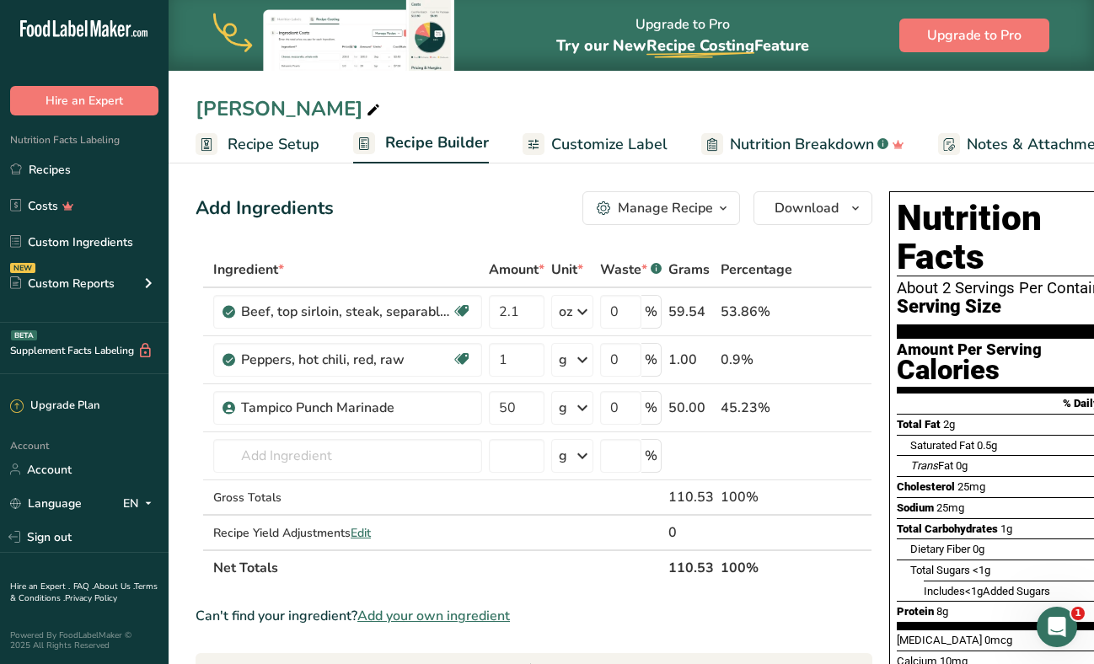
click at [276, 156] on link "Recipe Setup" at bounding box center [258, 145] width 124 height 38
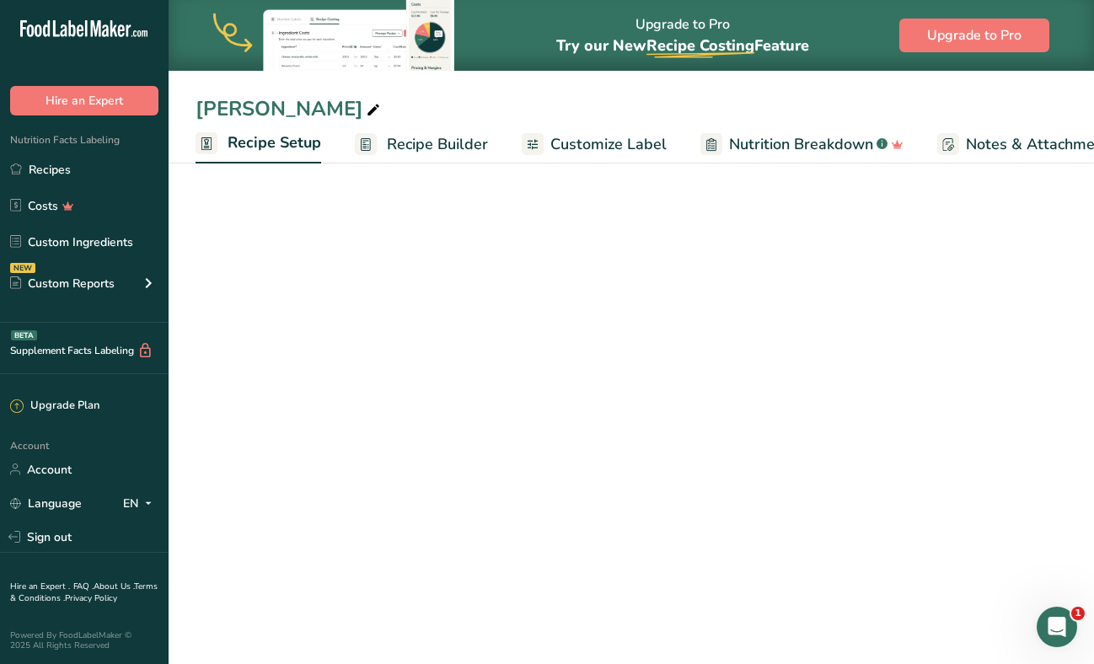
scroll to position [0, 6]
select select "5"
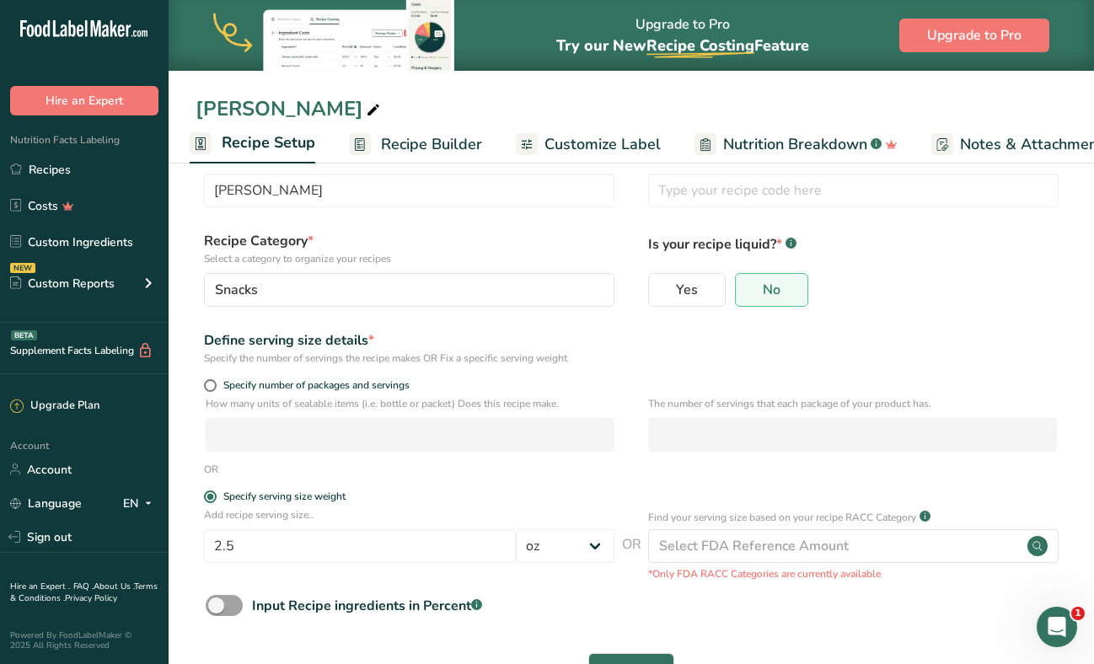
scroll to position [82, 0]
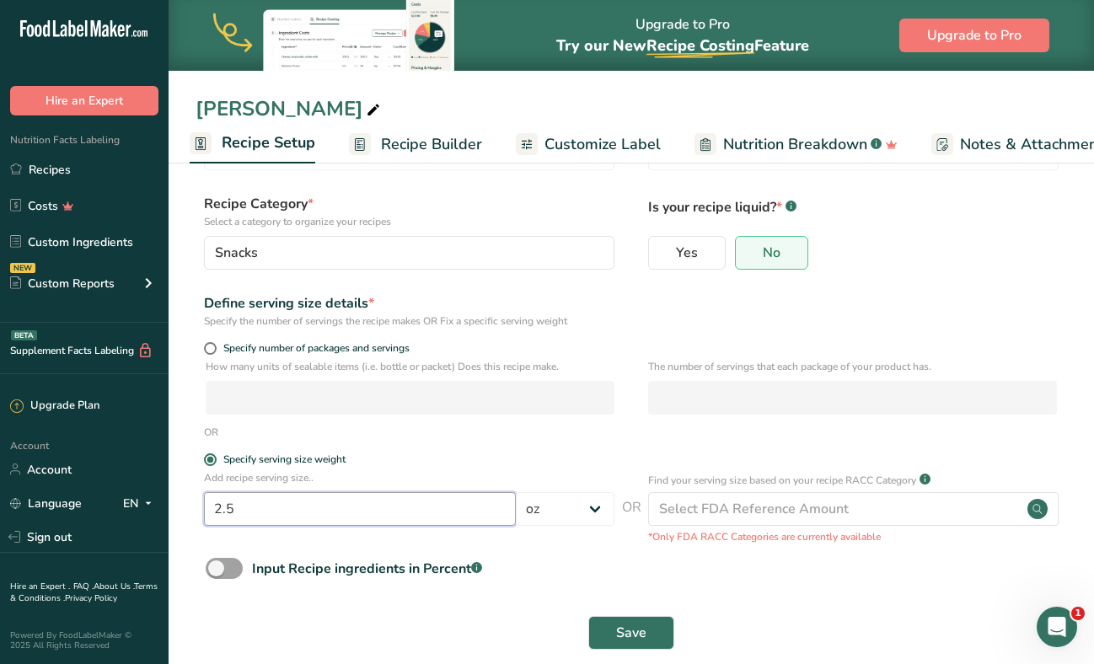
click at [369, 502] on input "2.5" at bounding box center [360, 509] width 312 height 34
type input "2.9"
click at [616, 629] on span "Save" at bounding box center [631, 633] width 30 height 20
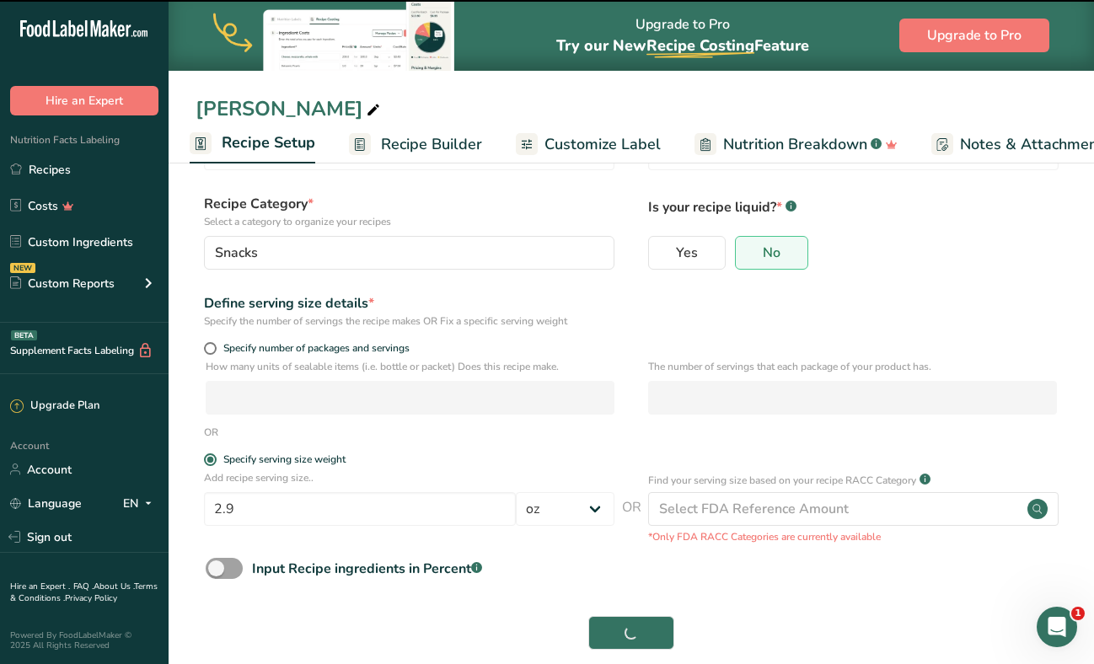
click at [408, 148] on span "Recipe Builder" at bounding box center [431, 144] width 101 height 23
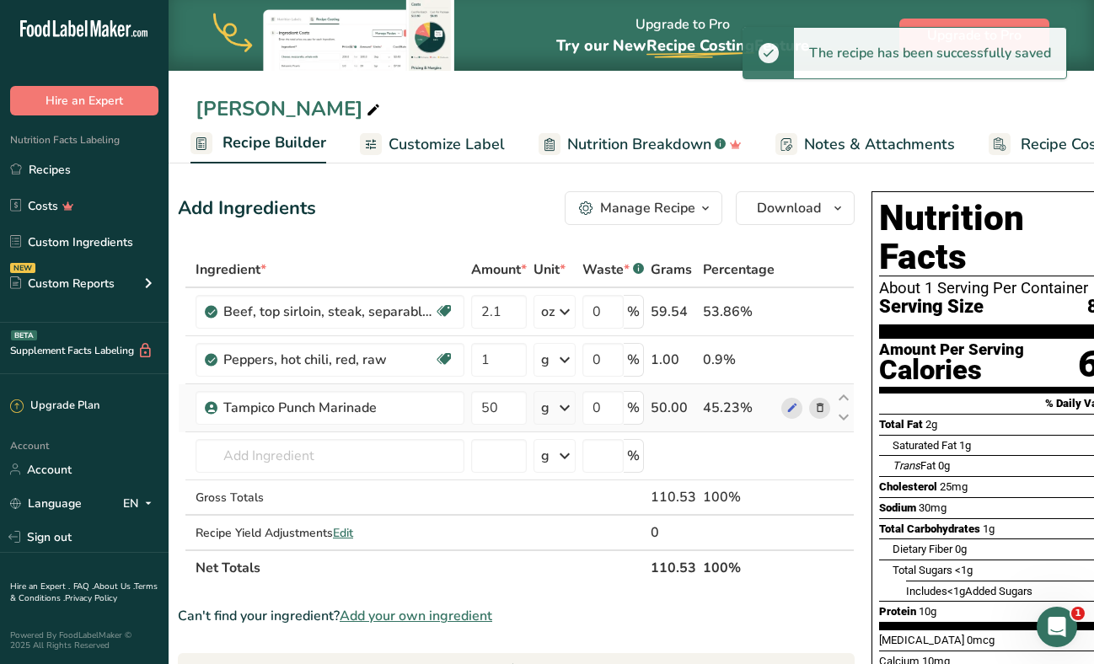
scroll to position [0, 17]
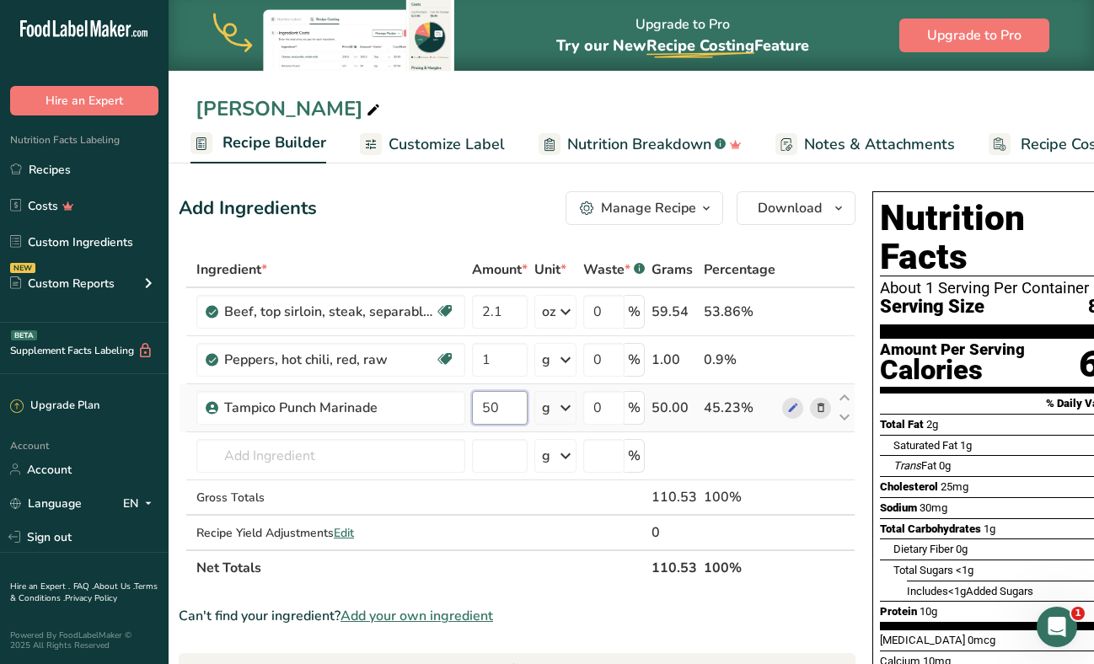
click at [515, 403] on input "50" at bounding box center [500, 408] width 56 height 34
type input "5"
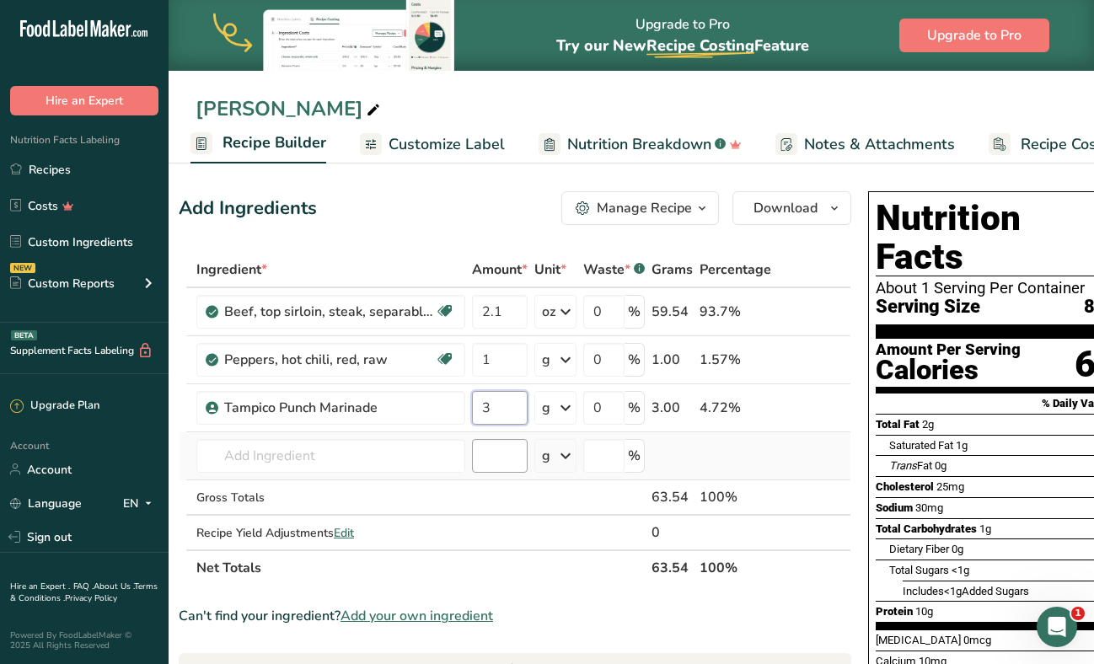
type input "3"
click at [521, 452] on div "Ingredient * Amount * Unit * Waste * .a-a{fill:#347362;}.b-a{fill:#fff;} Grams …" at bounding box center [515, 419] width 672 height 334
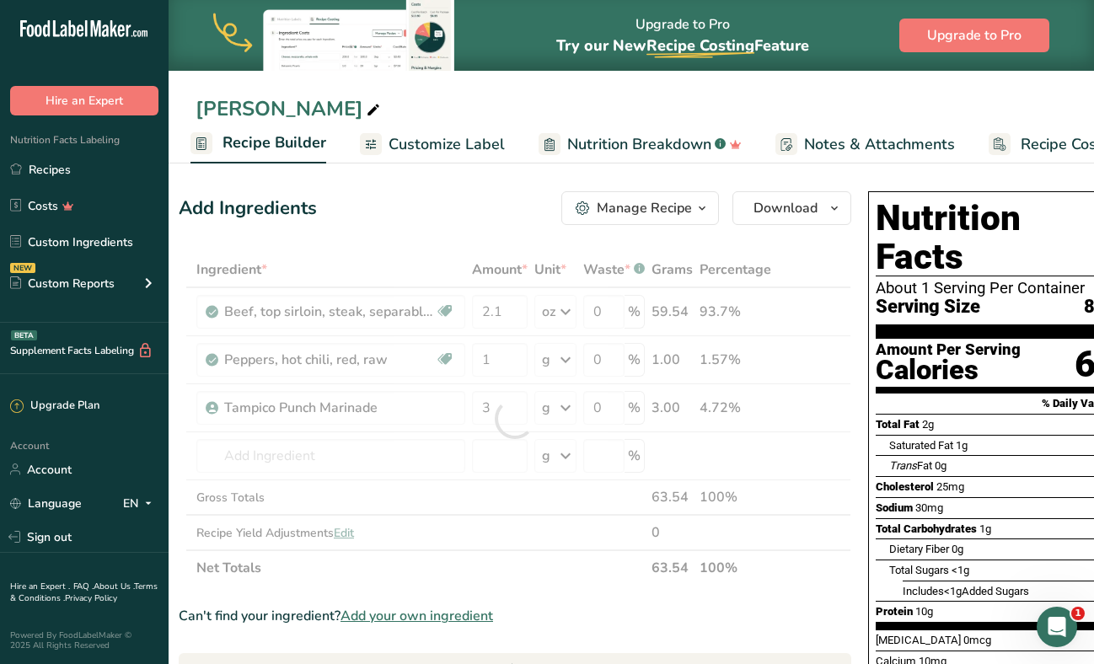
click at [563, 405] on div at bounding box center [515, 419] width 672 height 334
click at [560, 409] on div at bounding box center [515, 419] width 672 height 334
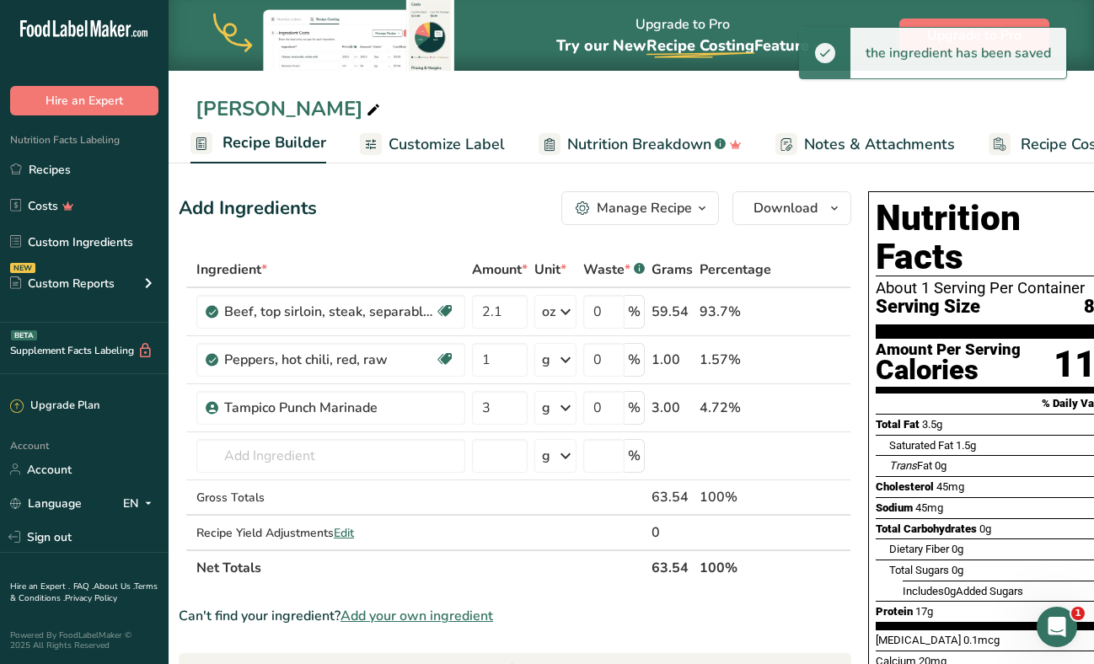
click at [560, 409] on icon at bounding box center [565, 408] width 20 height 30
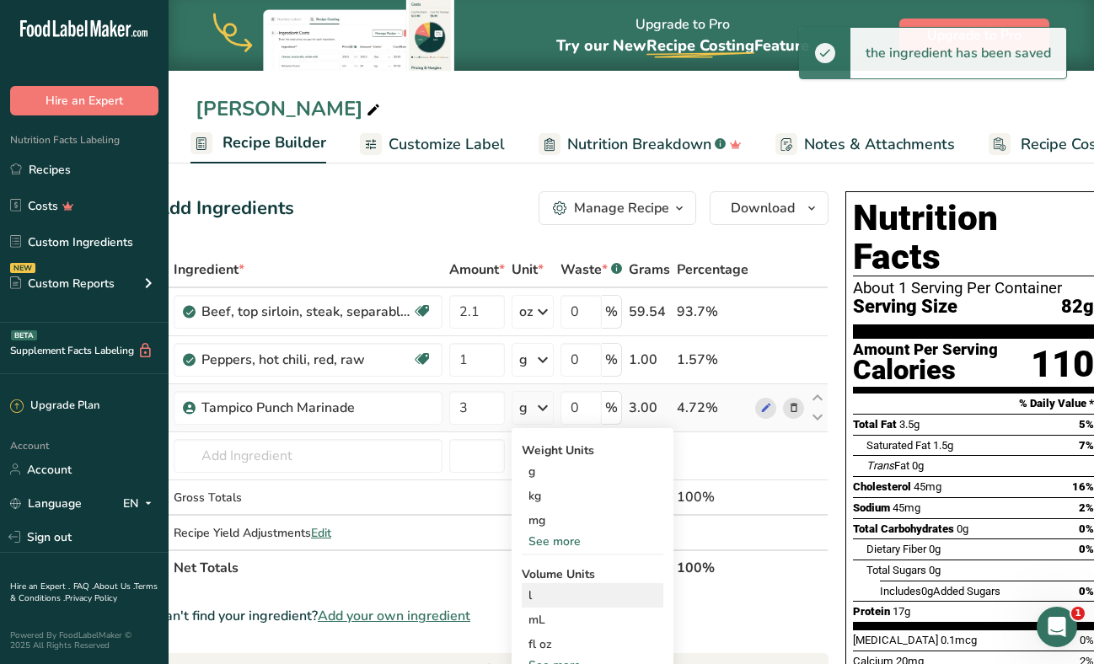
scroll to position [0, 39]
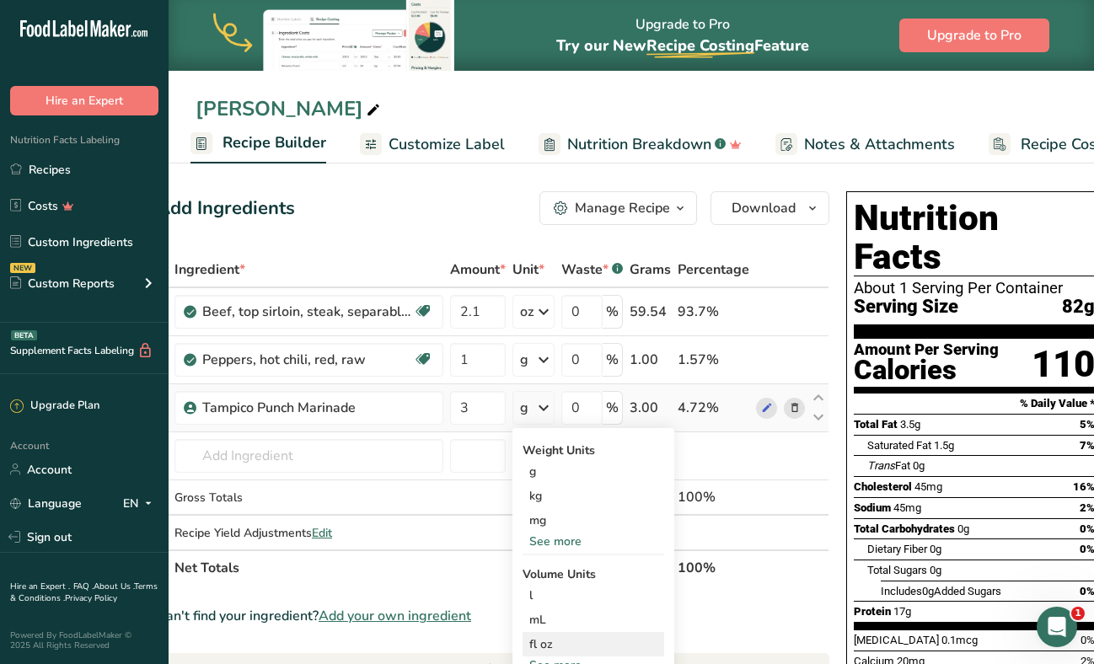
click at [579, 632] on div "fl oz Volume units require a density conversion. If you know your ingredient's …" at bounding box center [593, 644] width 142 height 24
click at [556, 646] on div "fl oz" at bounding box center [593, 644] width 128 height 18
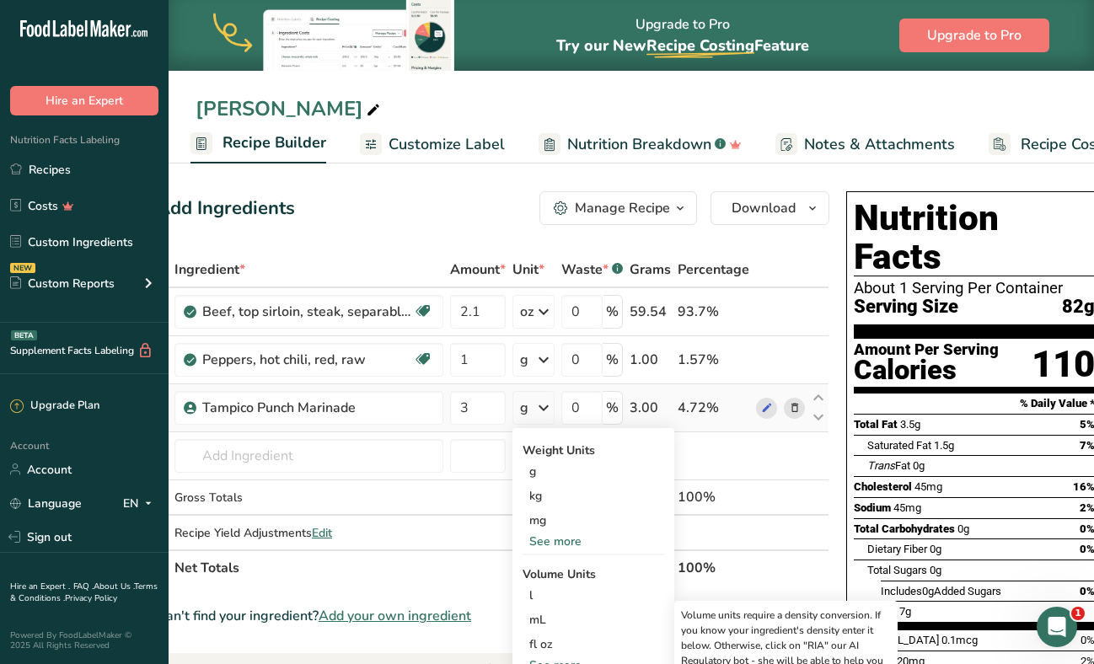
click at [539, 659] on div "See more" at bounding box center [593, 665] width 142 height 18
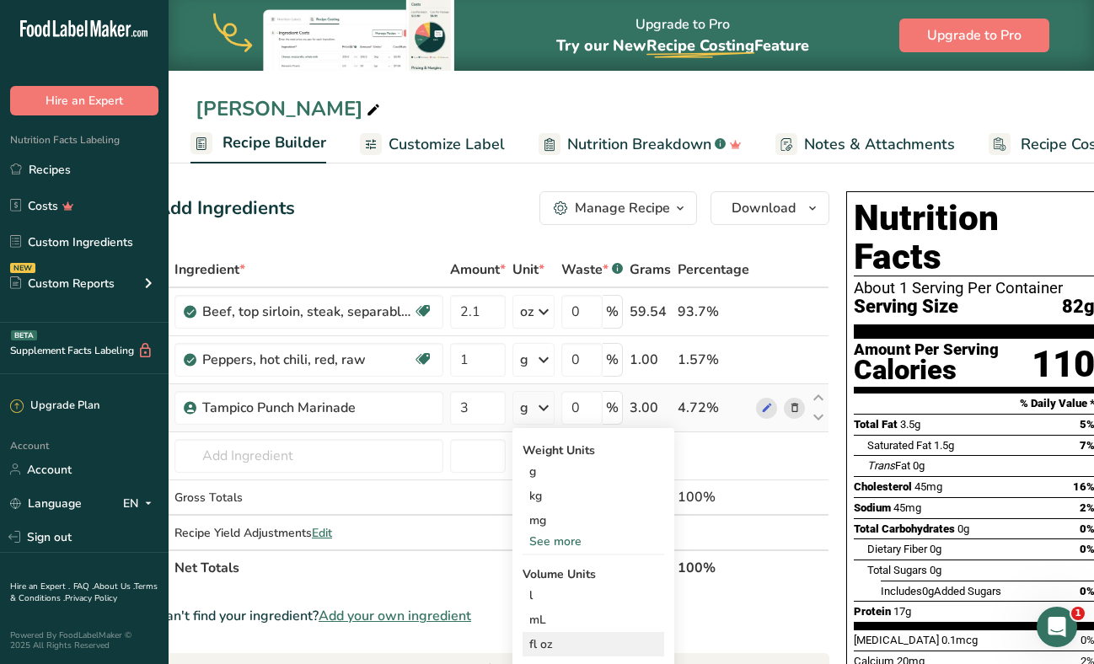
click at [548, 639] on div "fl oz" at bounding box center [593, 644] width 128 height 18
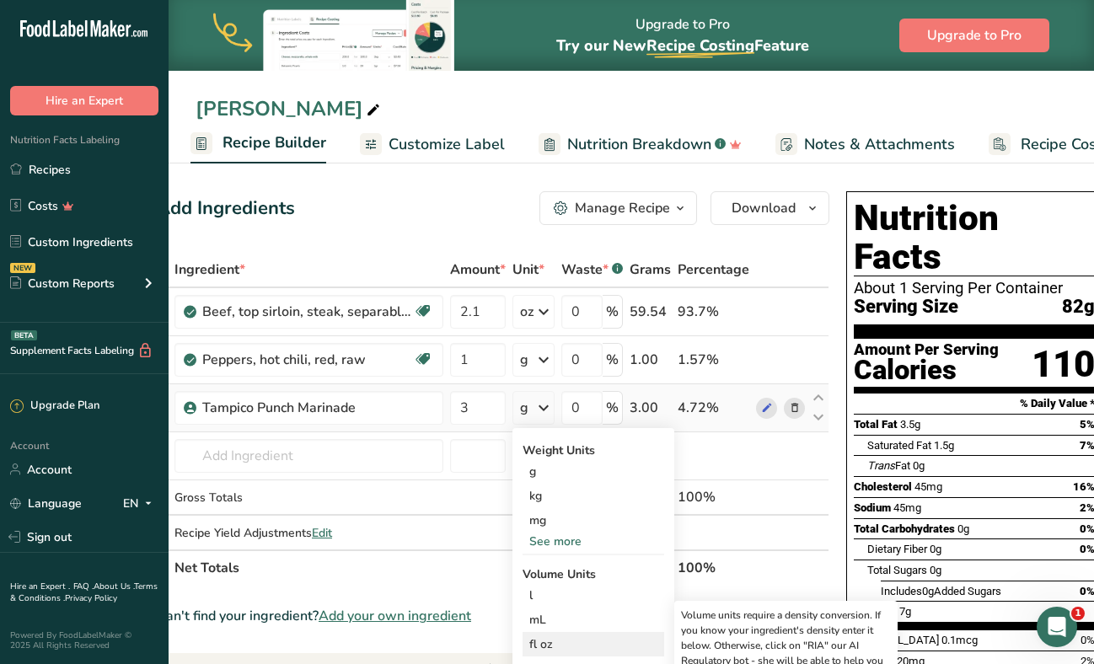
click at [548, 639] on div "fl oz" at bounding box center [593, 644] width 128 height 18
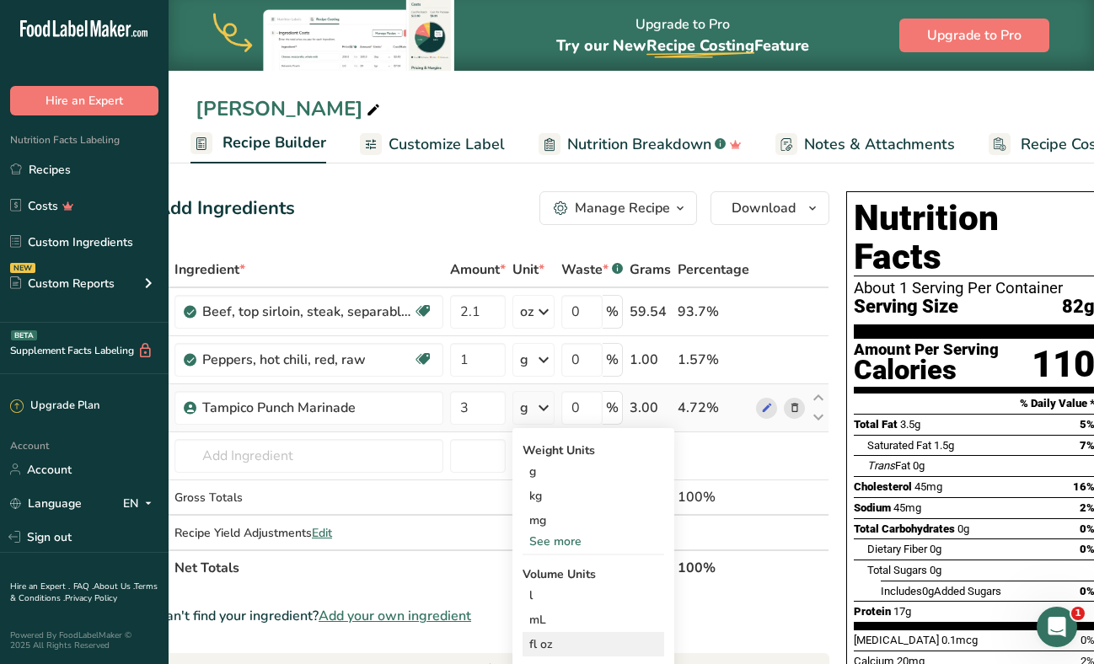
click at [548, 639] on div "fl oz" at bounding box center [593, 644] width 128 height 18
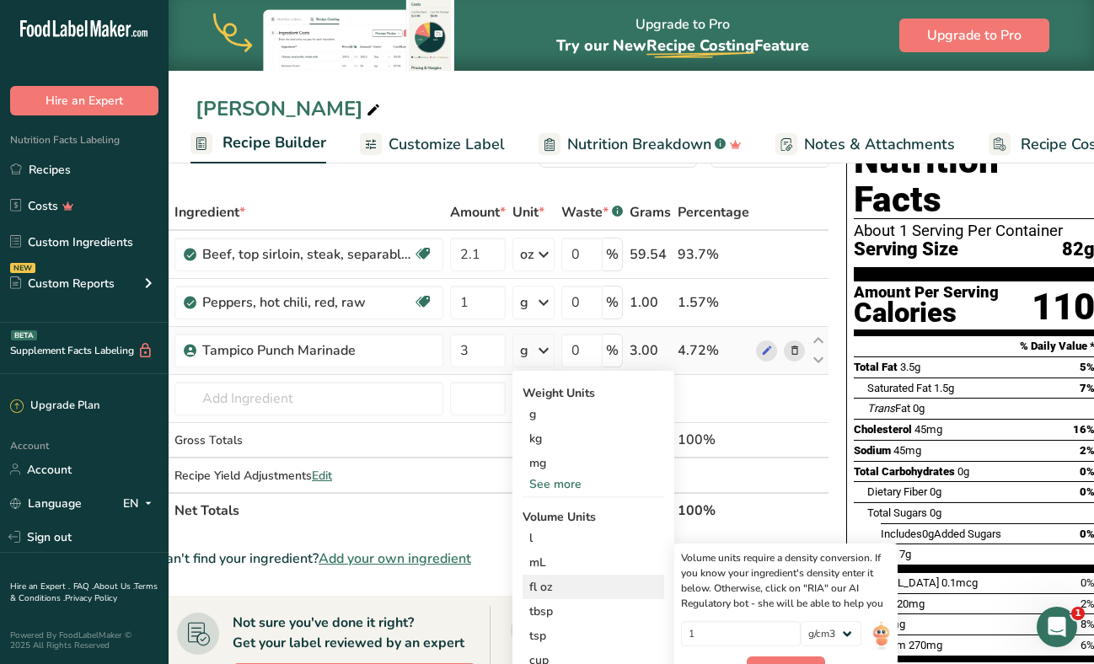
scroll to position [74, 0]
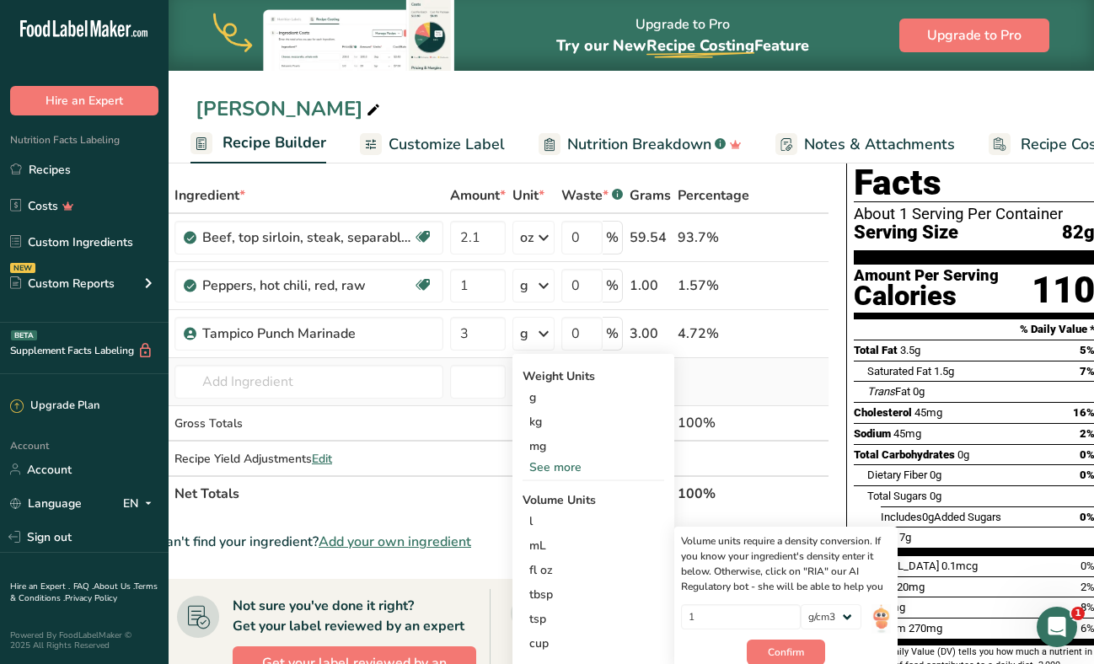
click at [722, 388] on td at bounding box center [713, 382] width 78 height 48
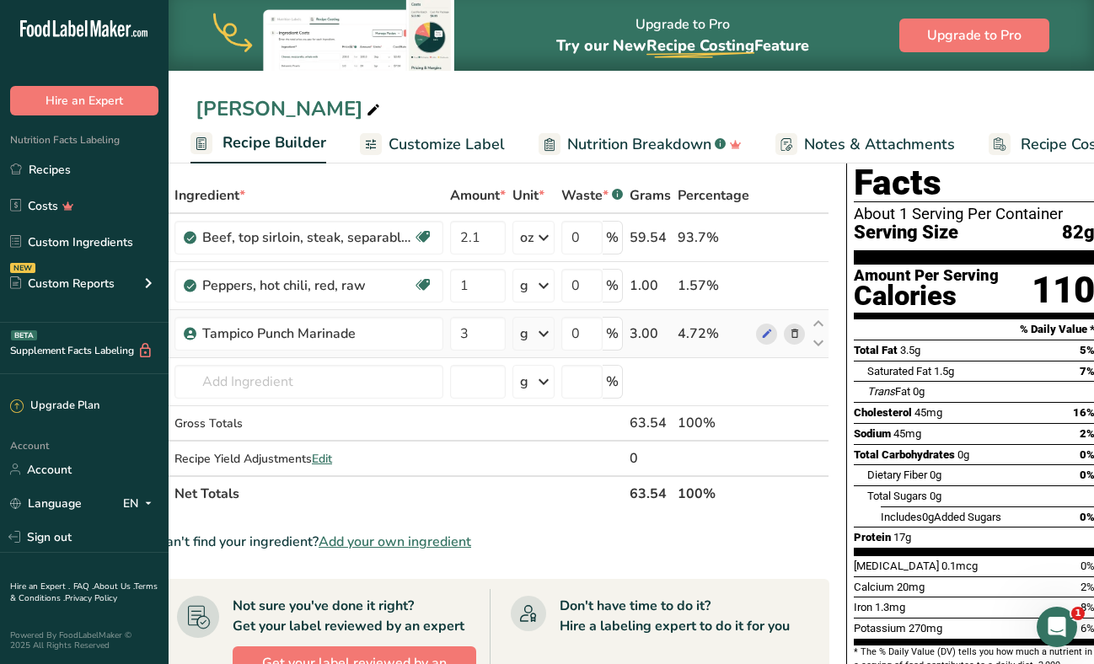
click at [559, 328] on td "0 %" at bounding box center [592, 334] width 68 height 48
click at [547, 338] on icon at bounding box center [543, 334] width 20 height 30
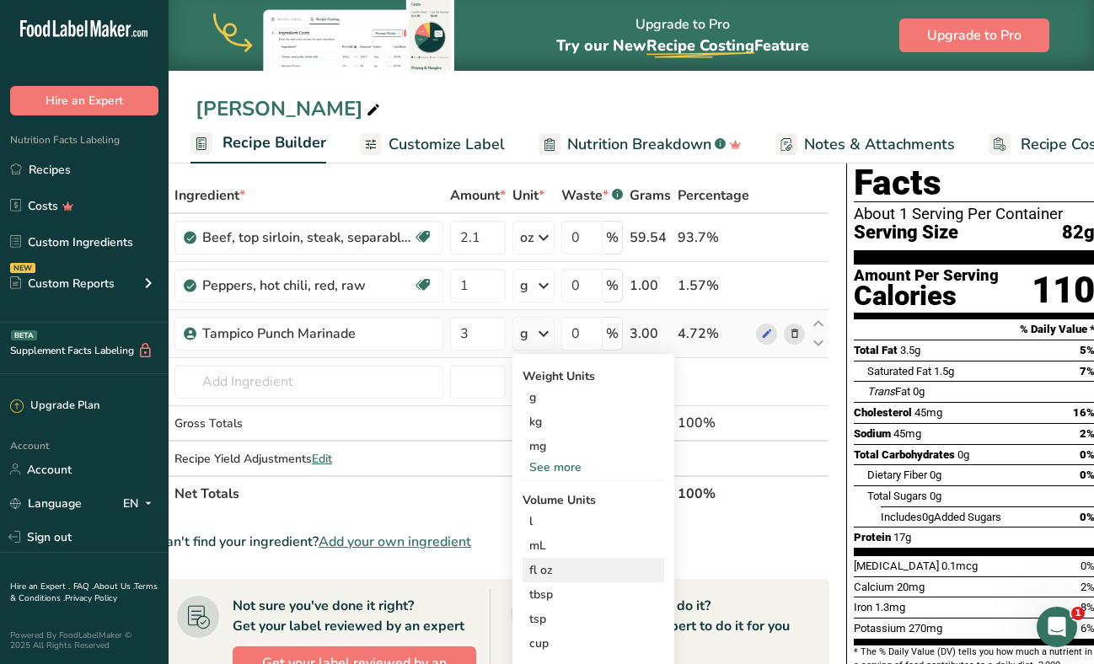
click at [566, 572] on div "fl oz" at bounding box center [593, 570] width 128 height 18
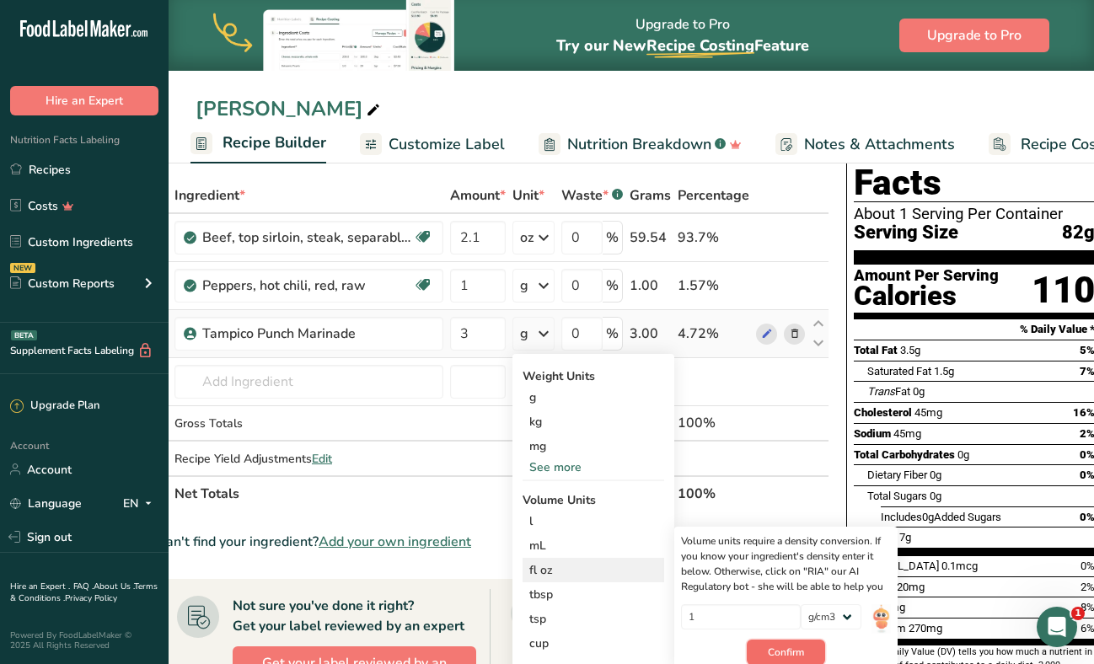
click at [786, 645] on span "Confirm" at bounding box center [786, 652] width 36 height 15
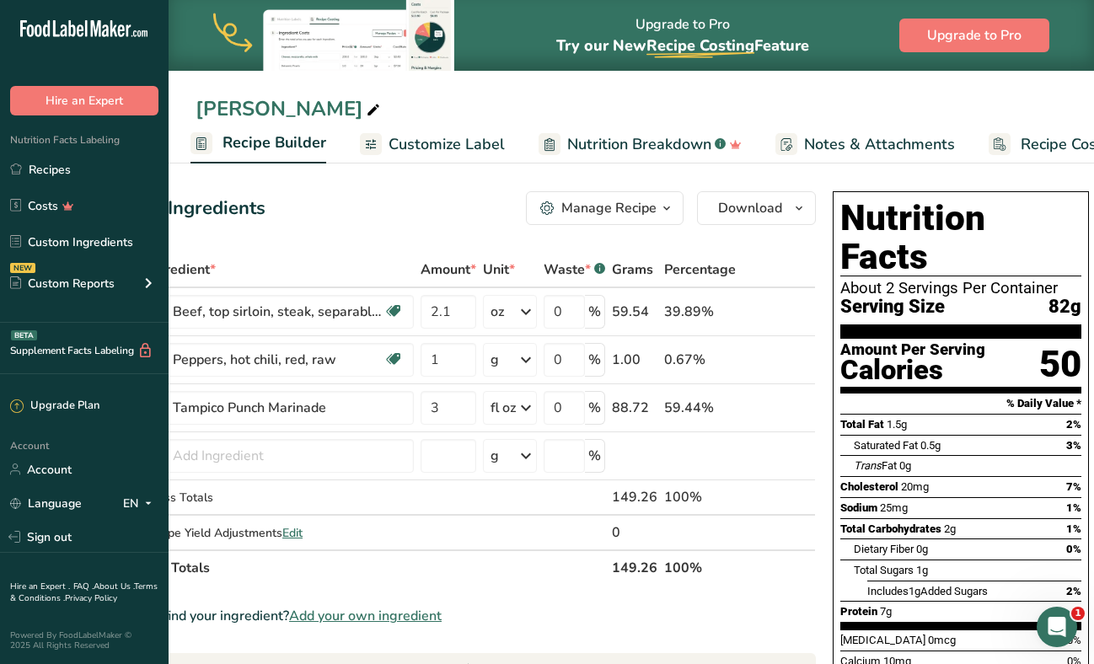
scroll to position [0, 67]
click at [560, 409] on input "0" at bounding box center [564, 408] width 41 height 34
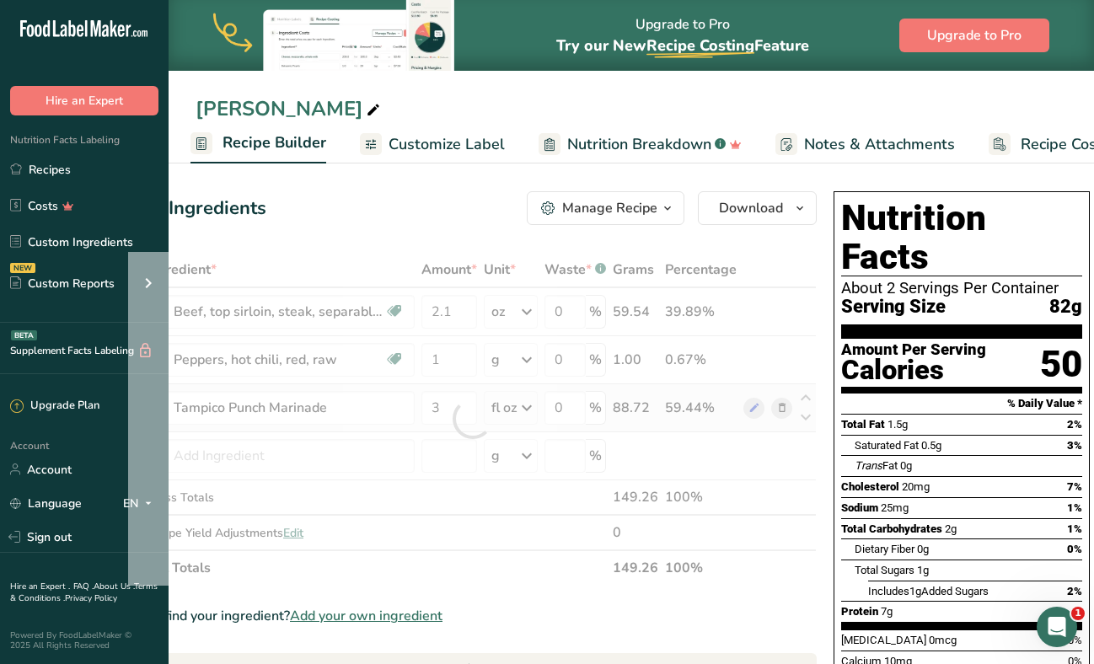
click at [500, 407] on div "Ingredient * Amount * Unit * Waste * .a-a{fill:#347362;}.b-a{fill:#fff;} Grams …" at bounding box center [472, 419] width 689 height 334
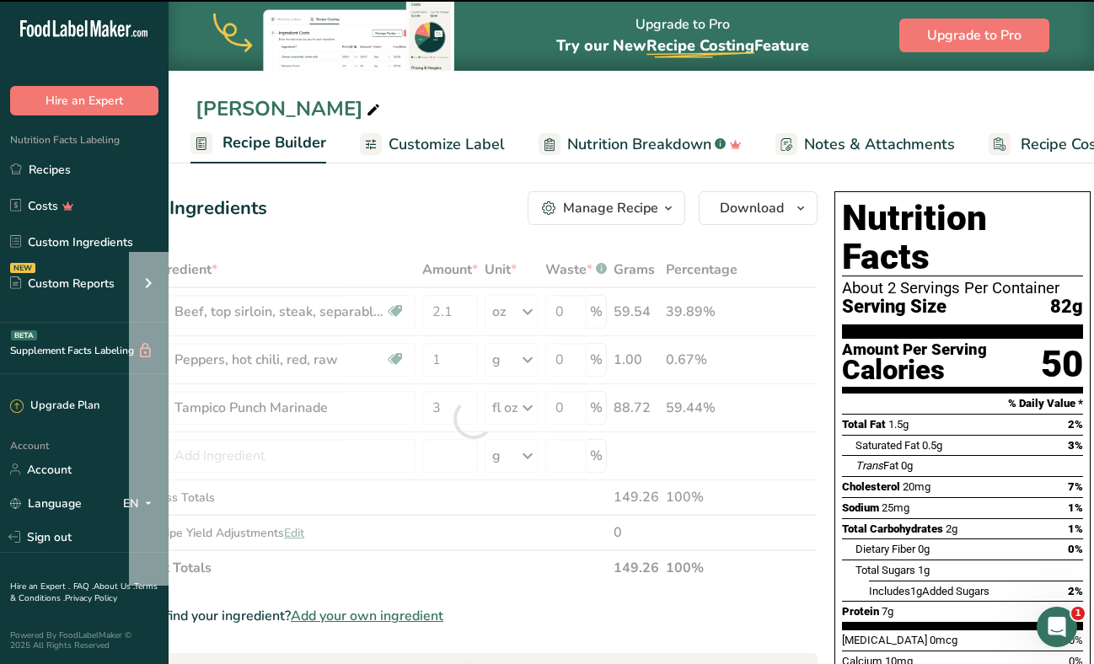
scroll to position [0, 66]
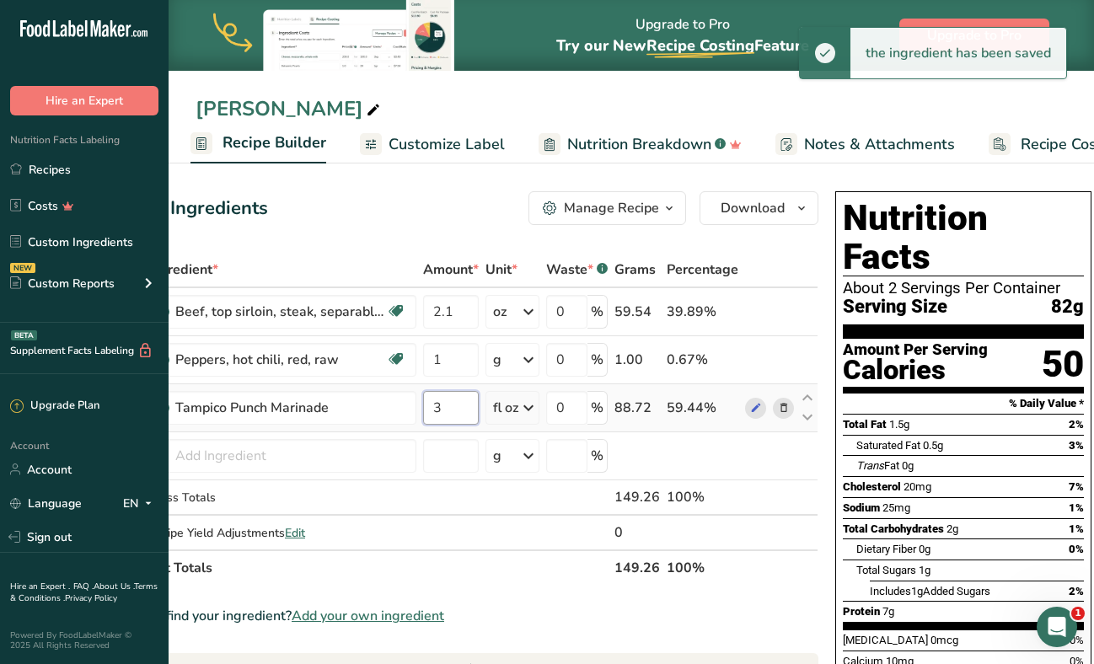
click at [454, 405] on input "3" at bounding box center [451, 408] width 56 height 34
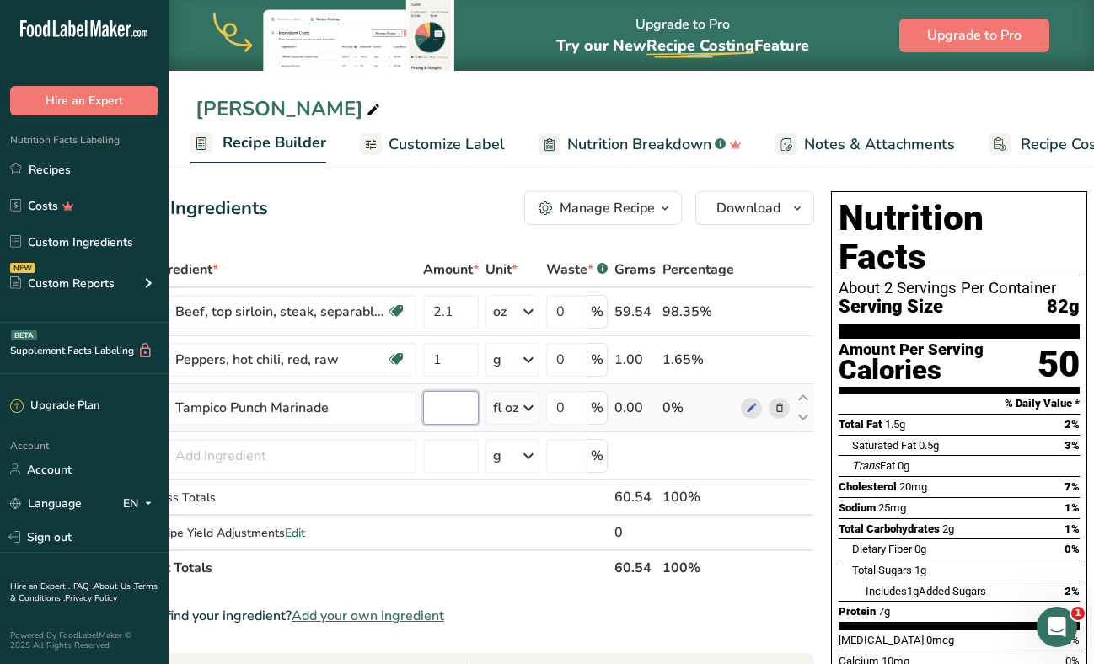
click at [451, 411] on input "number" at bounding box center [451, 408] width 56 height 34
type input "0"
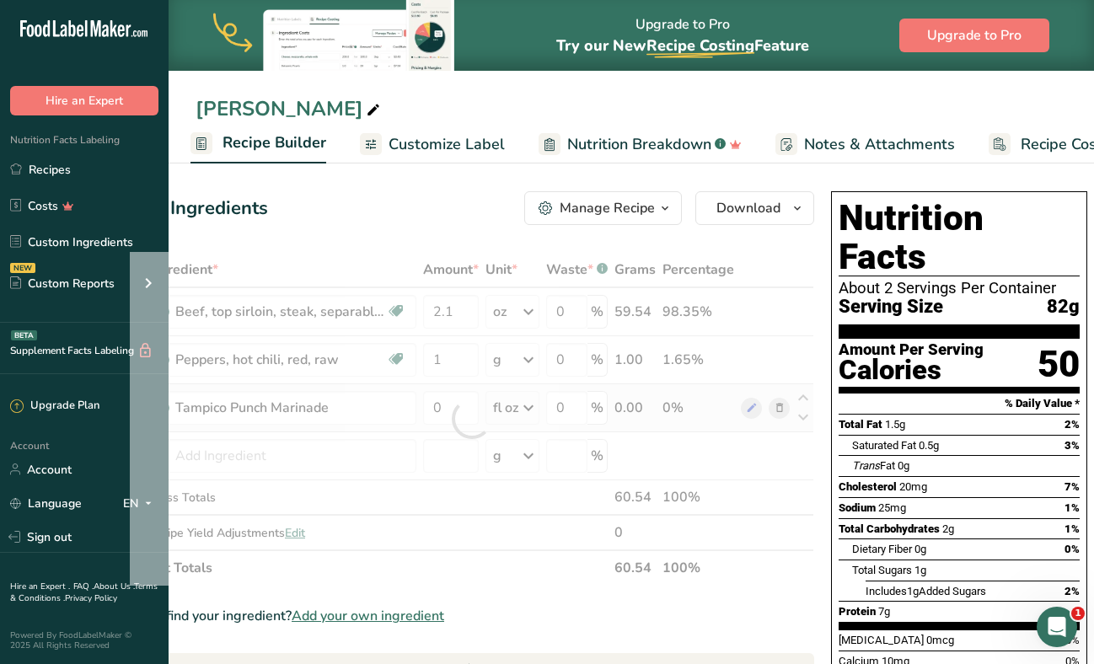
click at [451, 431] on div "Ingredient * Amount * Unit * Waste * .a-a{fill:#347362;}.b-a{fill:#fff;} Grams …" at bounding box center [472, 419] width 684 height 334
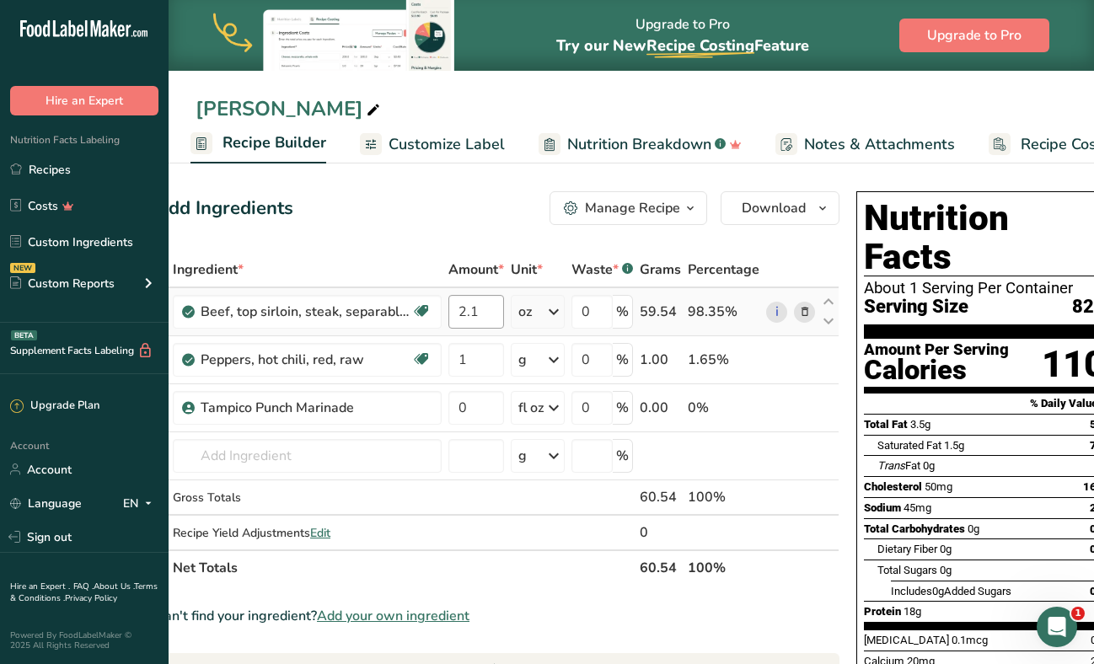
scroll to position [0, 0]
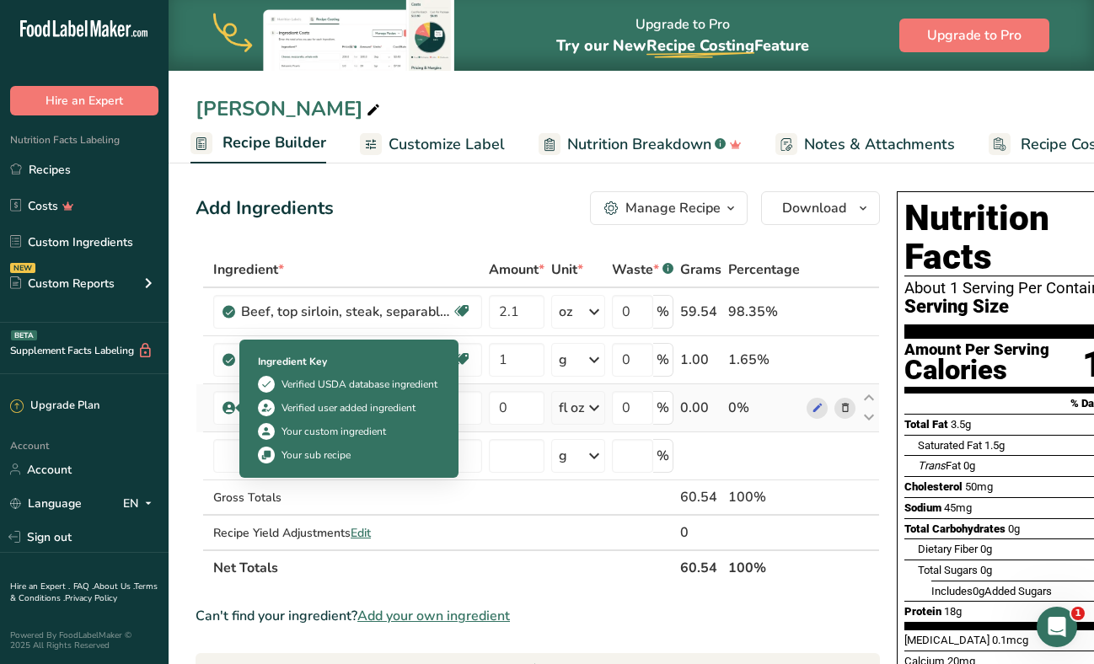
click at [229, 410] on icon at bounding box center [229, 407] width 10 height 15
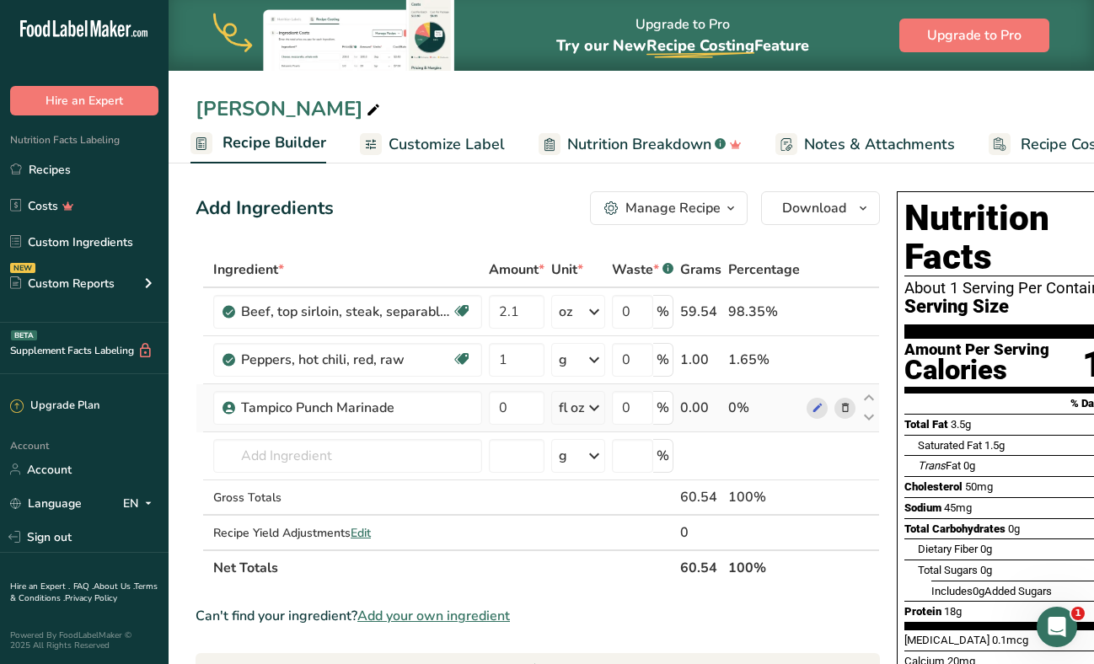
click at [229, 405] on icon at bounding box center [229, 407] width 10 height 15
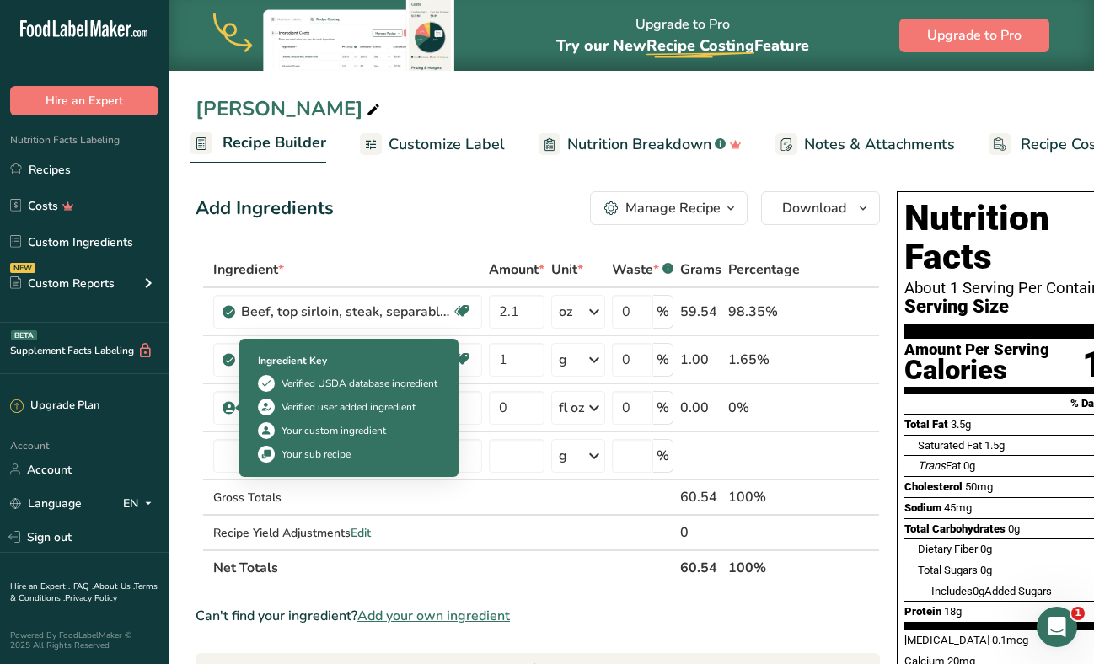
click at [302, 396] on div "Ingredient Key Verified USDA database ingredient Verified user added ingredient…" at bounding box center [349, 408] width 202 height 130
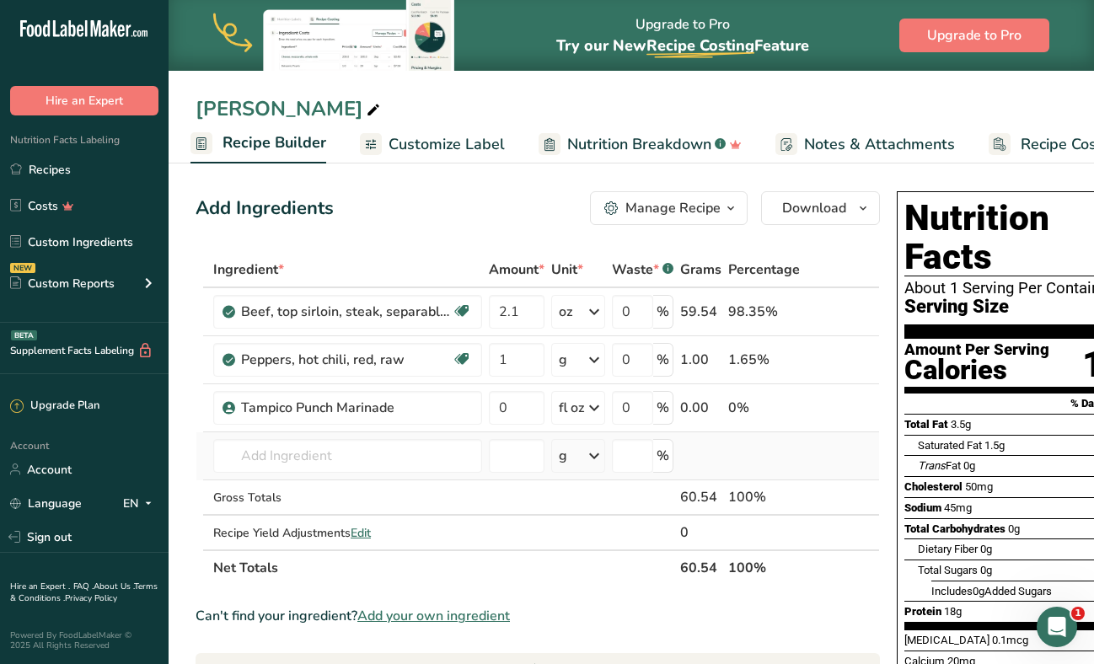
click at [496, 438] on td at bounding box center [516, 456] width 62 height 48
click at [107, 239] on link "Custom Ingredients" at bounding box center [84, 242] width 169 height 32
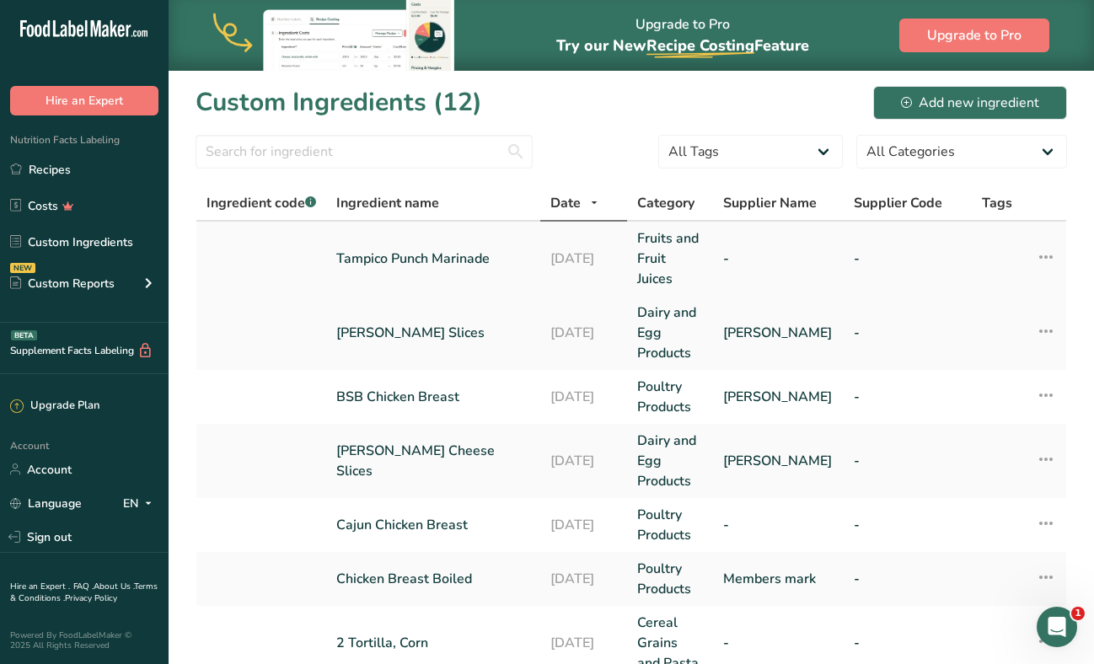
click at [427, 266] on link "Tampico Punch Marinade" at bounding box center [433, 259] width 194 height 20
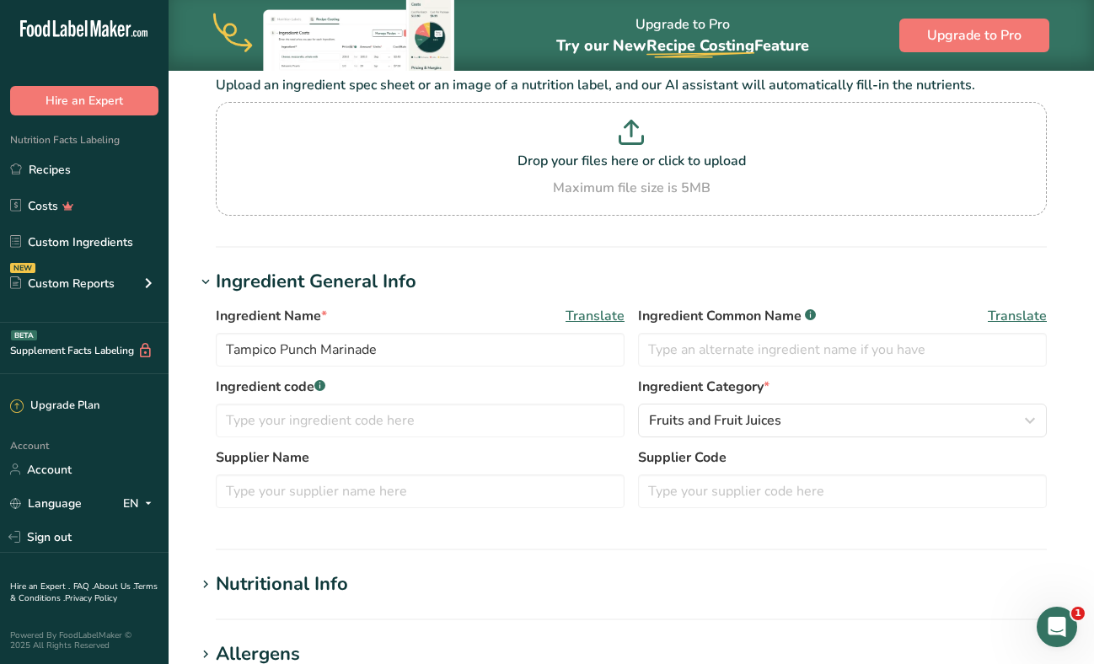
scroll to position [119, 0]
type input "Tampico Punch Marinade"
click at [412, 423] on input "text" at bounding box center [420, 420] width 409 height 34
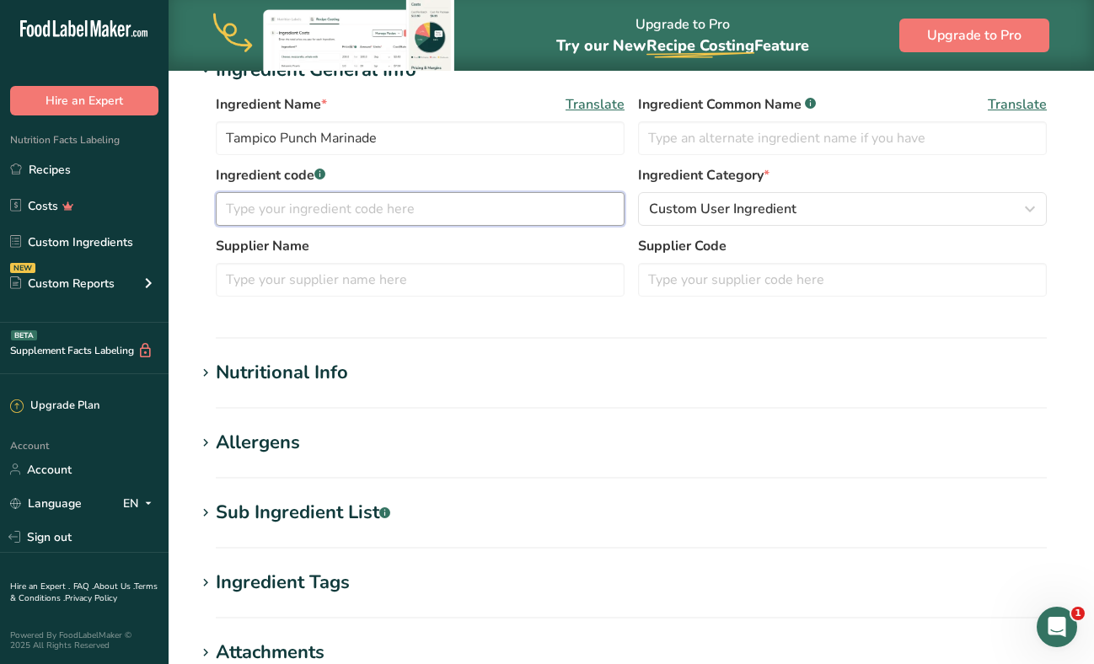
scroll to position [373, 0]
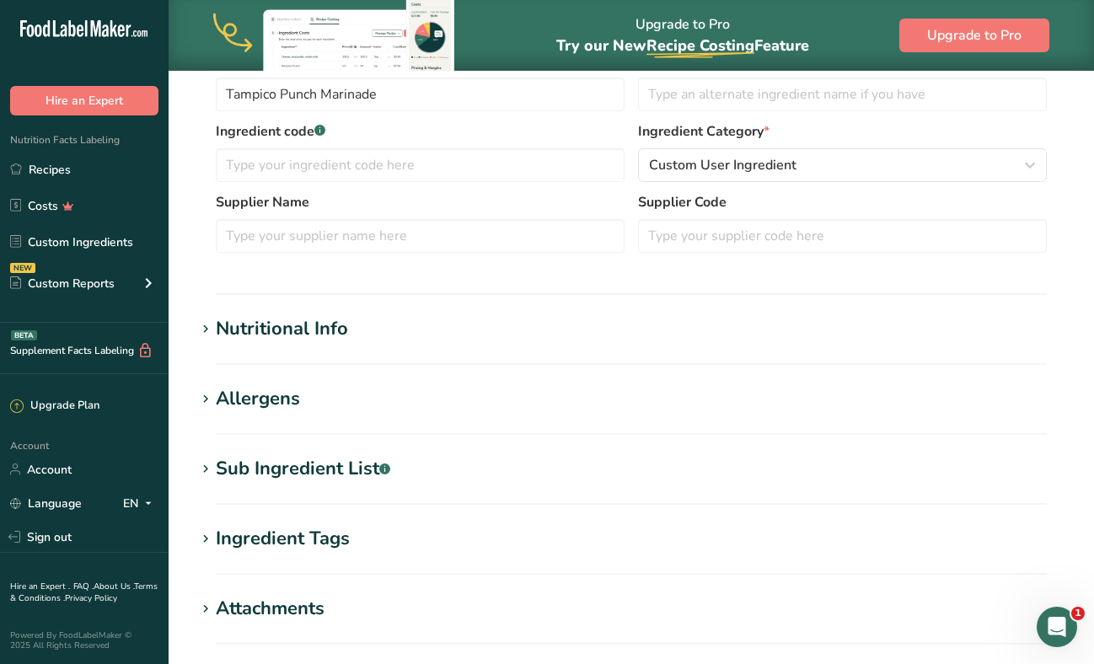
click at [282, 346] on section "Nutritional Info Serving Size .a-a{fill:#347362;}.b-a{fill:#fff;} Add ingredien…" at bounding box center [631, 340] width 871 height 50
click at [303, 334] on div "Nutritional Info" at bounding box center [282, 329] width 132 height 28
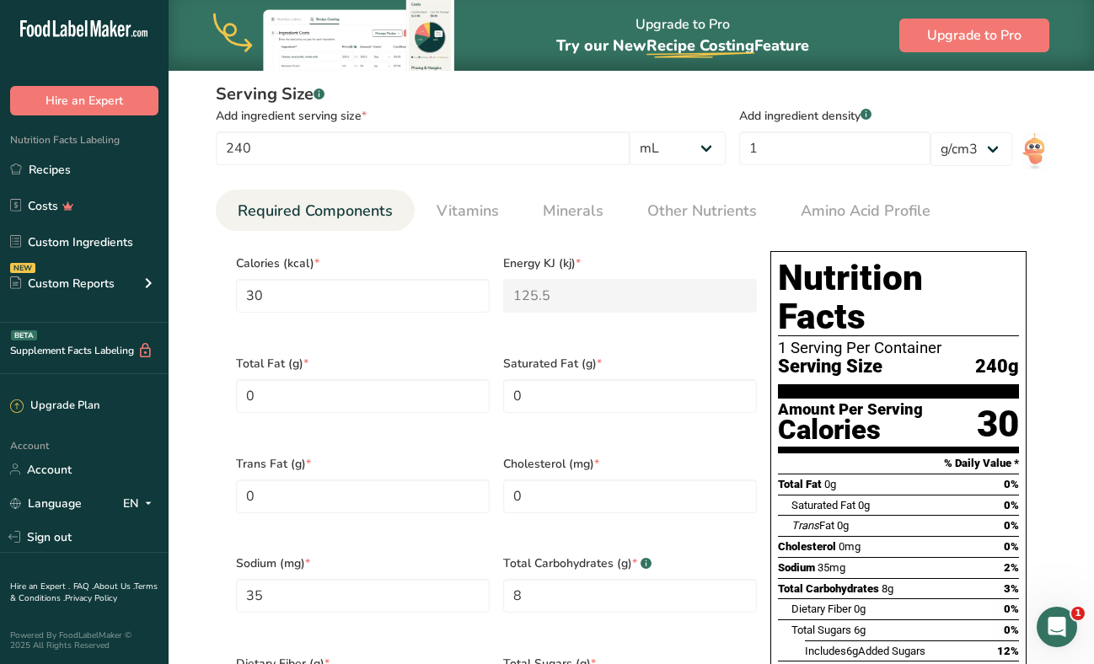
scroll to position [583, 0]
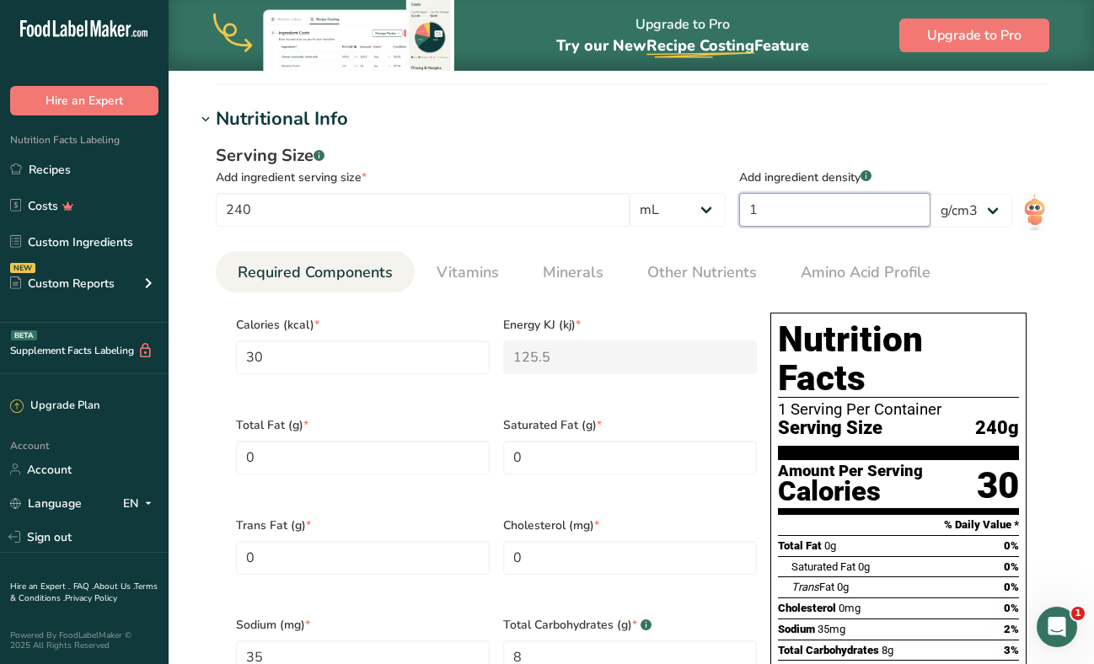
click at [867, 217] on input "1" at bounding box center [834, 210] width 191 height 34
click at [994, 219] on select "lb/ft3 g/cm3" at bounding box center [971, 211] width 82 height 34
click at [930, 194] on select "lb/ft3 g/cm3" at bounding box center [971, 211] width 82 height 34
click at [840, 209] on input "1" at bounding box center [834, 210] width 191 height 34
type KJ "125.5001"
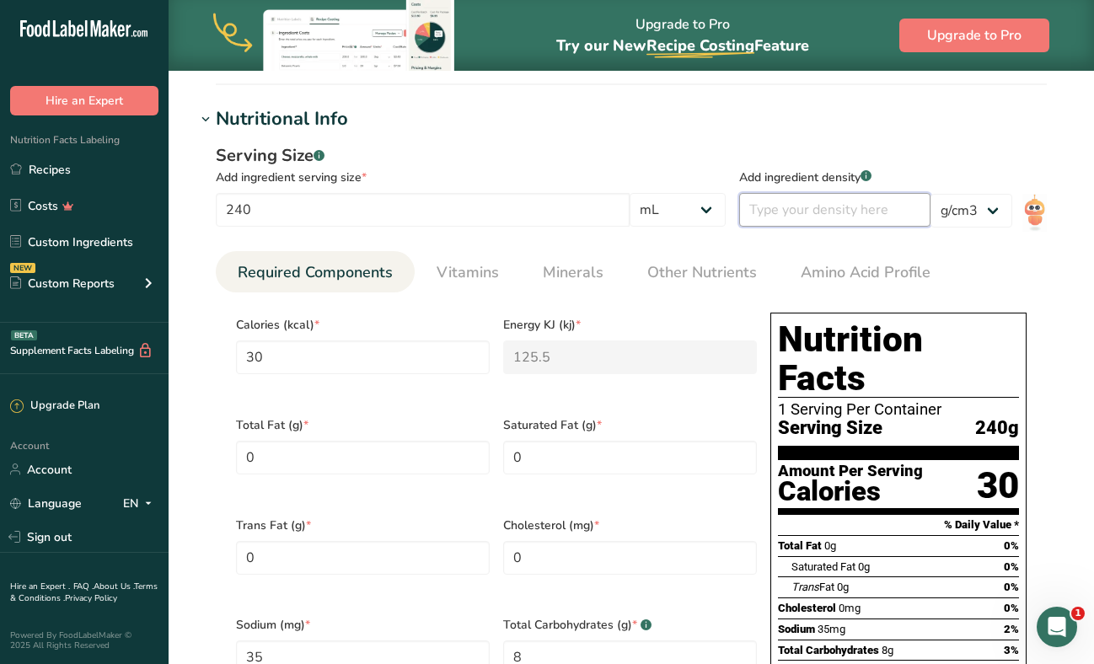
type input "34.9999"
type Carbohydrates "7.9999"
click at [698, 201] on select "g kg mg mcg lb oz l mL fl oz tbsp tsp cup qt gallon" at bounding box center [678, 210] width 96 height 34
select select "18"
click at [641, 193] on select "g kg mg mcg lb oz l mL fl oz tbsp tsp cup qt gallon" at bounding box center [678, 210] width 96 height 34
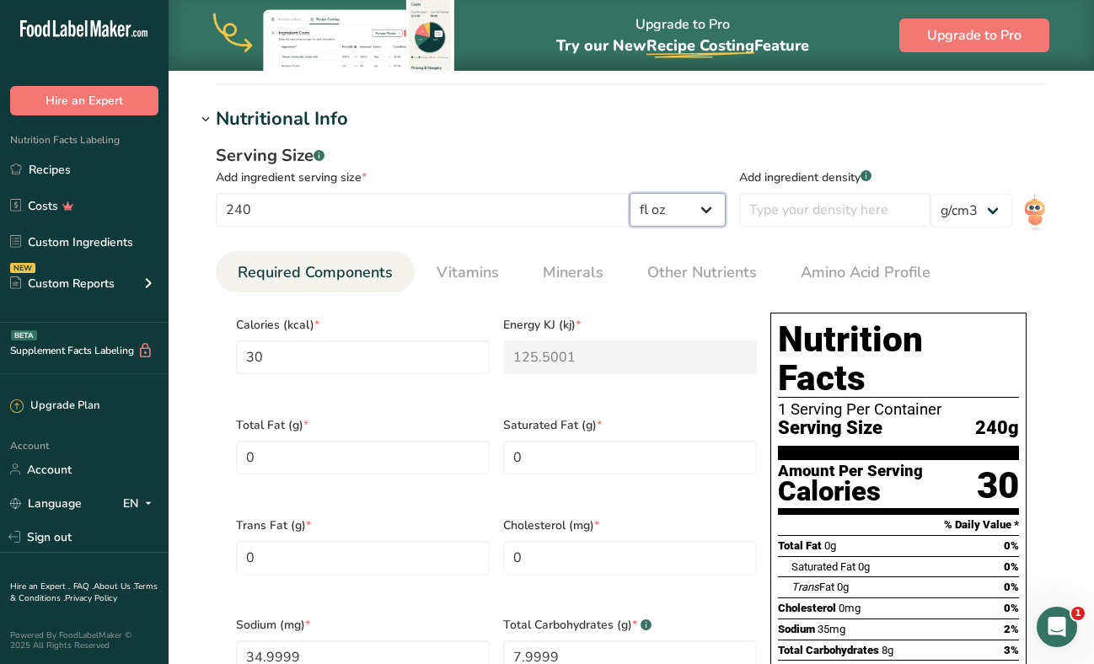
type input "887.22"
type KJ "3711.5394"
type input "1035.0876"
type Carbohydrates "236.5896"
type Sugars "177.444"
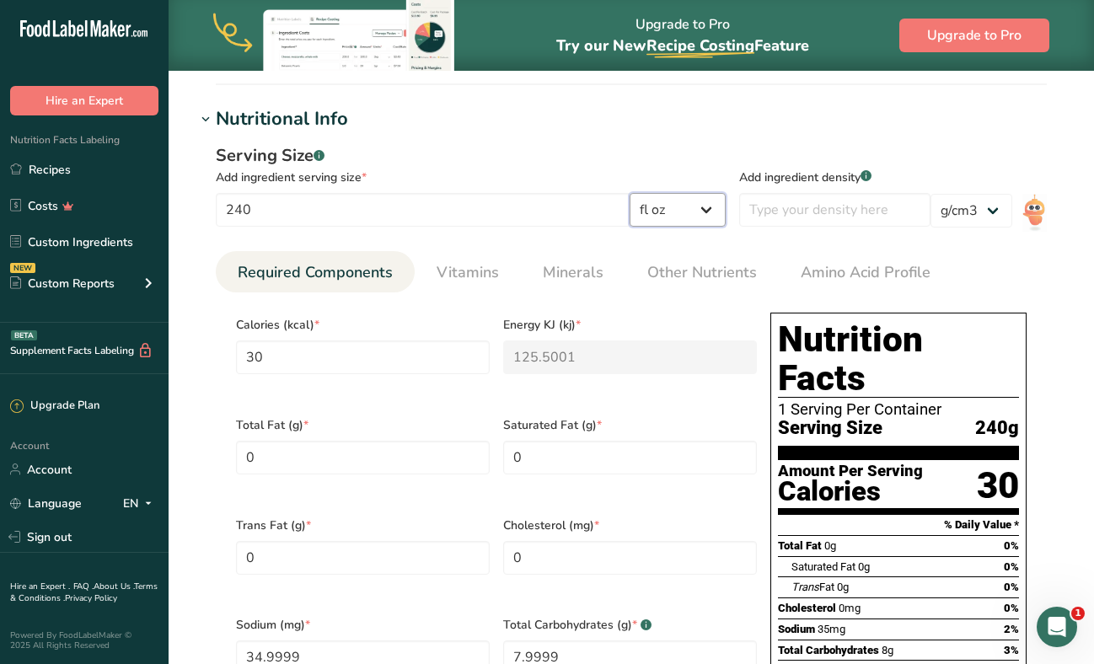
type Sugars "177.444"
click at [561, 231] on div "Serving Size .a-a{fill:#347362;}.b-a{fill:#fff;} Add ingredient serving size * …" at bounding box center [471, 190] width 510 height 94
click at [816, 195] on input "number" at bounding box center [834, 210] width 191 height 34
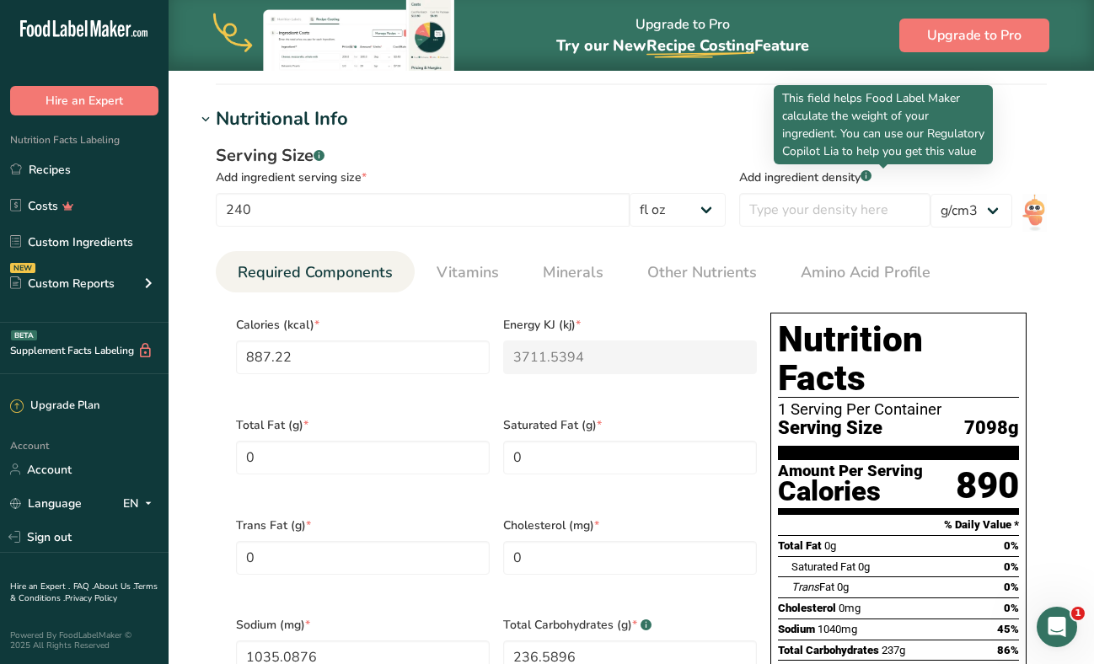
click at [871, 178] on rect at bounding box center [865, 175] width 11 height 11
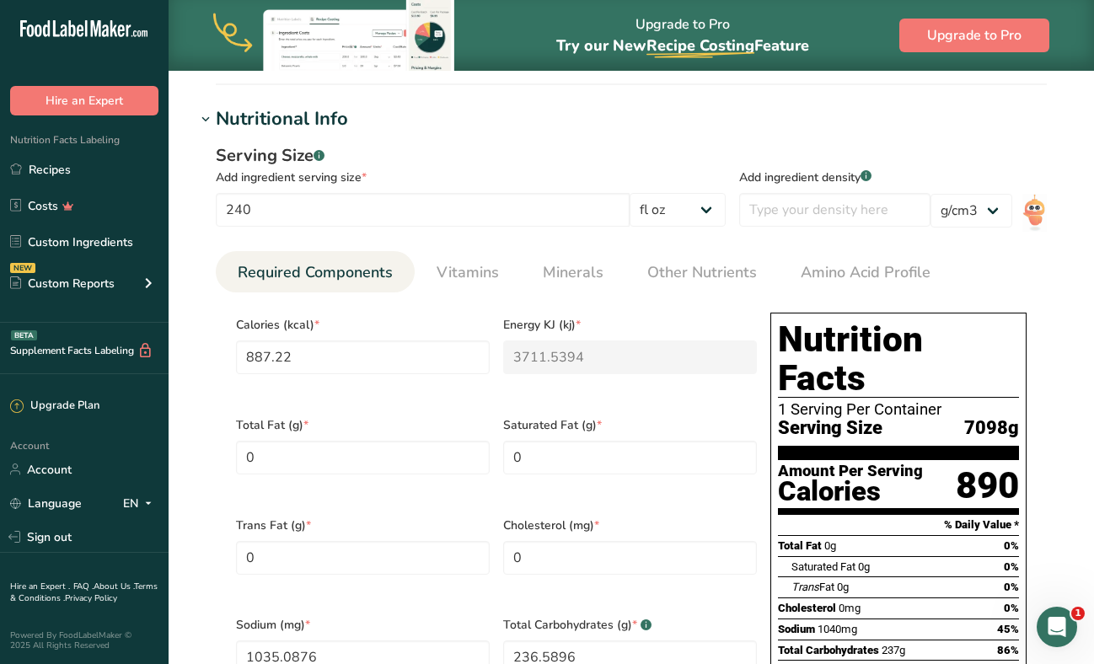
click at [871, 178] on rect at bounding box center [865, 175] width 11 height 11
click at [663, 210] on select "g kg mg mcg lb oz l mL fl oz tbsp tsp cup qt gallon" at bounding box center [678, 210] width 96 height 34
select select "17"
click at [641, 193] on select "g kg mg mcg lb oz l mL fl oz tbsp tsp cup qt gallon" at bounding box center [678, 210] width 96 height 34
type input "30"
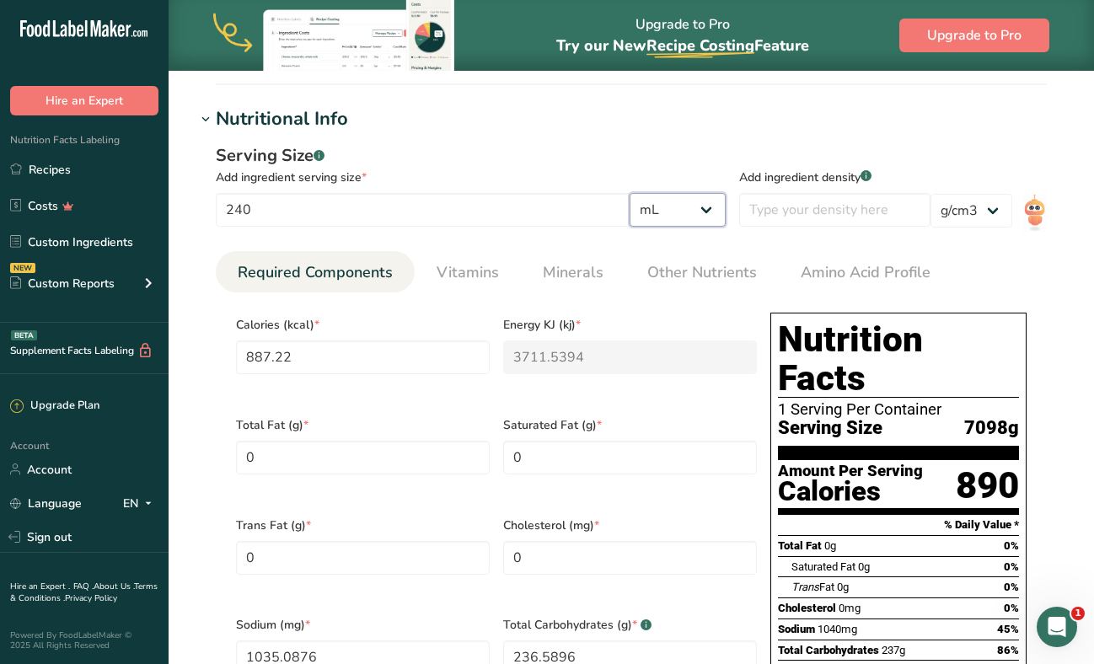
type KJ "125.5001"
type input "34.9999"
type Carbohydrates "7.9999"
type Sugars "6"
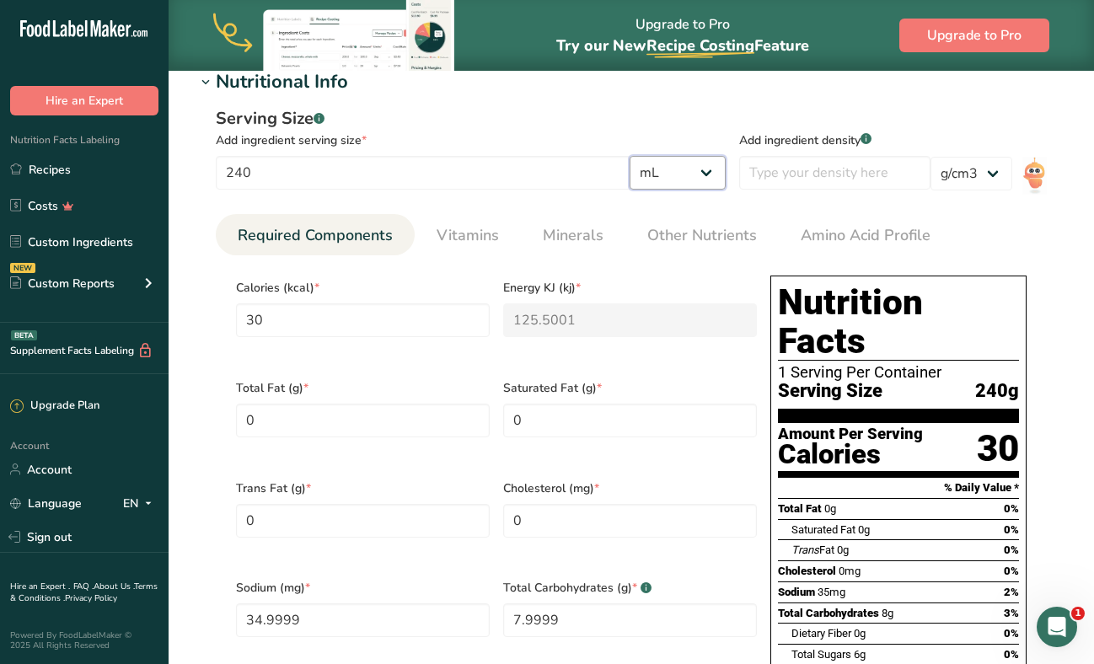
scroll to position [623, 0]
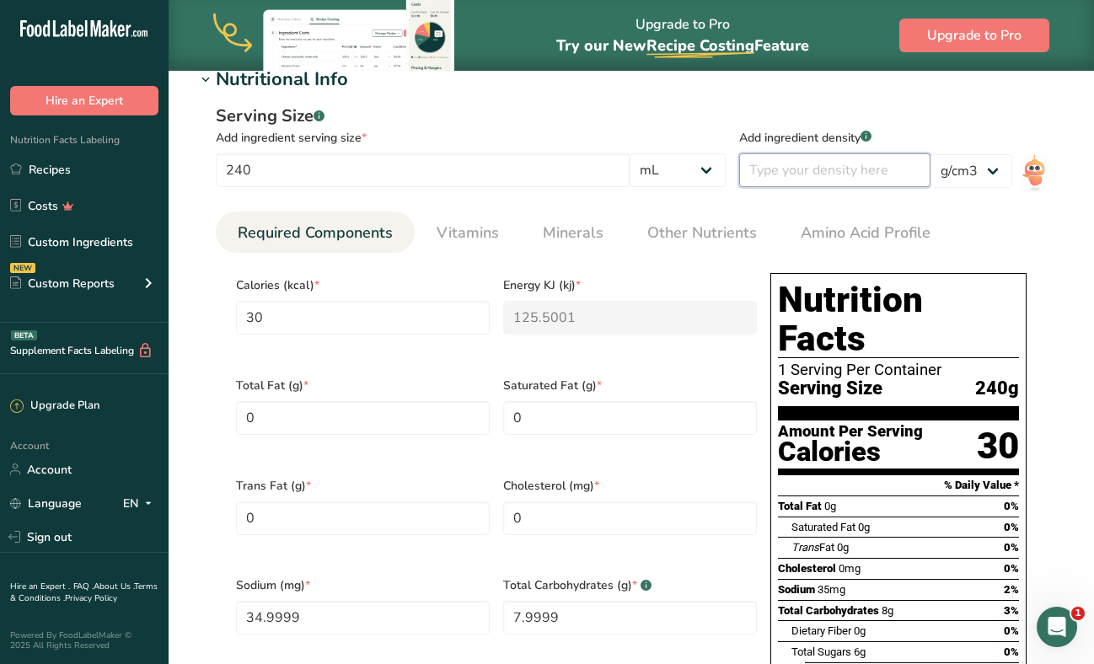
click at [783, 167] on input "number" at bounding box center [834, 170] width 191 height 34
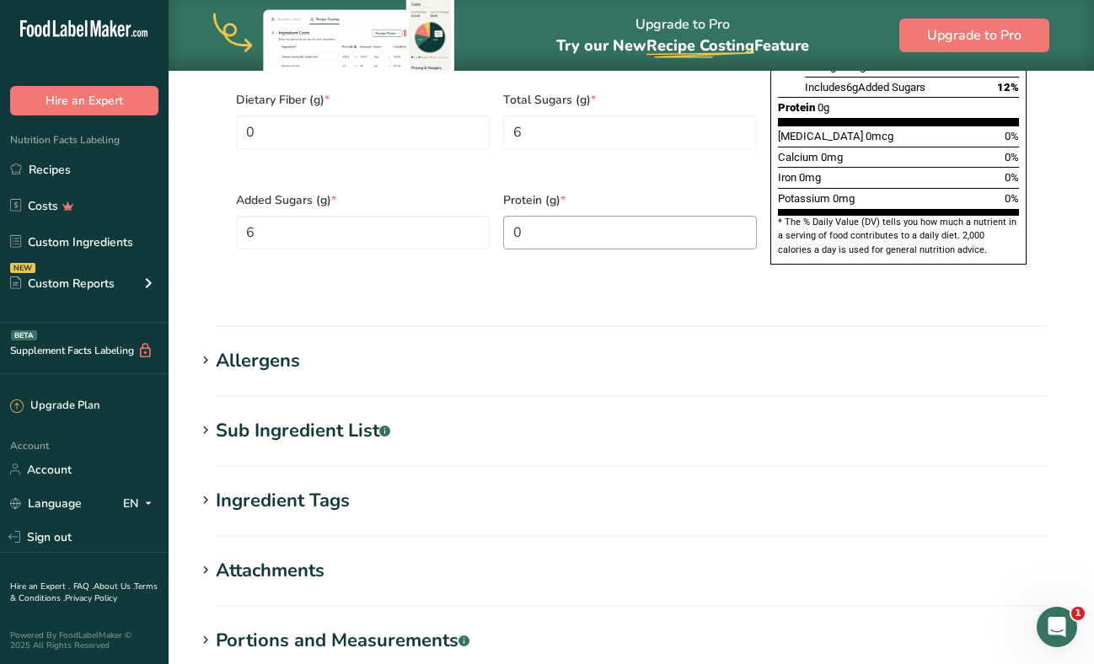
scroll to position [1386, 0]
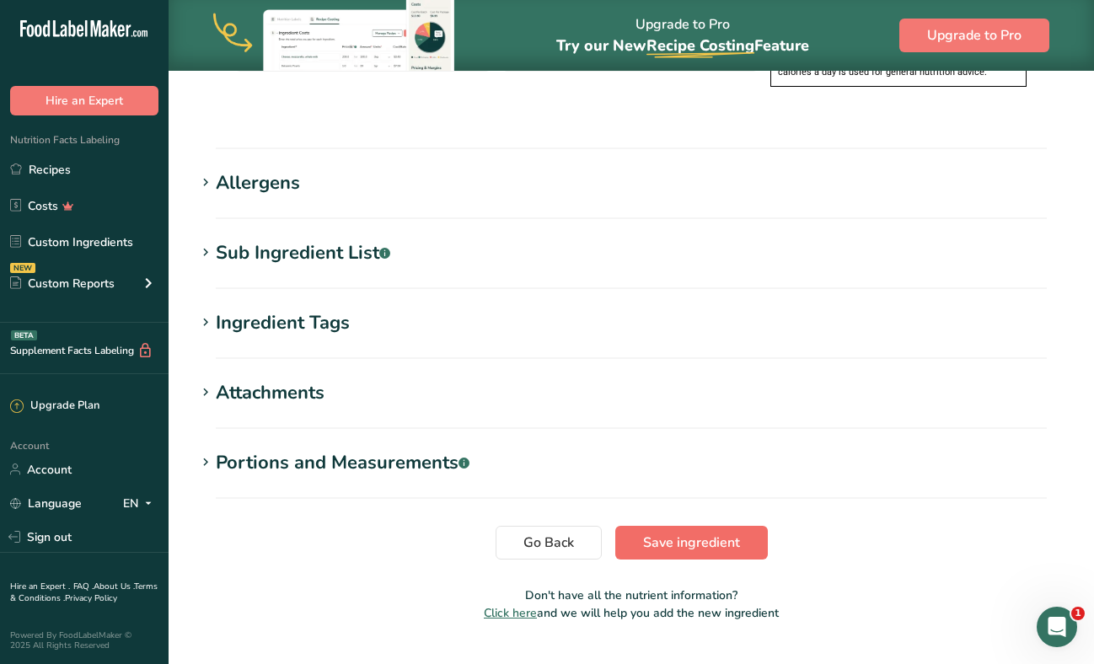
click at [651, 526] on button "Save ingredient" at bounding box center [691, 543] width 153 height 34
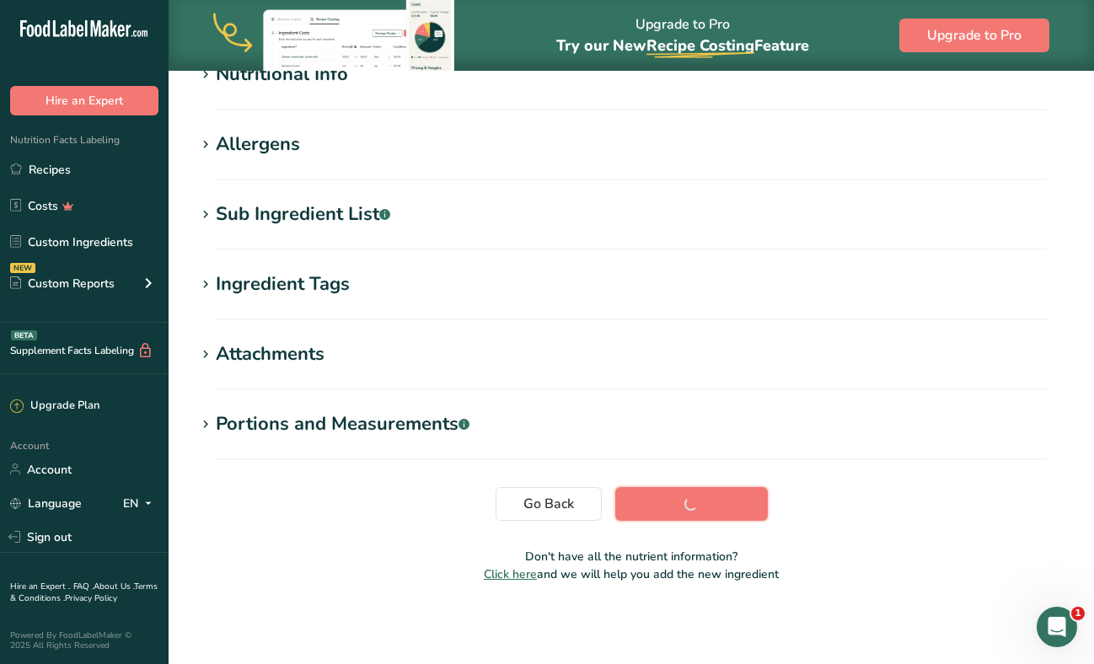
scroll to position [0, 0]
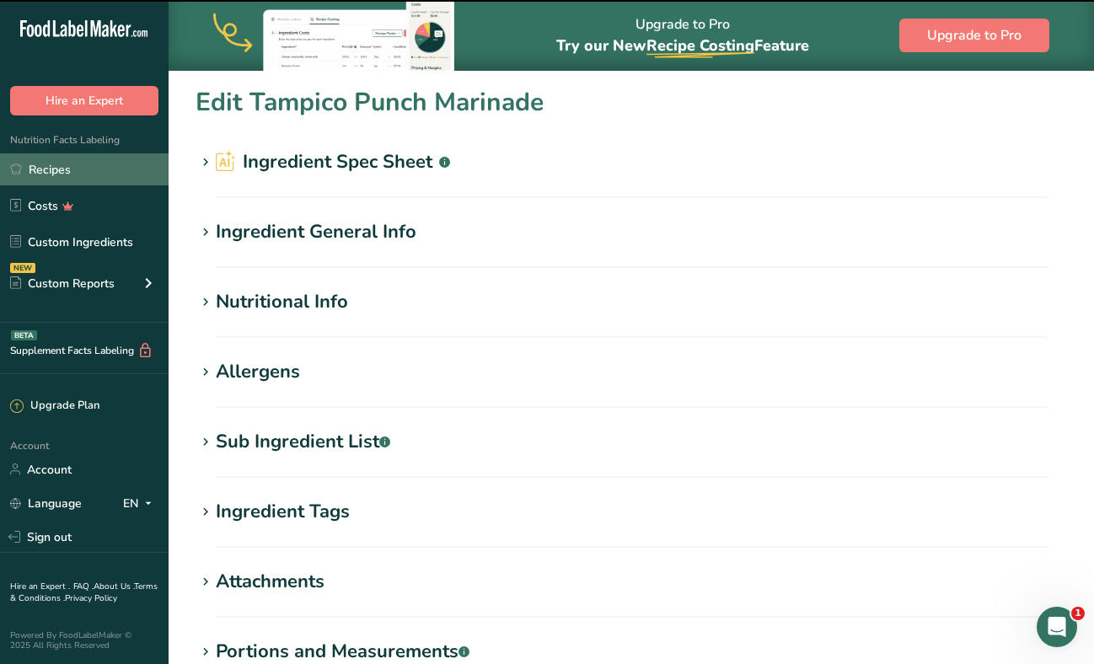
click at [67, 180] on link "Recipes" at bounding box center [84, 169] width 169 height 32
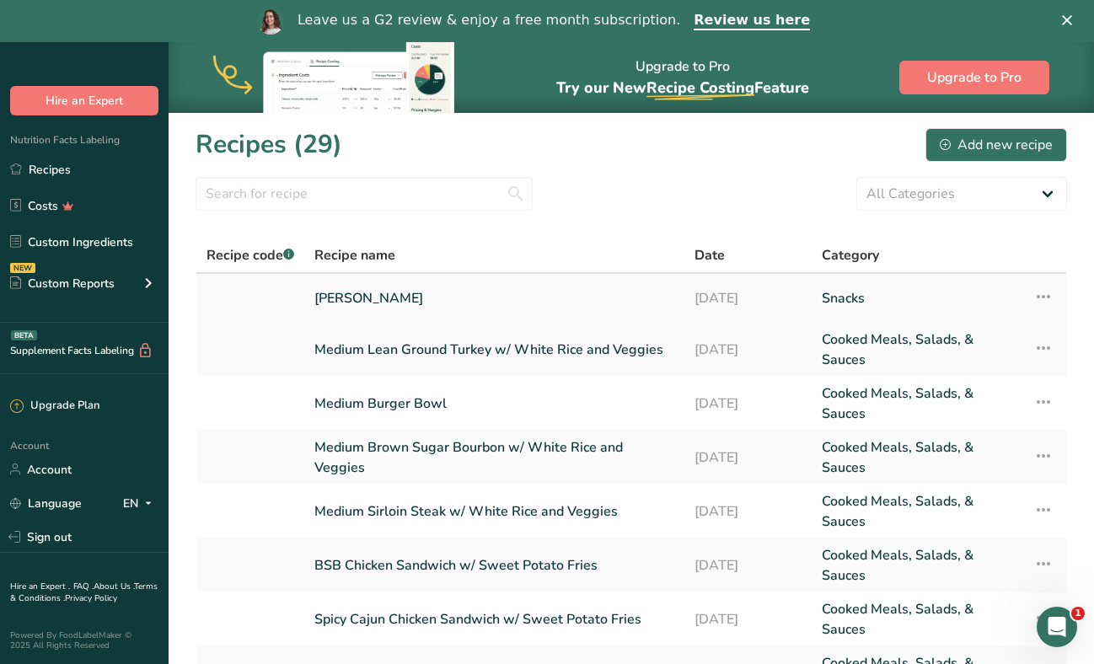
click at [364, 292] on link "[PERSON_NAME]" at bounding box center [494, 298] width 360 height 35
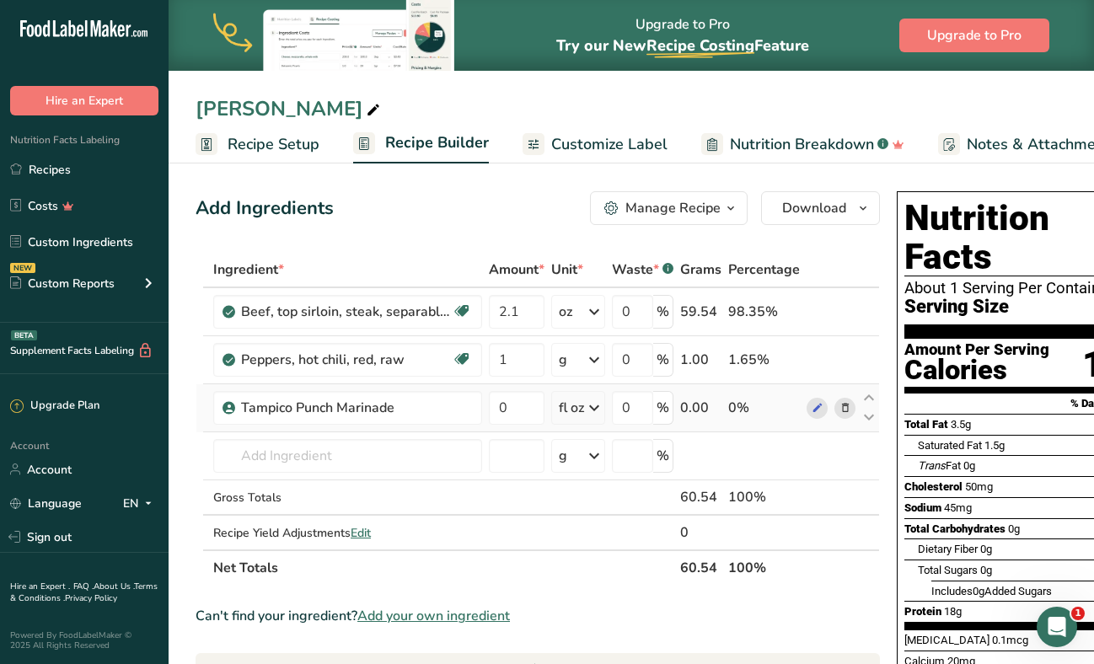
click at [565, 412] on div "fl oz" at bounding box center [571, 408] width 25 height 20
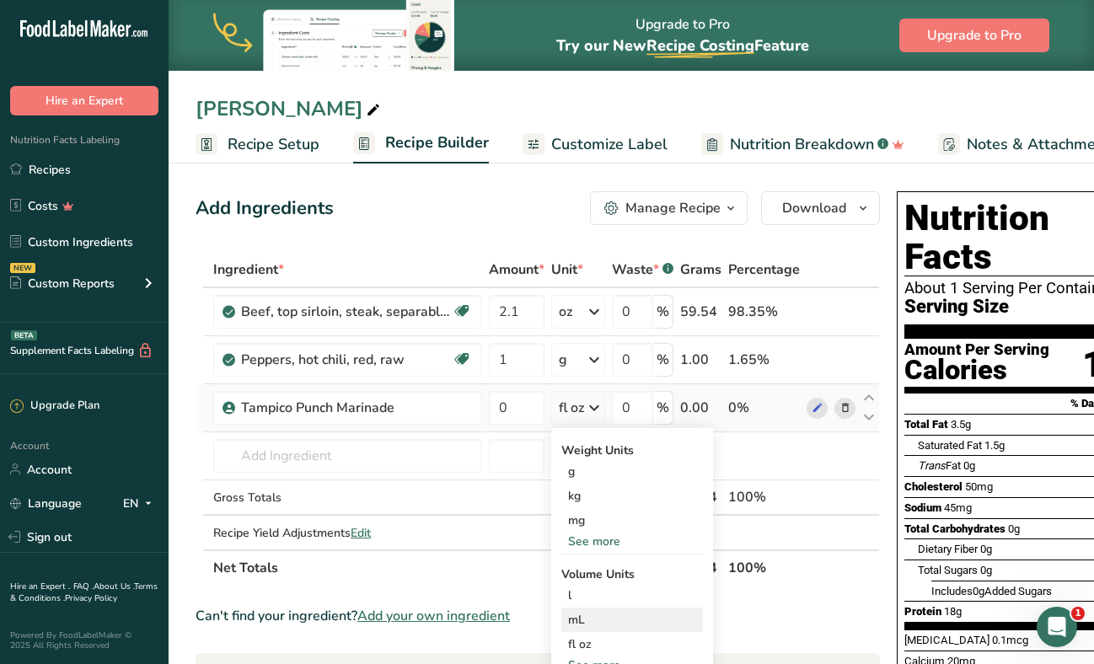
click at [594, 615] on div "mL" at bounding box center [632, 620] width 128 height 18
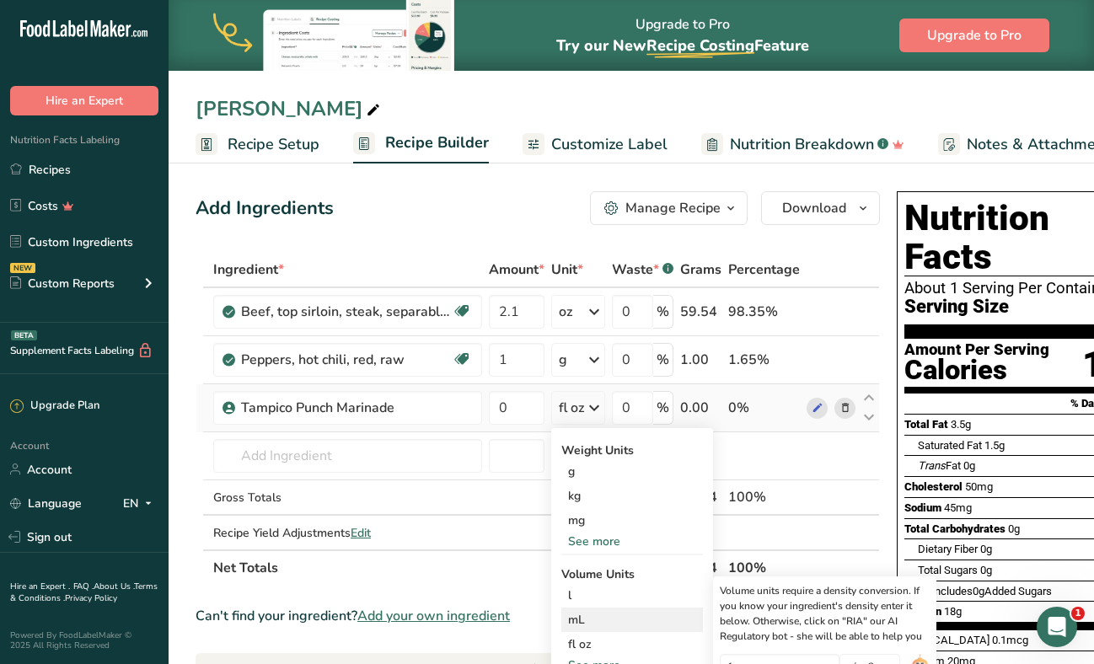
click at [580, 616] on div "mL" at bounding box center [632, 620] width 128 height 18
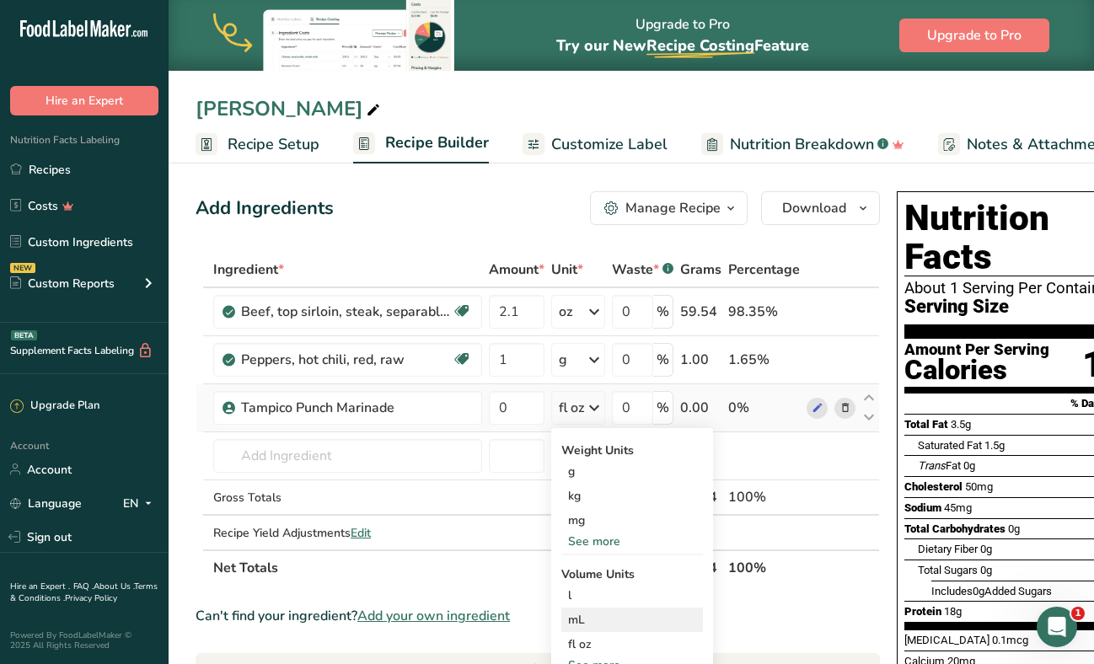
click at [603, 617] on div "mL" at bounding box center [632, 620] width 128 height 18
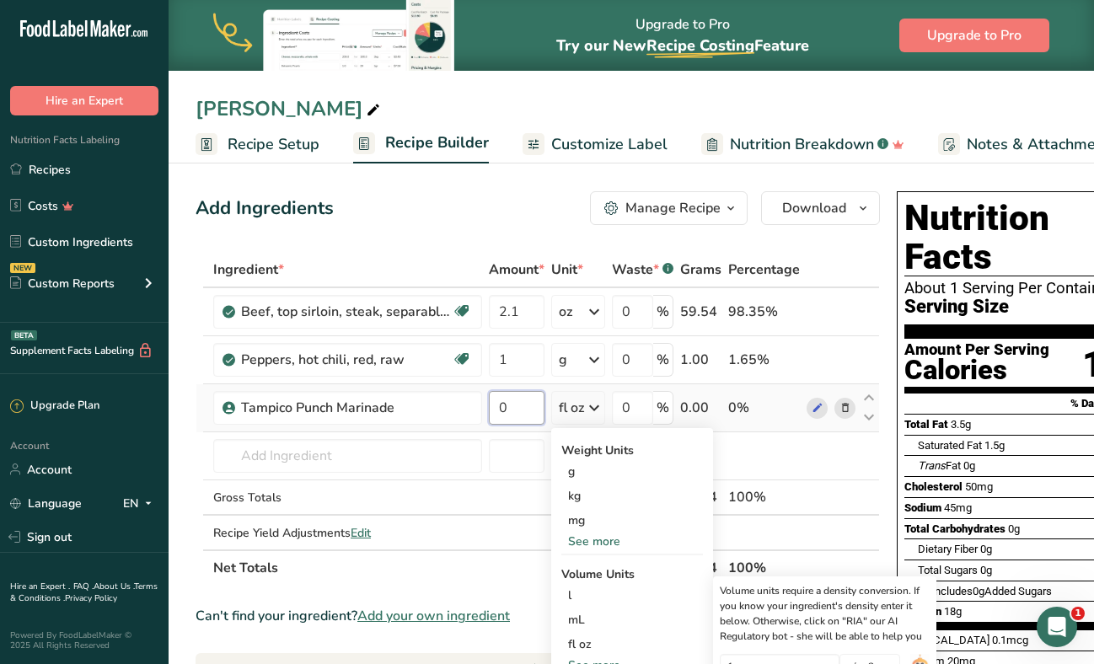
click at [528, 422] on input "0" at bounding box center [517, 408] width 56 height 34
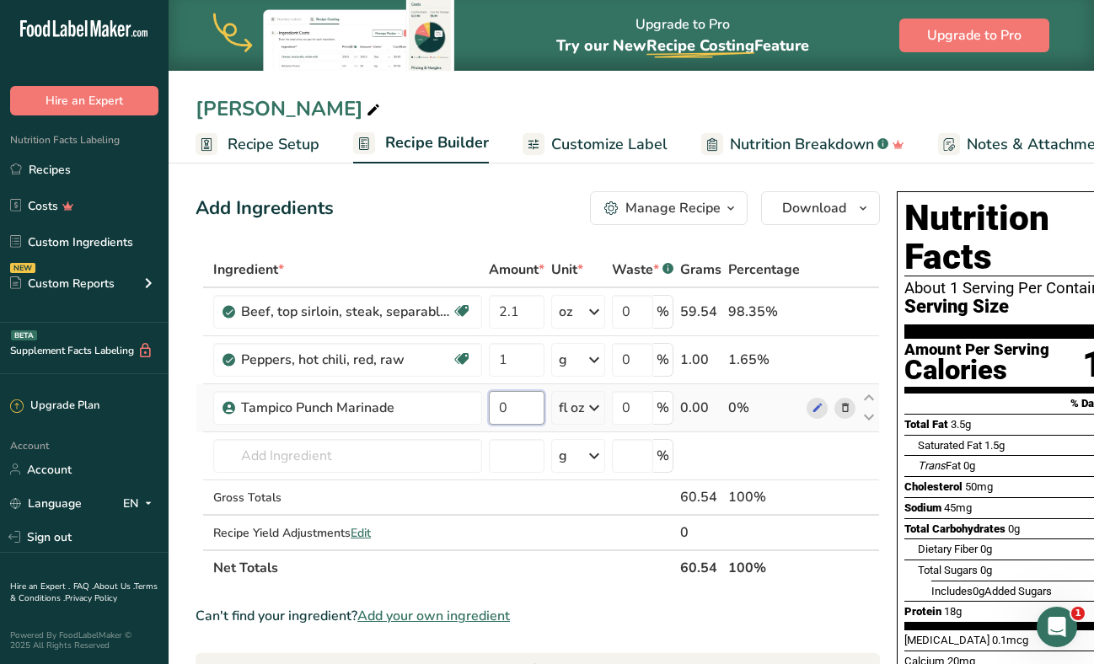
click at [528, 412] on input "0" at bounding box center [517, 408] width 56 height 34
type input "1"
click at [423, 619] on span "Add your own ingredient" at bounding box center [433, 616] width 153 height 20
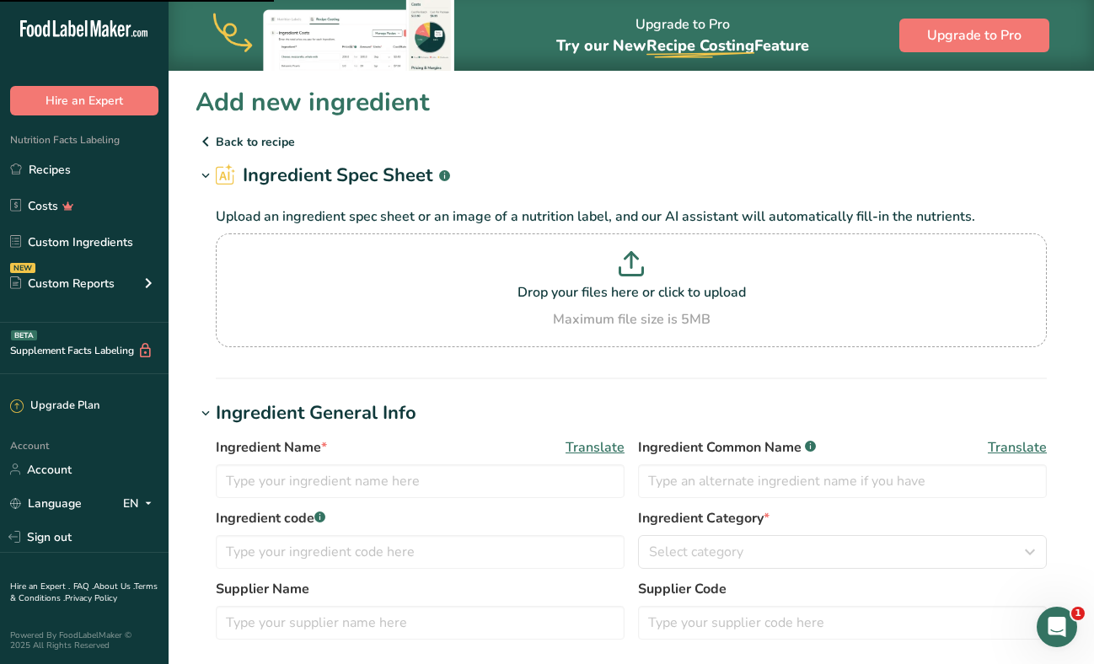
click at [206, 136] on icon at bounding box center [206, 141] width 20 height 30
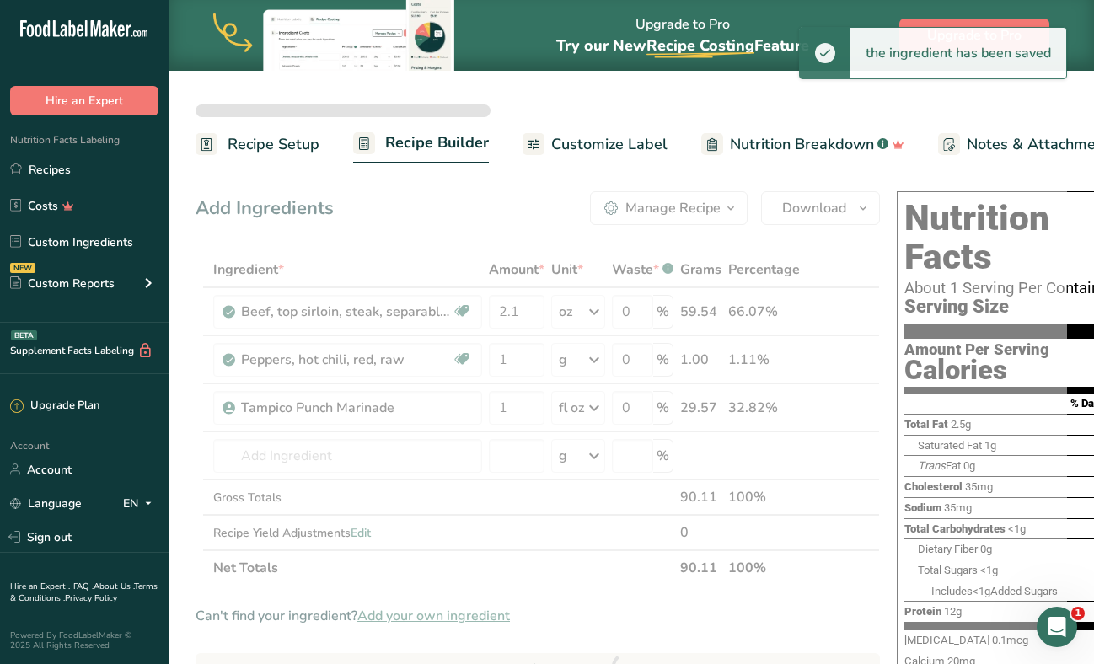
click at [532, 406] on div at bounding box center [631, 670] width 871 height 970
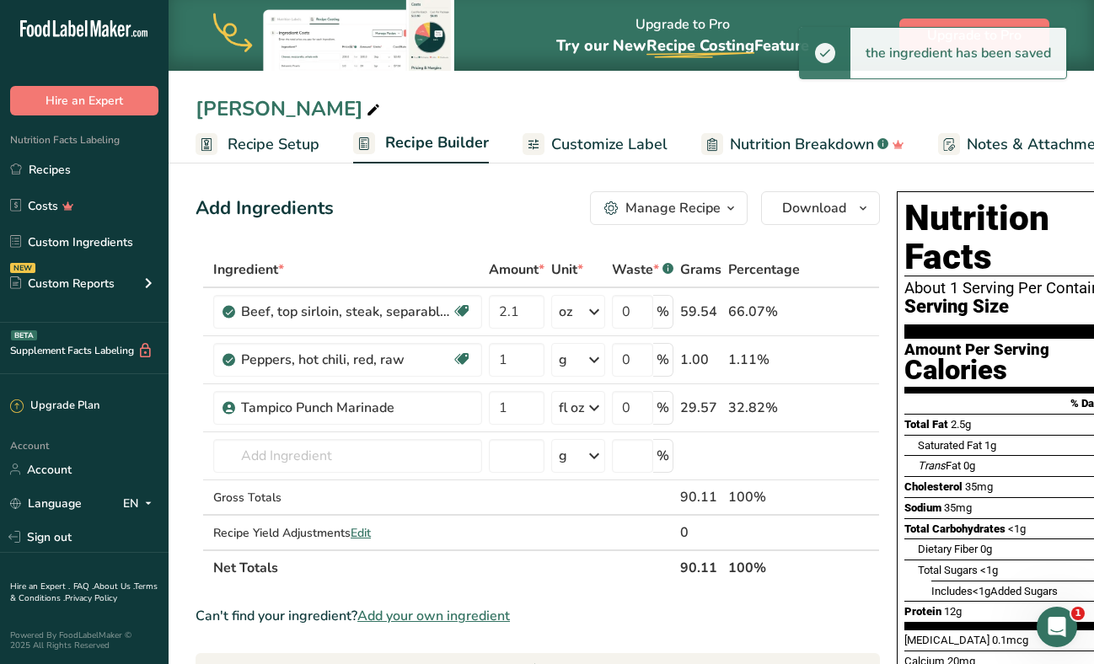
click at [581, 412] on div "Add Ingredients Manage Recipe Delete Recipe Duplicate Recipe Scale Recipe Save …" at bounding box center [631, 670] width 871 height 970
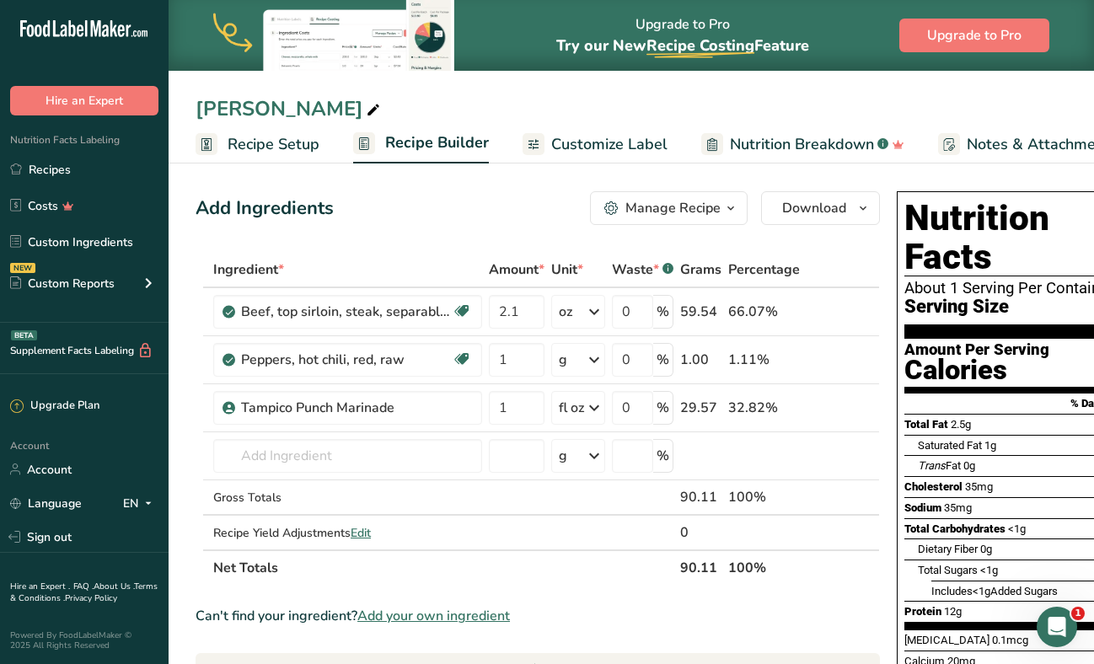
click at [581, 412] on div "fl oz" at bounding box center [571, 408] width 25 height 20
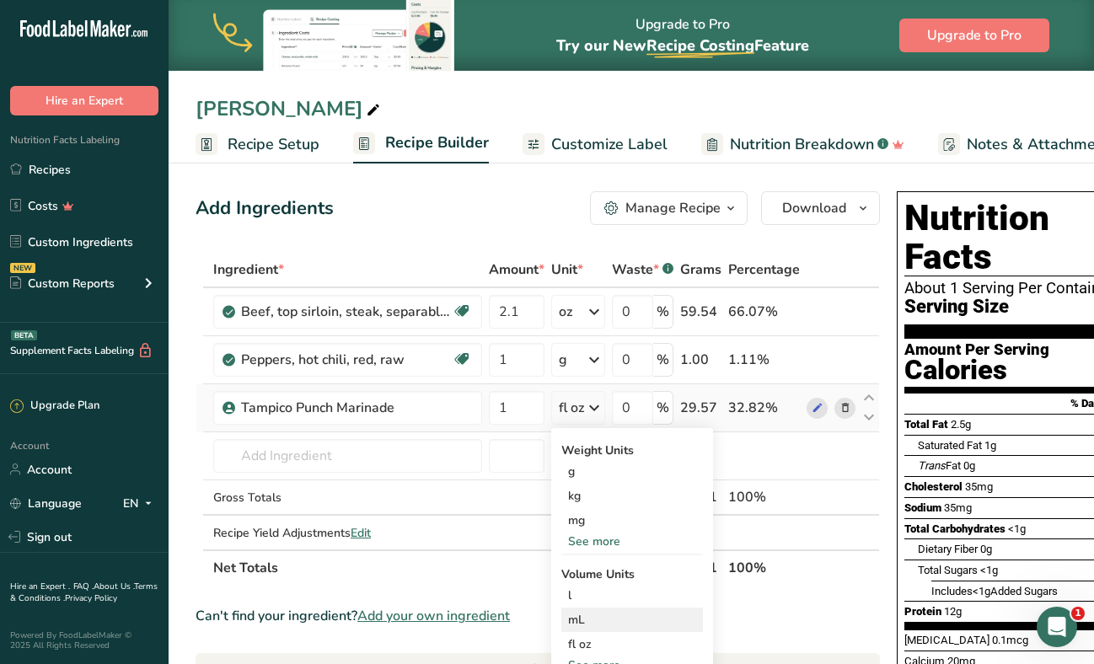
click at [592, 622] on div "mL" at bounding box center [632, 620] width 128 height 18
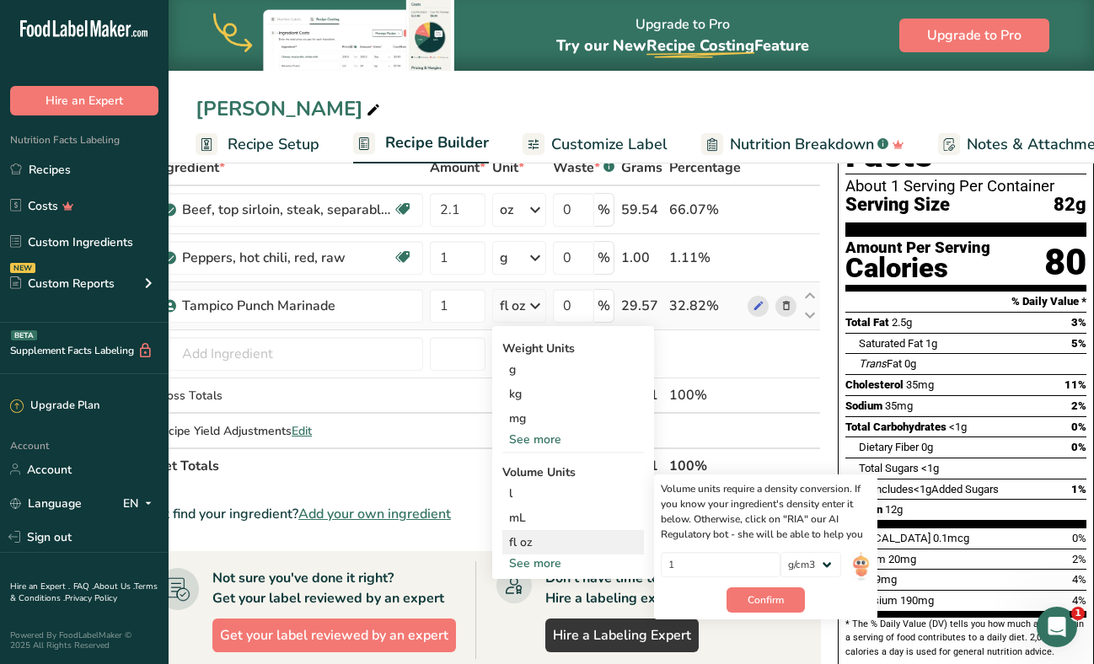
scroll to position [244, 0]
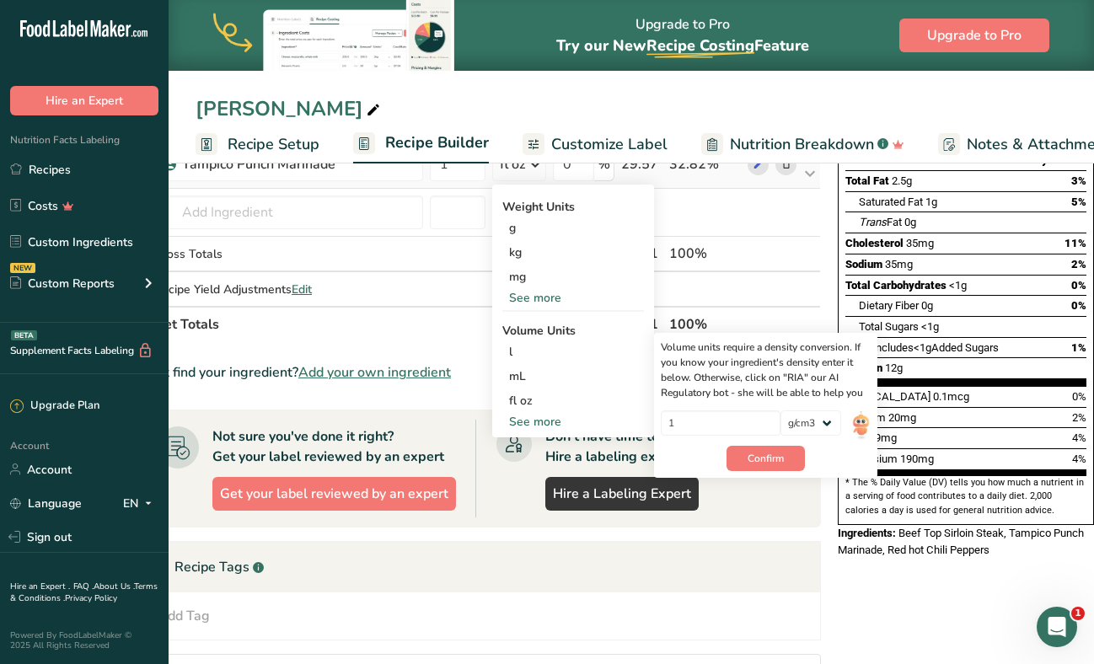
click at [555, 431] on div "Weight Units g kg mg See more Volume Units l Volume units require a density con…" at bounding box center [573, 311] width 162 height 253
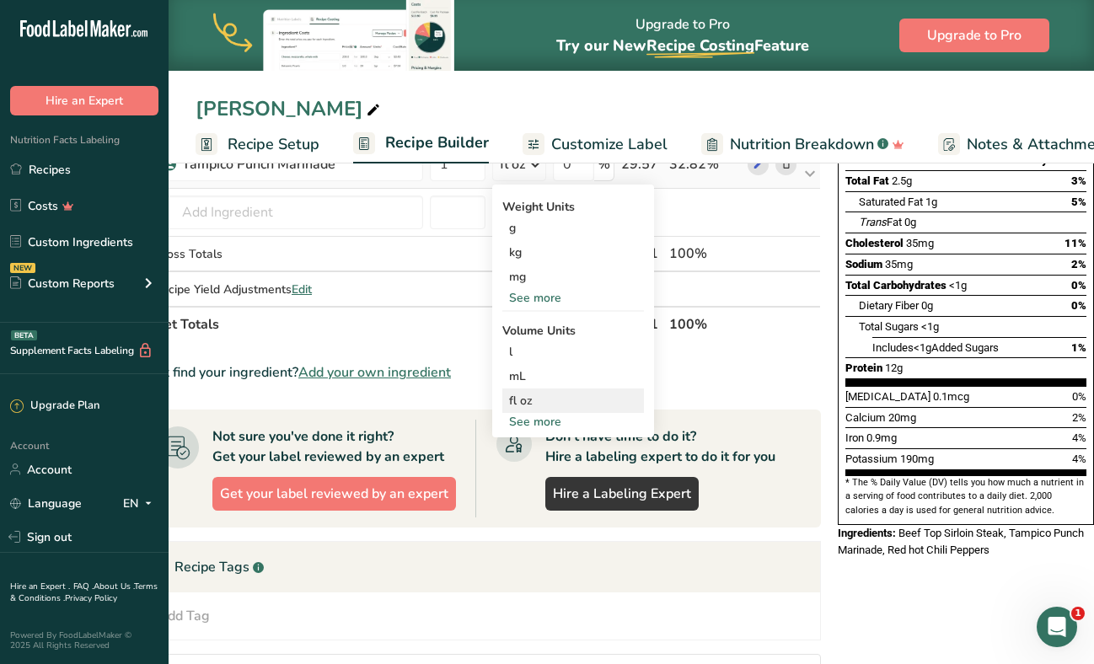
click at [547, 410] on div "fl oz Volume units require a density conversion. If you know your ingredient's …" at bounding box center [573, 400] width 142 height 24
click at [547, 419] on div "See more" at bounding box center [573, 422] width 142 height 18
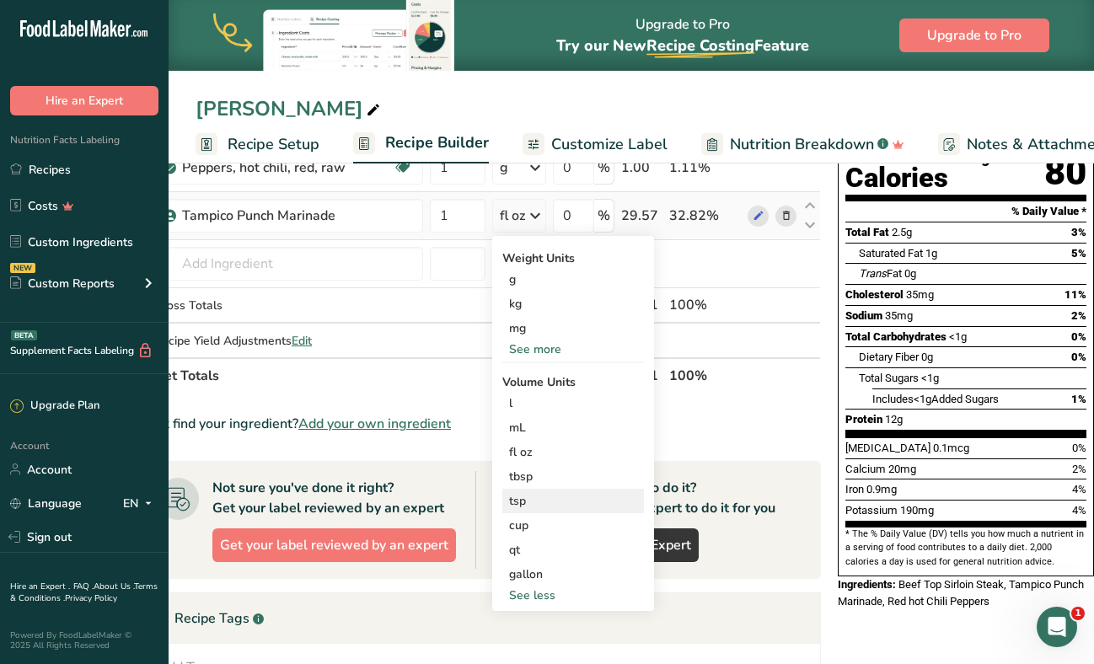
scroll to position [190, 0]
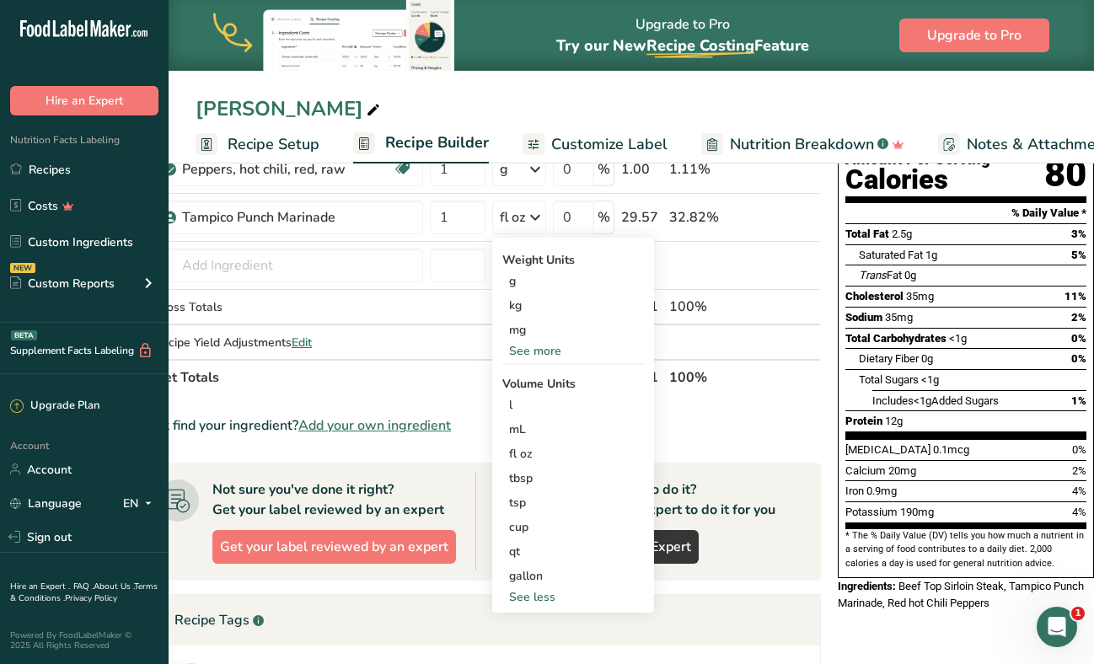
click at [464, 365] on th "Net Totals" at bounding box center [384, 376] width 467 height 35
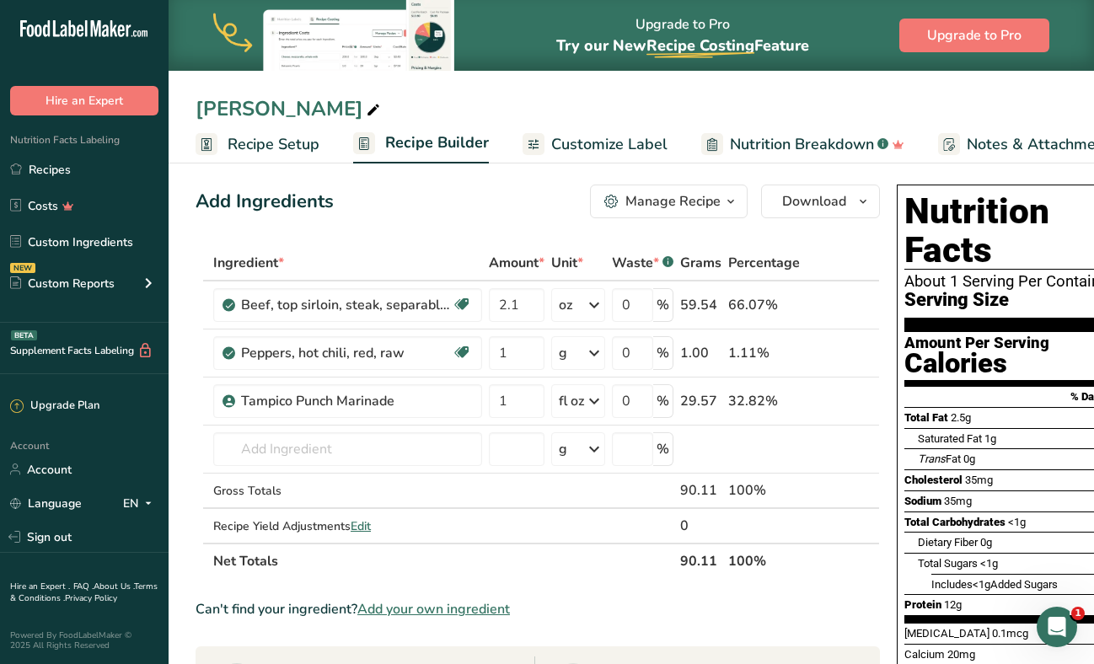
scroll to position [6, 0]
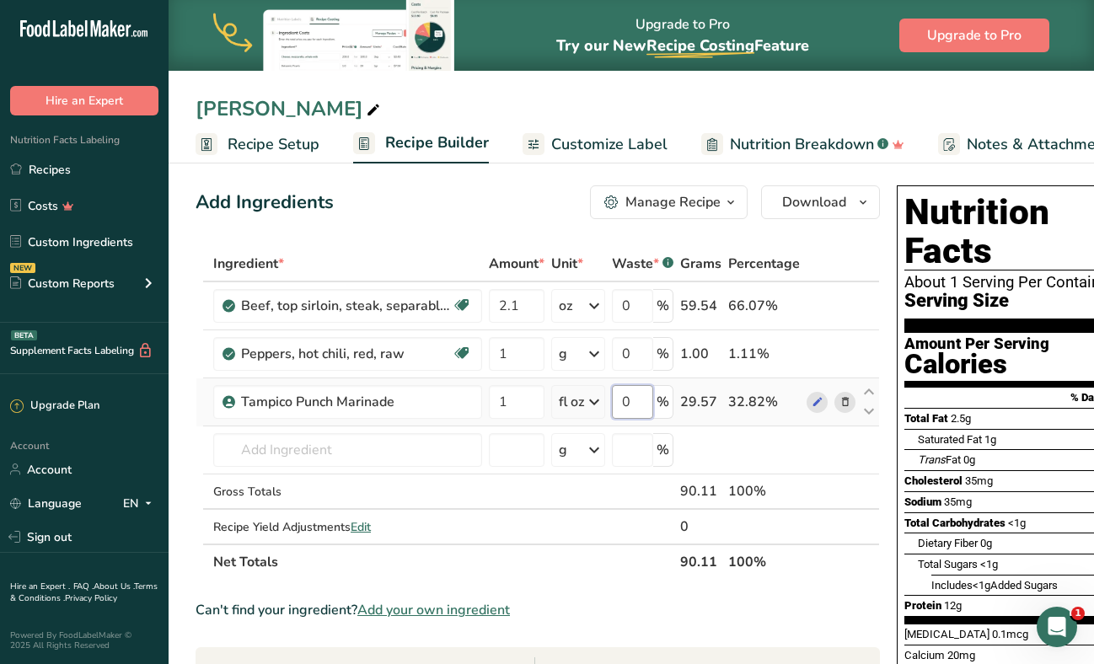
click at [649, 392] on input "0" at bounding box center [632, 402] width 41 height 34
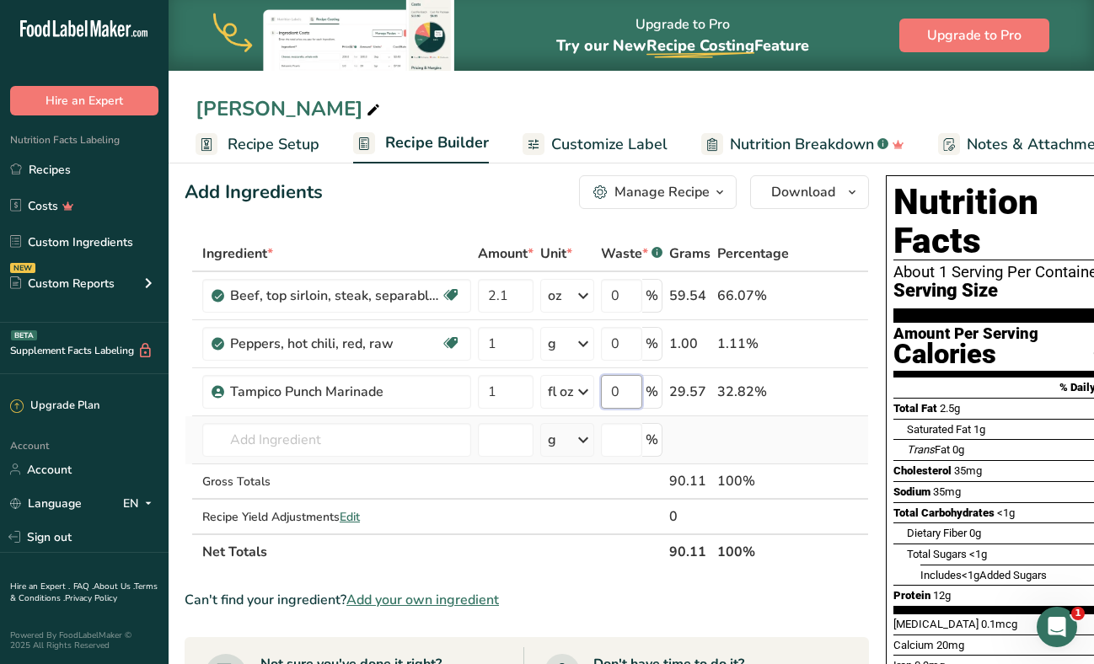
scroll to position [15, 0]
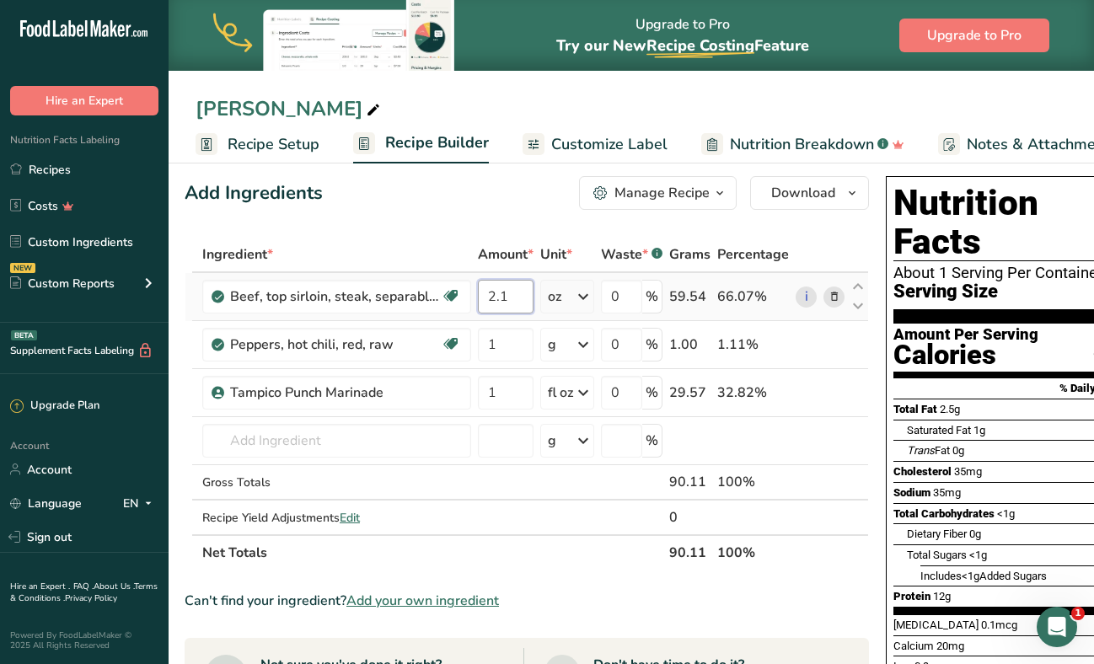
click at [512, 302] on div "Ingredient * Amount * Unit * Waste * .a-a{fill:#347362;}.b-a{fill:#fff;} Grams …" at bounding box center [527, 404] width 684 height 334
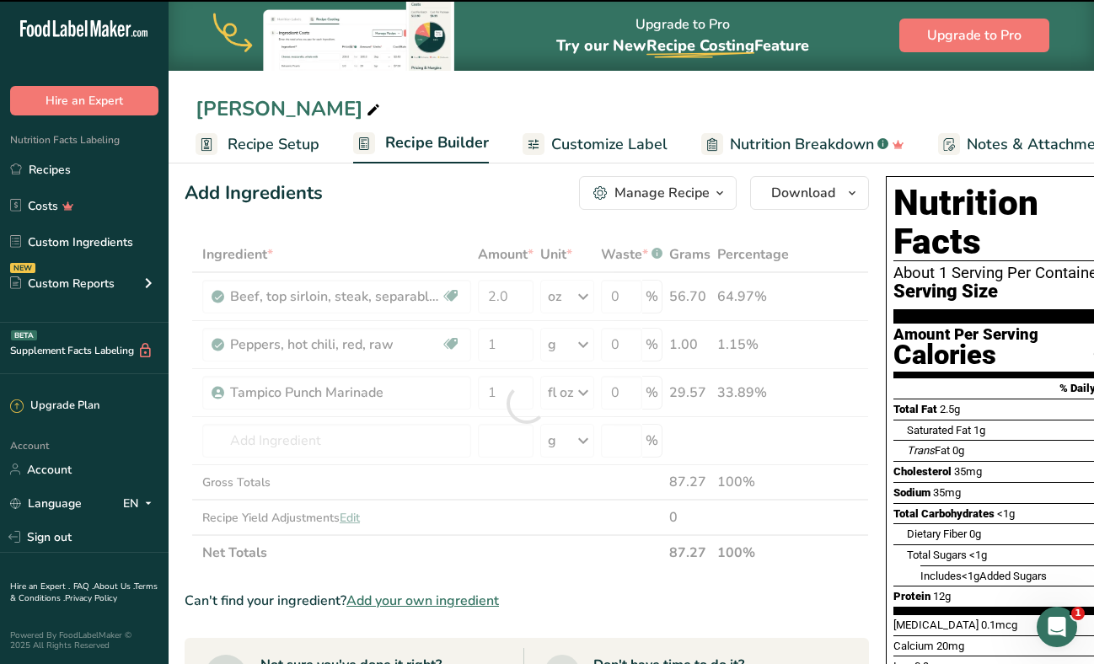
click at [527, 404] on div at bounding box center [527, 404] width 0 height 0
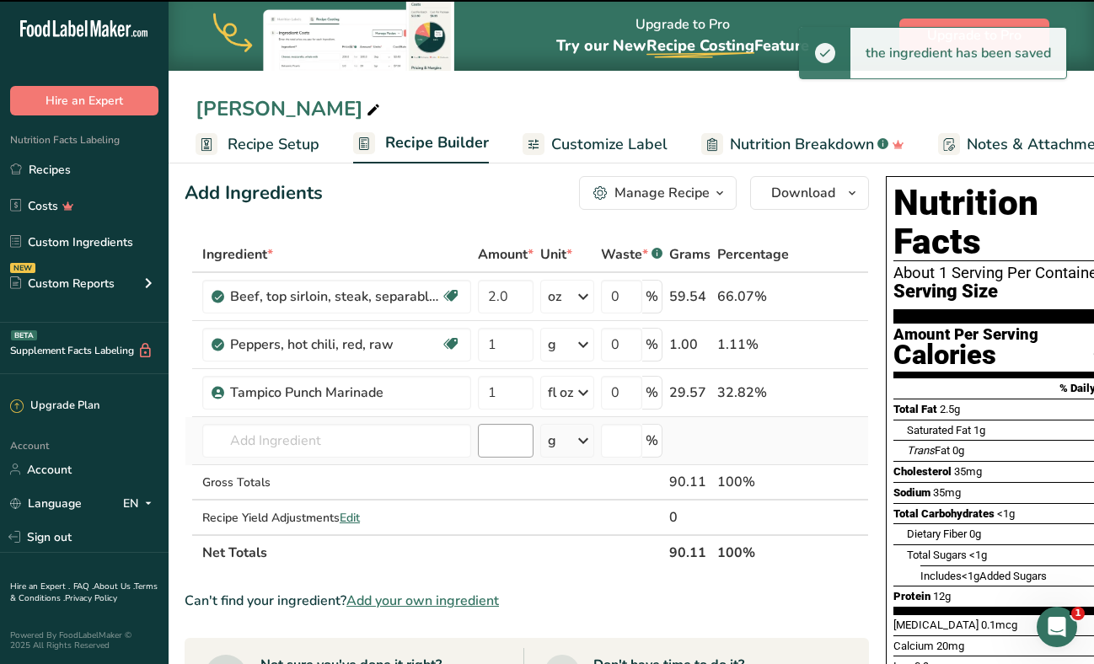
type input "2.1"
click at [524, 486] on td at bounding box center [505, 482] width 62 height 35
